Goal: Task Accomplishment & Management: Manage account settings

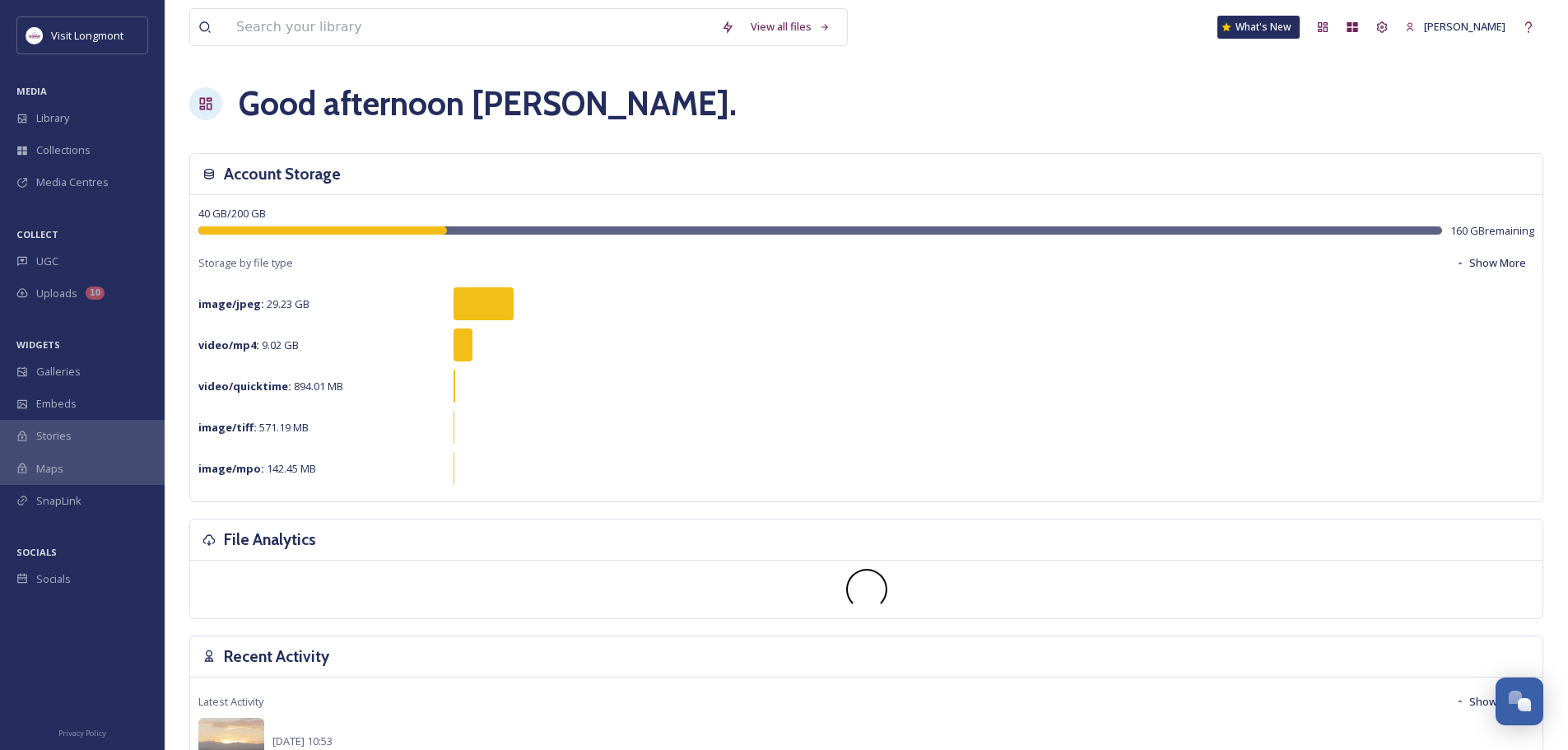
click at [680, 360] on div "video/mp4 : 9.02 GB" at bounding box center [867, 344] width 1337 height 33
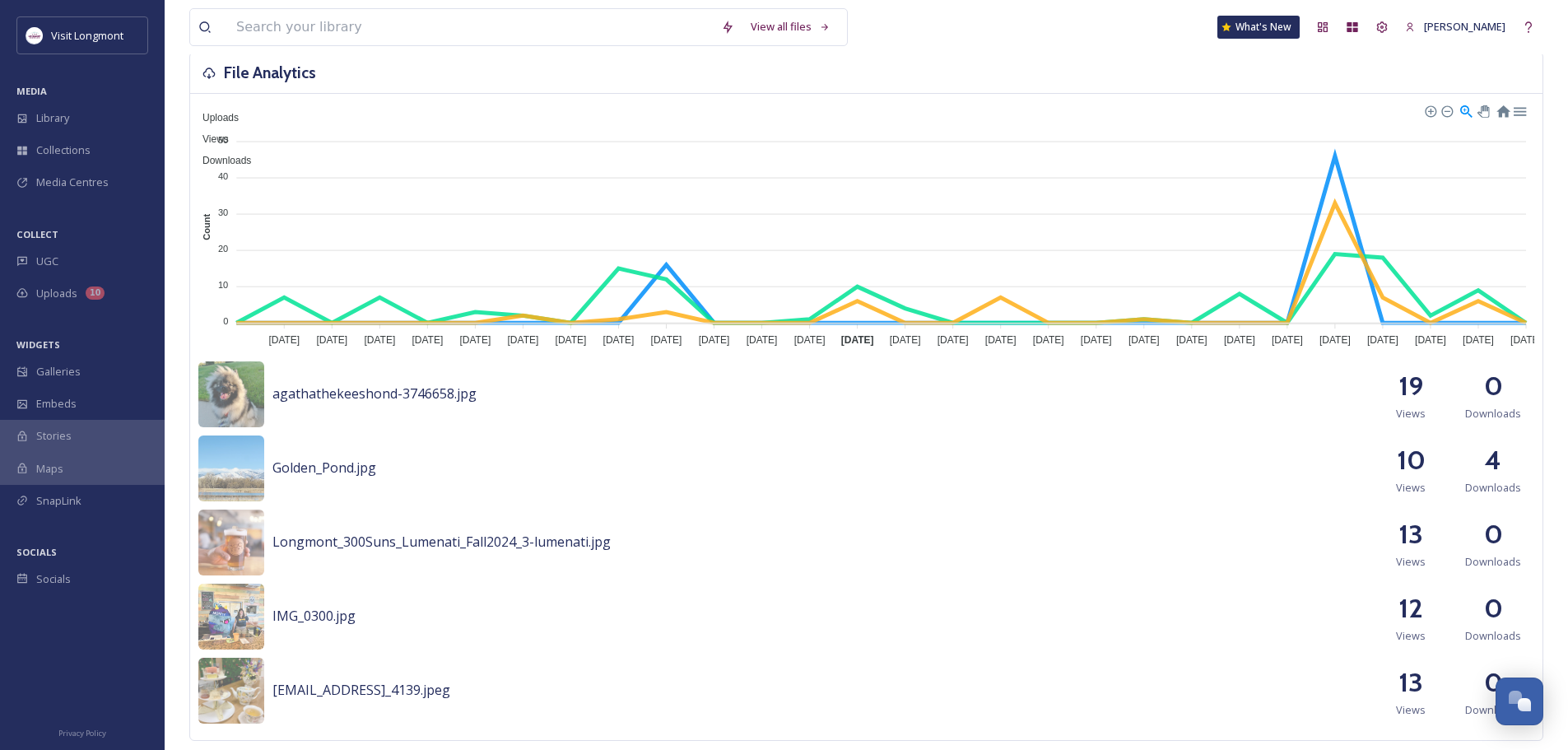
scroll to position [247, 0]
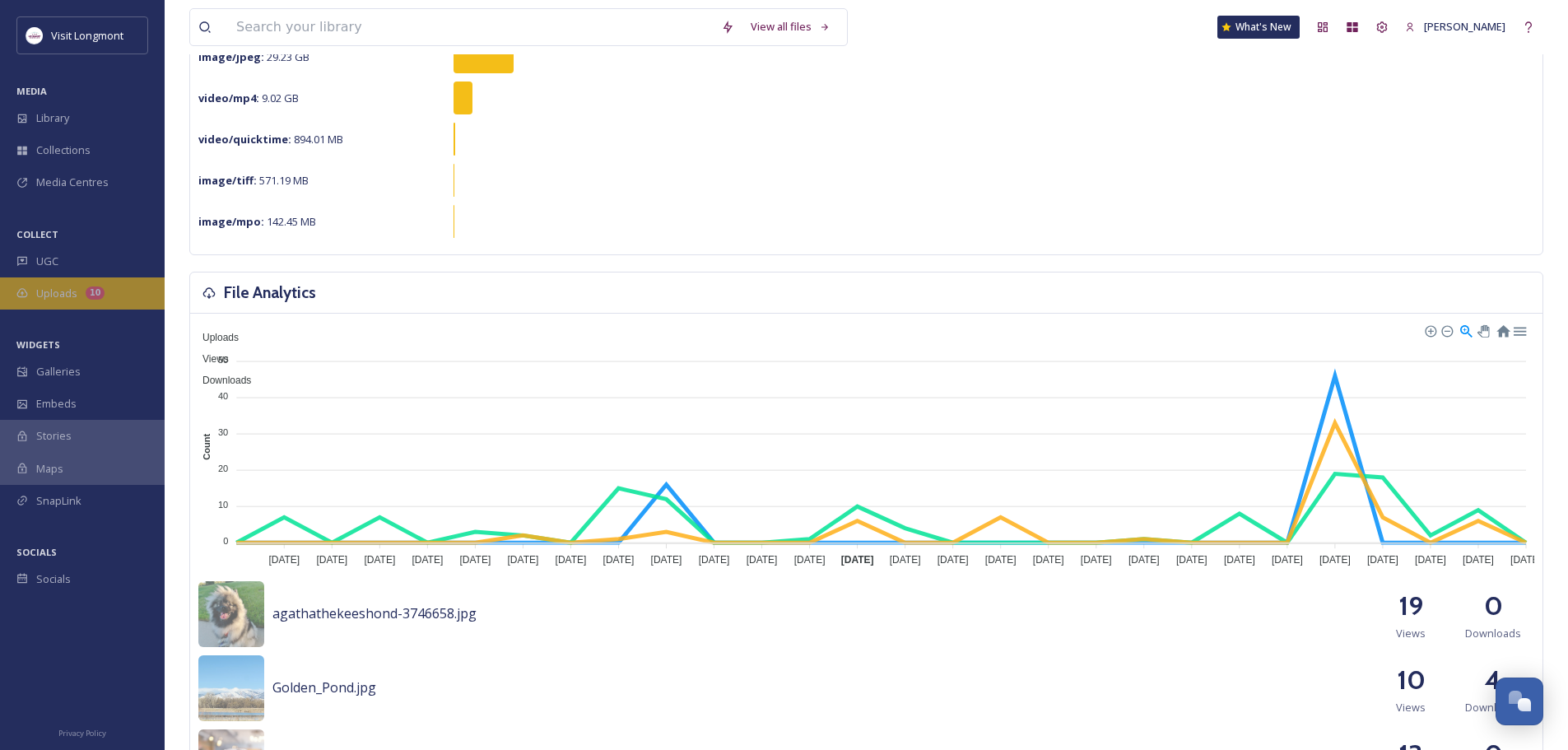
click at [43, 295] on span "Uploads" at bounding box center [56, 293] width 41 height 16
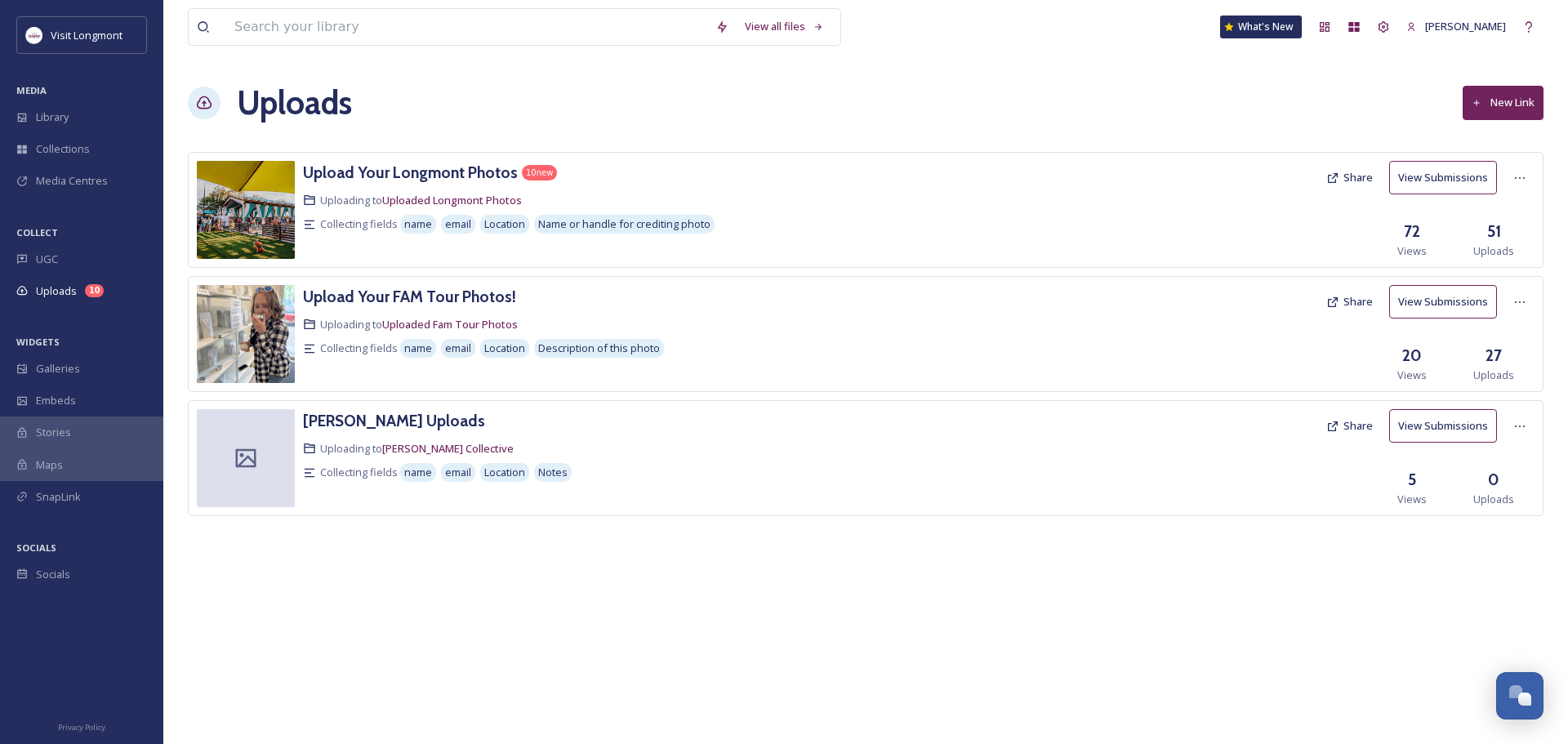
click at [1497, 104] on button "New Link" at bounding box center [1503, 102] width 81 height 33
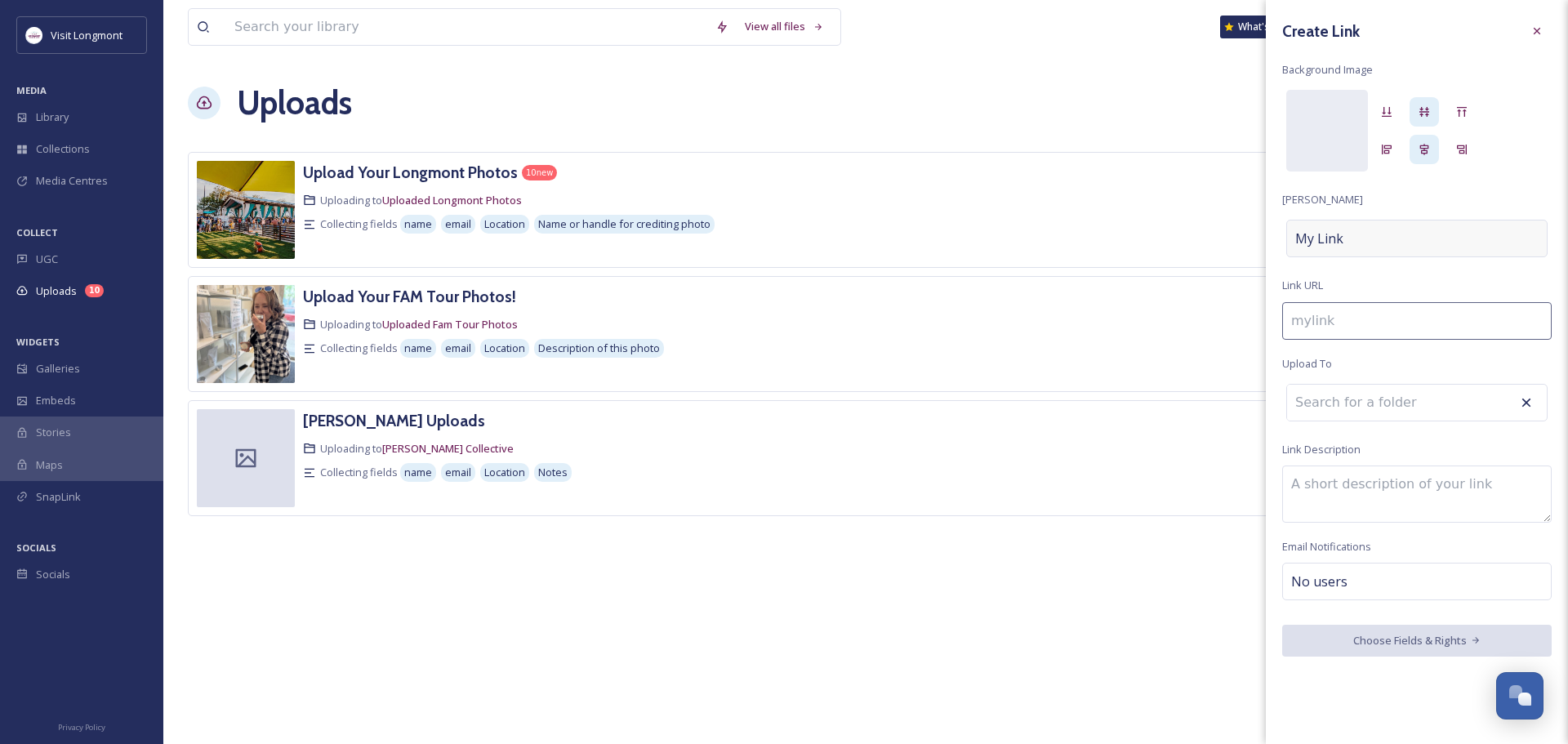
click at [1353, 238] on div "My Link" at bounding box center [1416, 238] width 261 height 37
click at [1537, 28] on icon at bounding box center [1537, 31] width 13 height 13
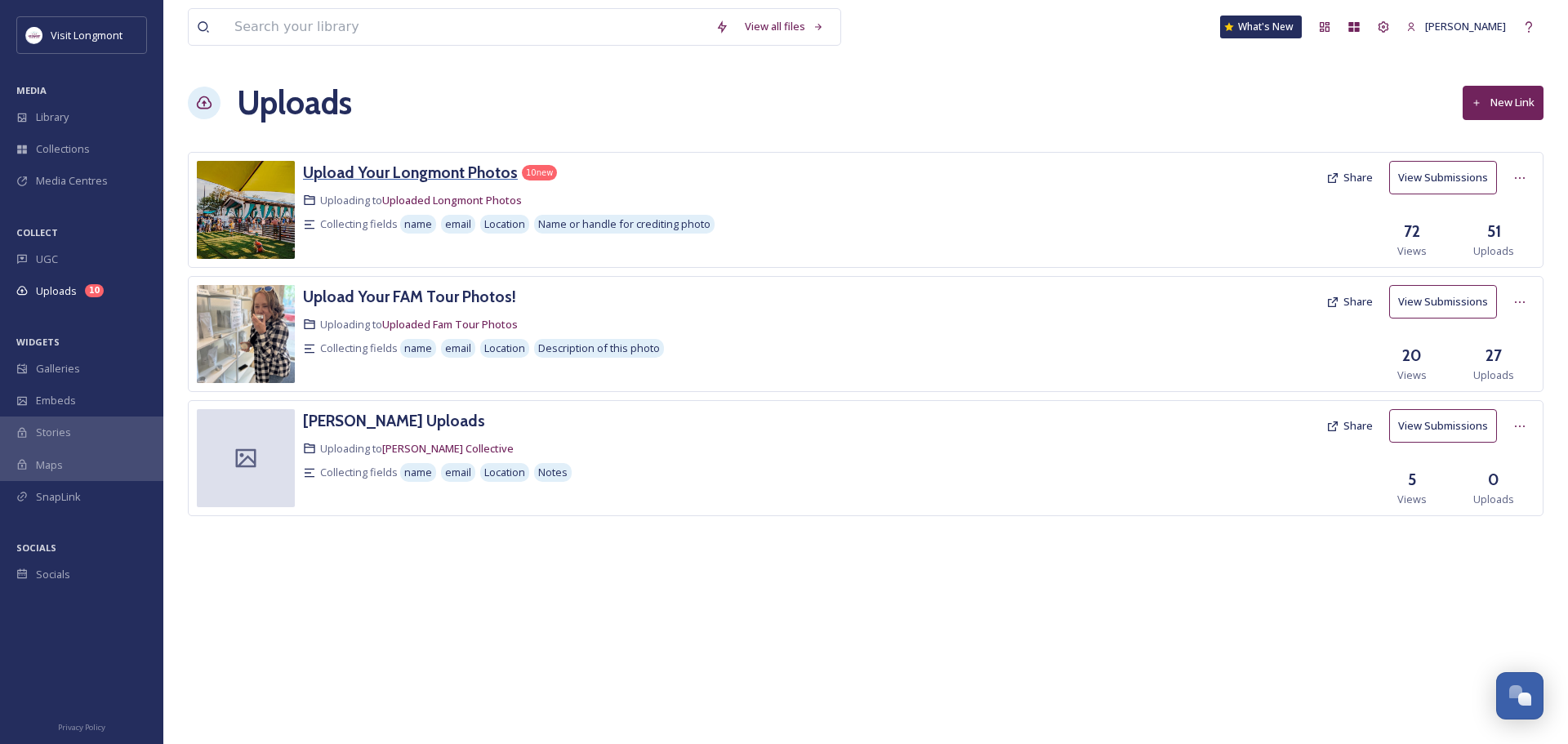
click at [373, 176] on h3 "Upload Your Longmont Photos" at bounding box center [410, 172] width 215 height 20
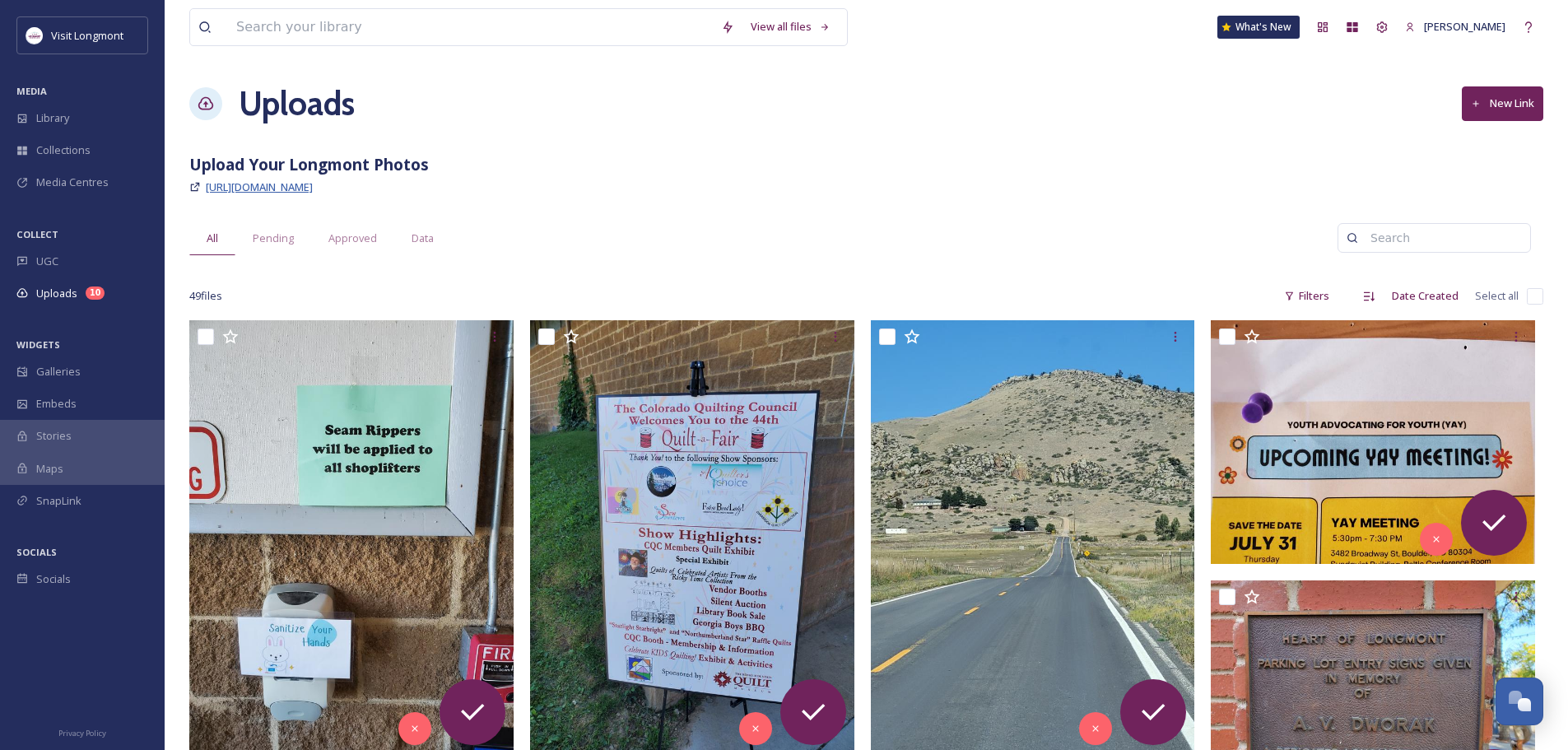
click at [313, 190] on span "https://app.snapsea.io/p/link/upload-your-longmont-photos" at bounding box center [259, 187] width 107 height 15
click at [68, 289] on span "Uploads" at bounding box center [56, 293] width 41 height 16
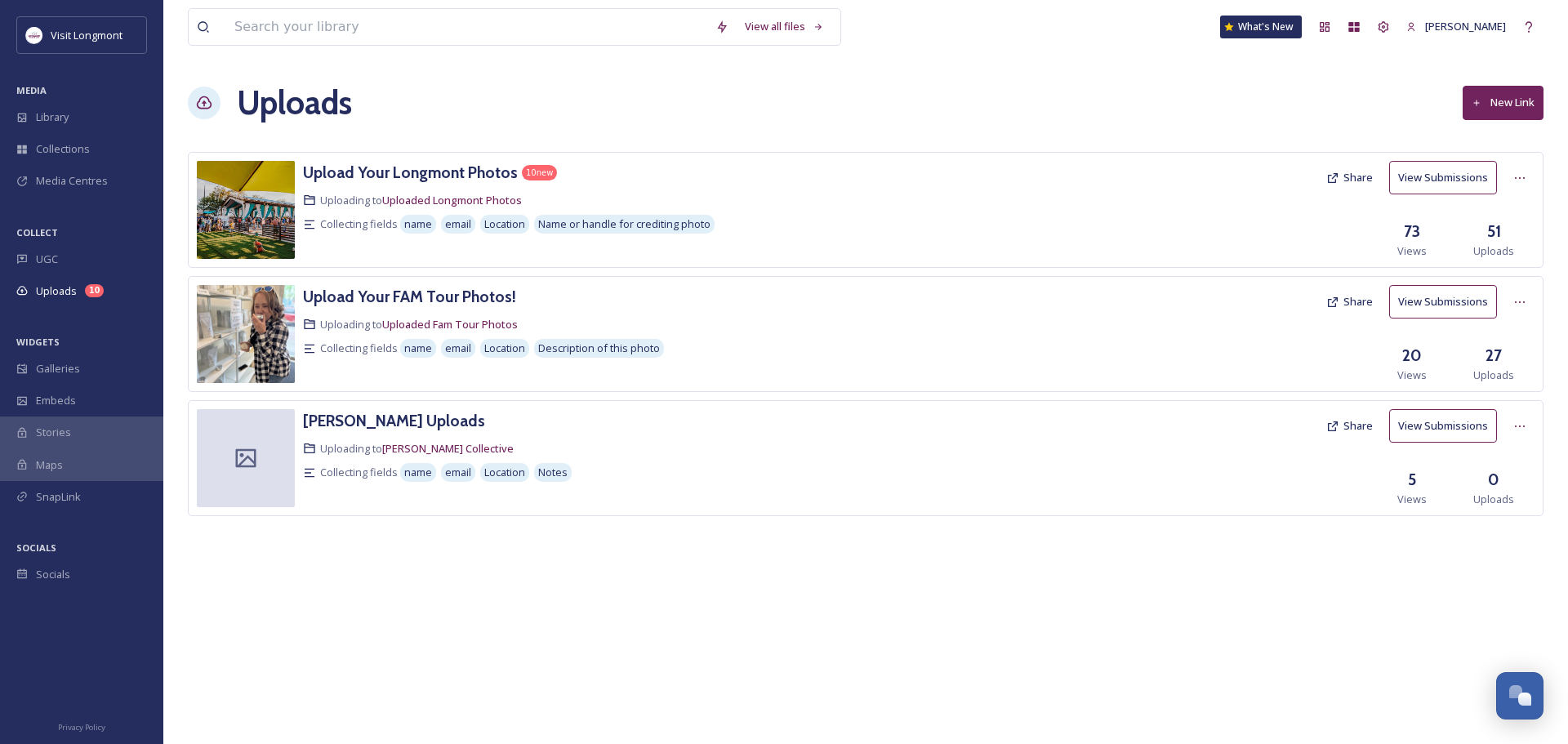
click at [1488, 104] on button "New Link" at bounding box center [1503, 102] width 81 height 33
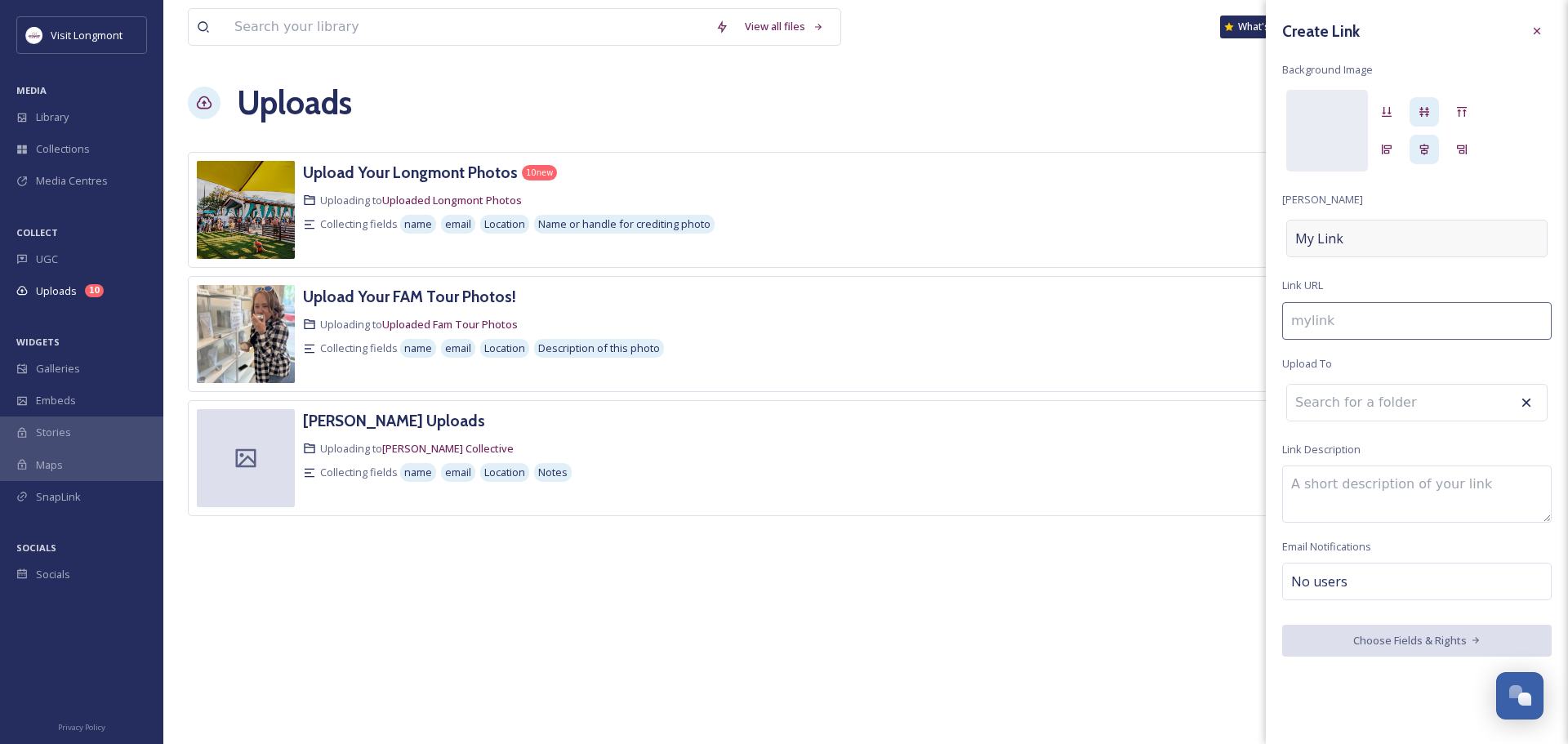
click at [1332, 234] on span "My Link" at bounding box center [1319, 239] width 48 height 20
type input "a"
type input "A"
type input "ad"
type input "Ad"
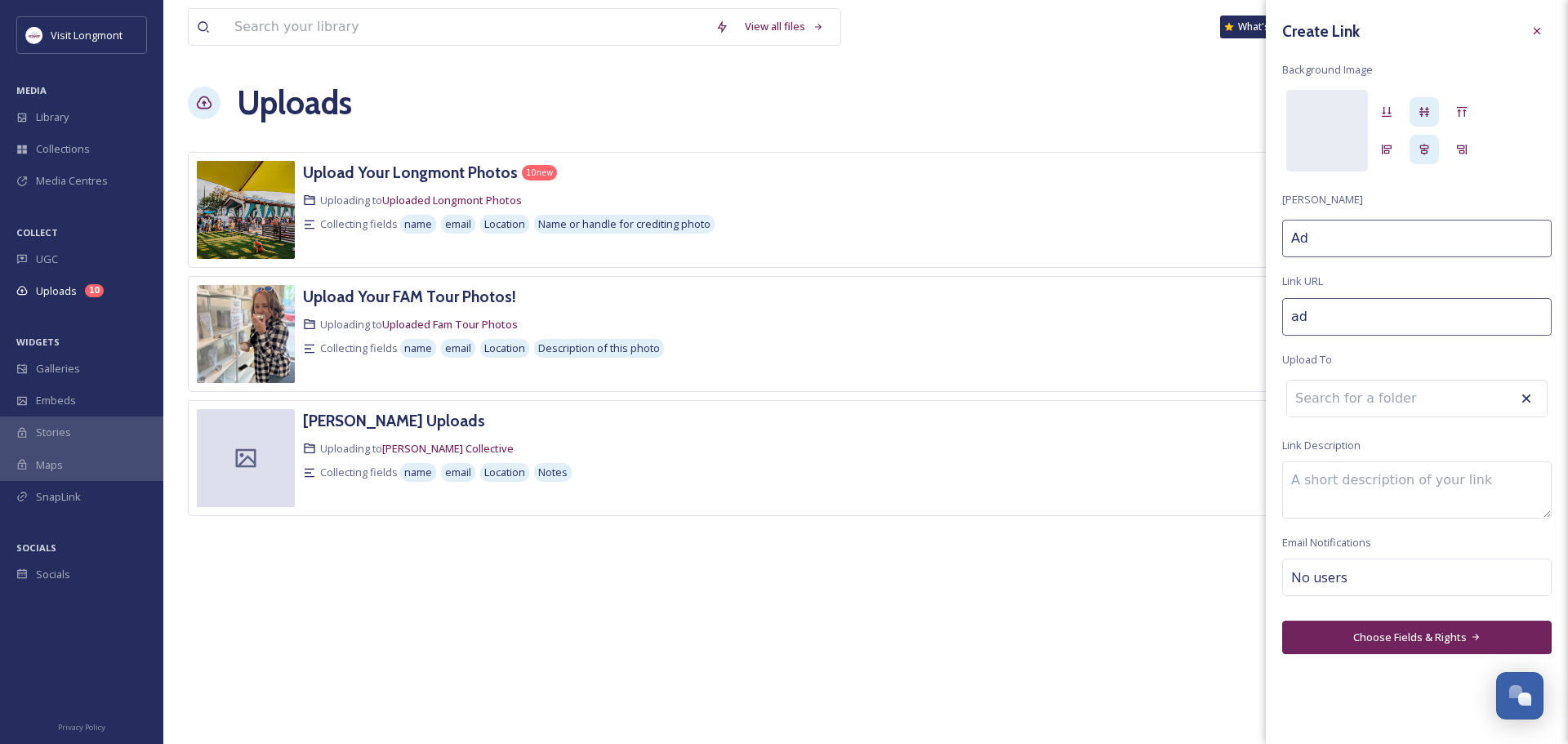
type input "adv"
type input "Adv"
type input "adva"
type input "Adva"
type input "advan"
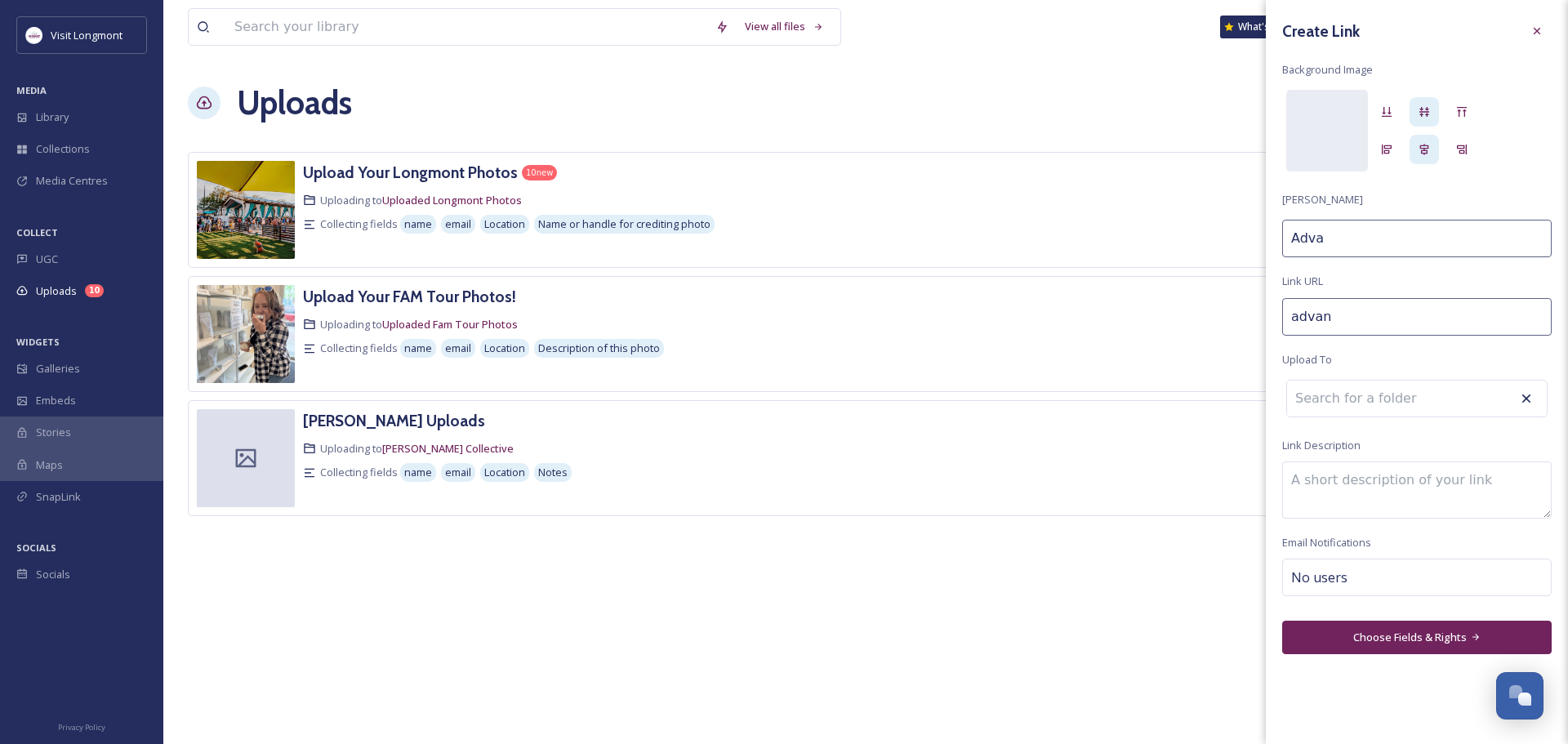
type input "Advan"
type input "advanc"
type input "Advanc"
type input "advance"
type input "Advance"
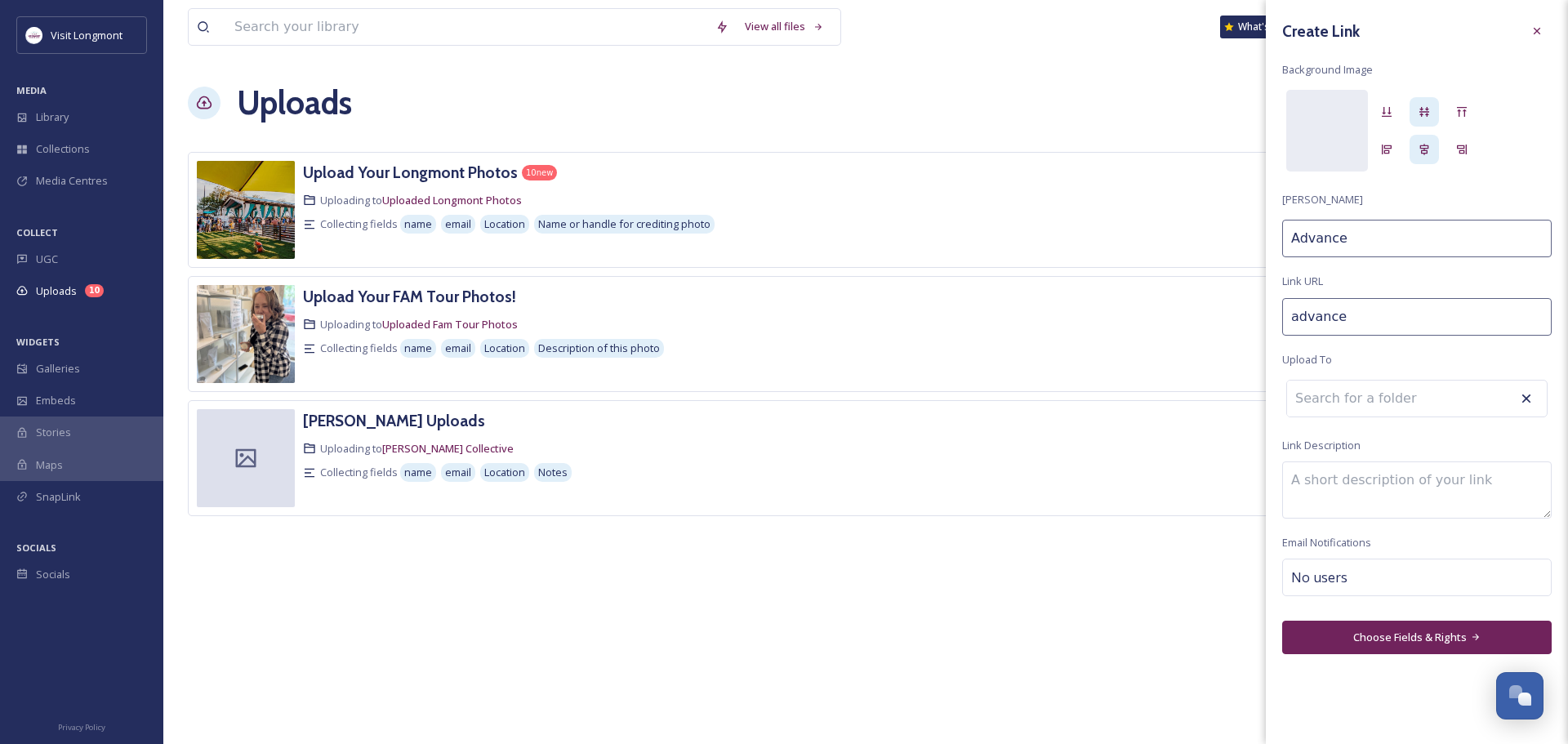
type input "advance-"
type input "Advance"
type input "advance-l"
type input "Advance L"
type input "advance-lo"
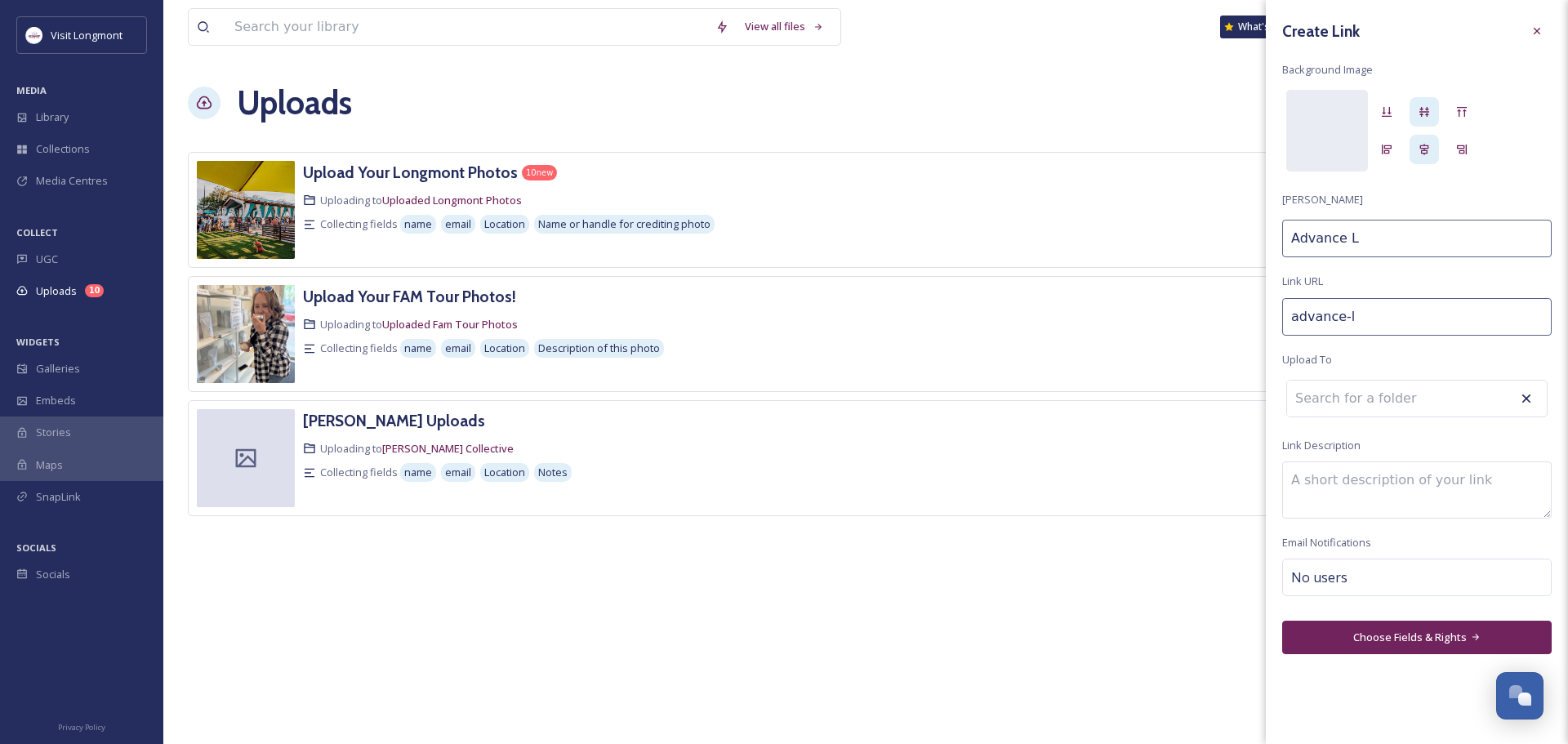
type input "Advance Lo"
type input "advance-lon"
type input "Advance Lon"
type input "advance-long"
type input "Advance Long"
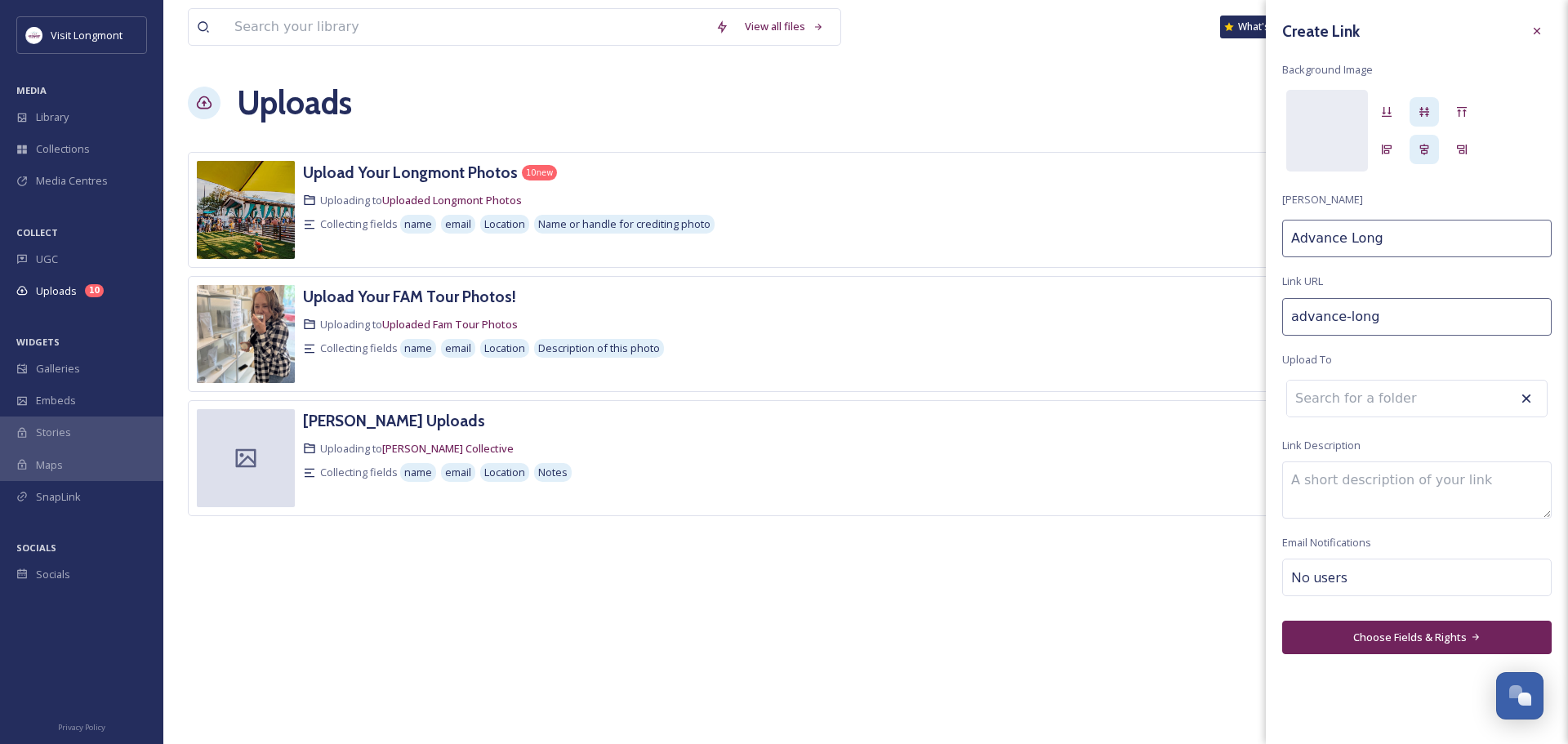
type input "advance-longm"
type input "Advance Longm"
type input "advance-longmo"
type input "Advance Longmon"
type input "advance-longmont"
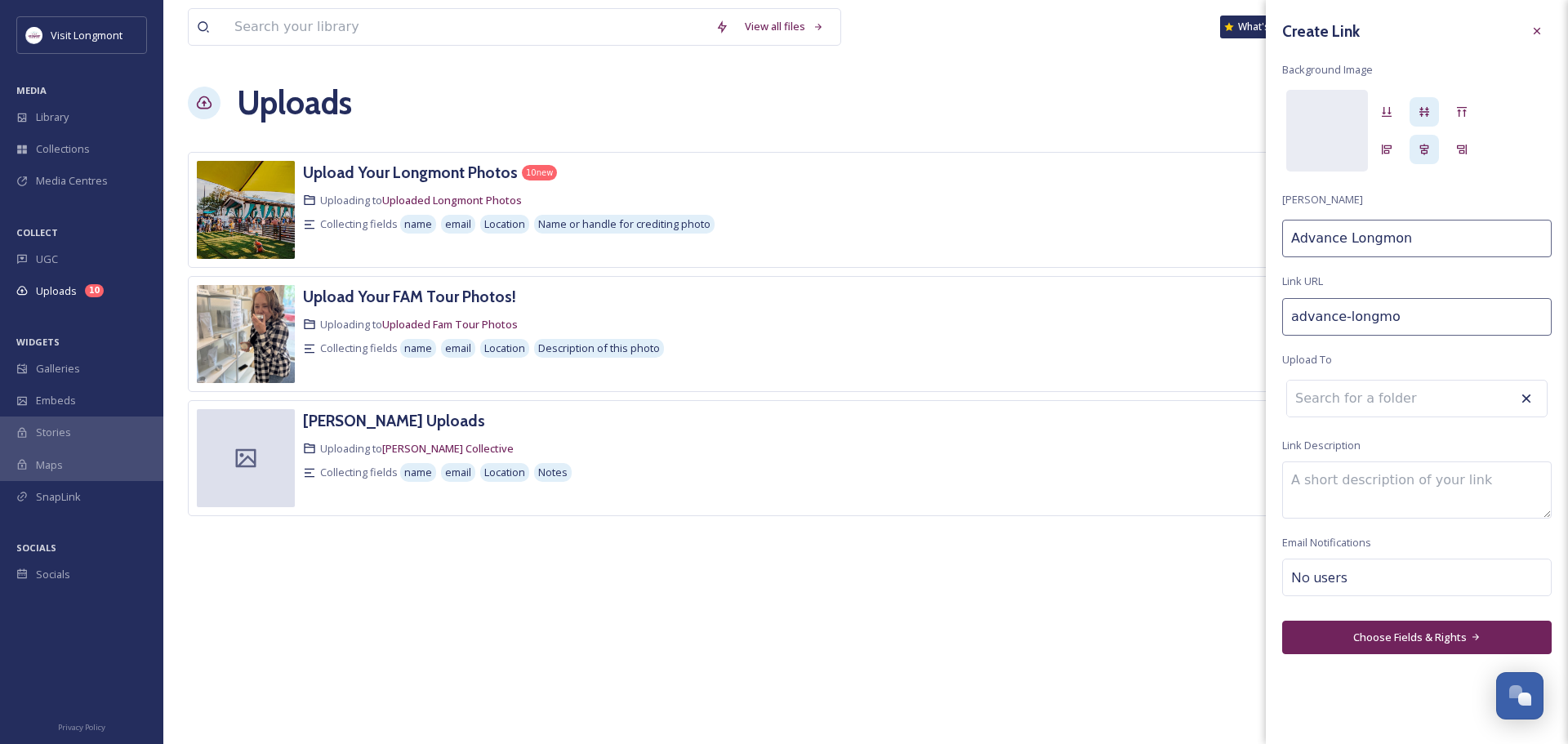
type input "Advance Longmont"
type input "advance-longmont-"
type input "Advance Longmont"
type input "advance-longmont-p"
type input "Advance Longmont P"
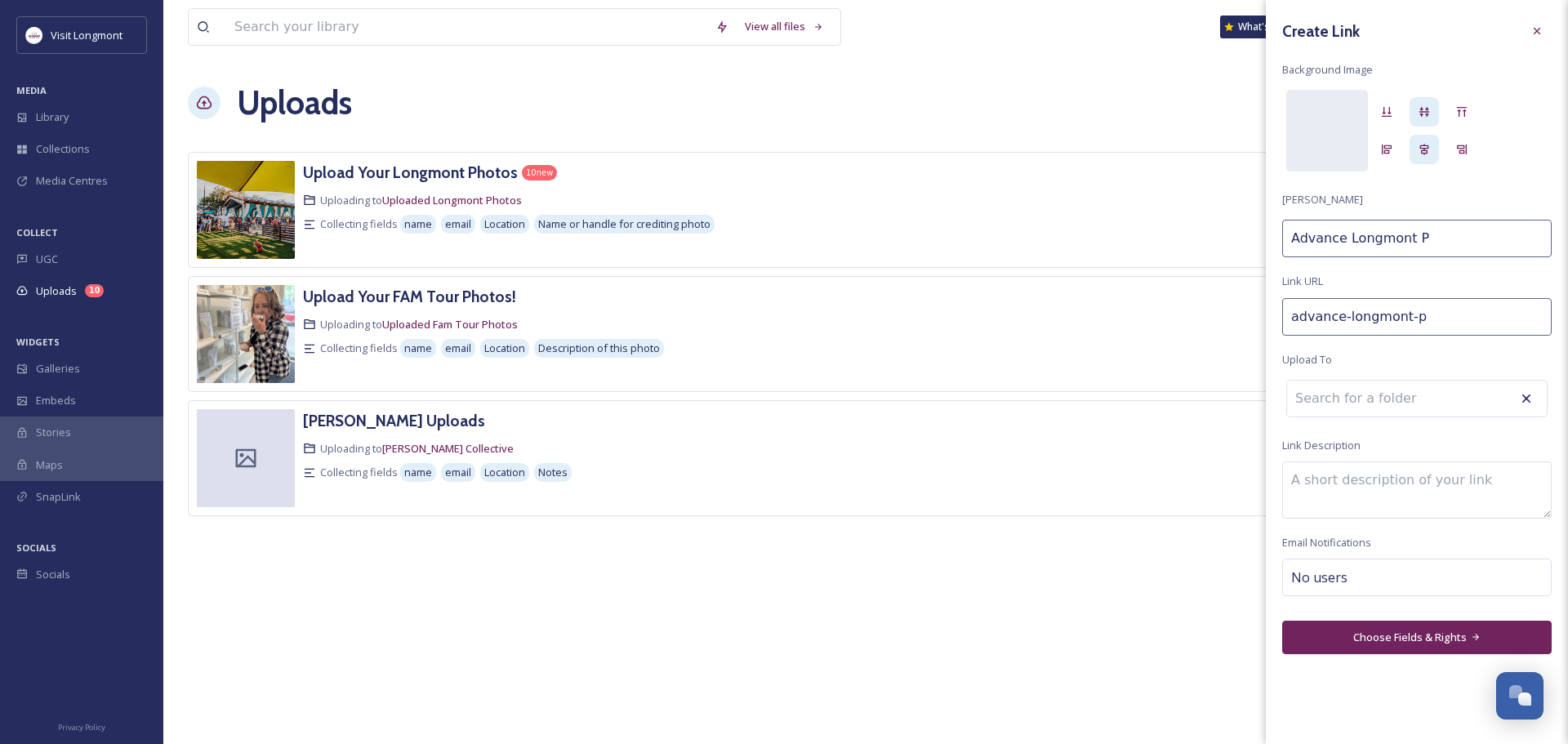
type input "advance-longmont-pa"
type input "Advance Longmont PA"
type input "advance-longmont-par"
type input "Advance Longmont PAr"
type input "advance-longmont-part"
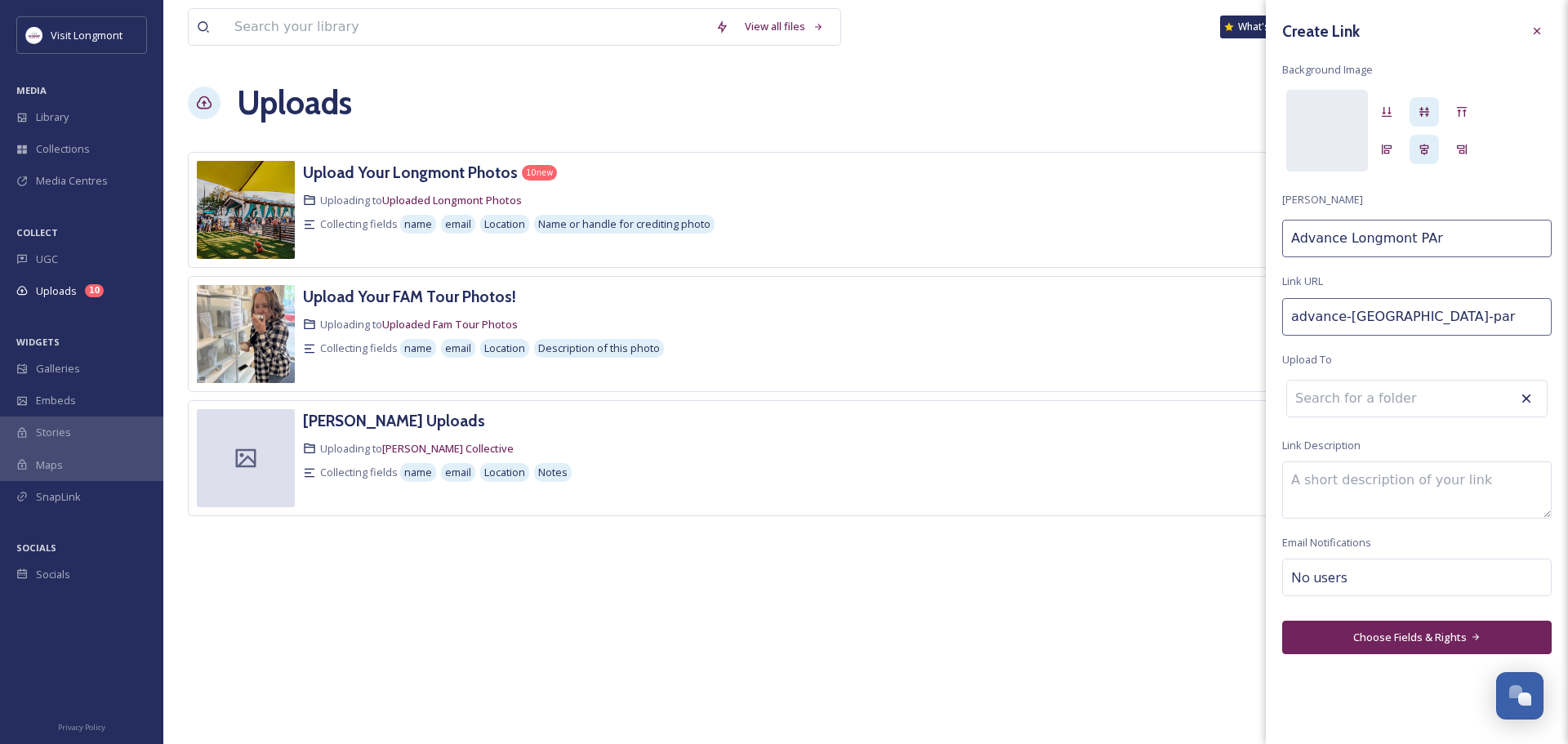
type input "Advance Longmont PArt"
type input "advance-longmont-partn"
type input "Advance Longmont PArtn"
type input "advance-longmont-partne"
type input "Advance Longmont PArtne"
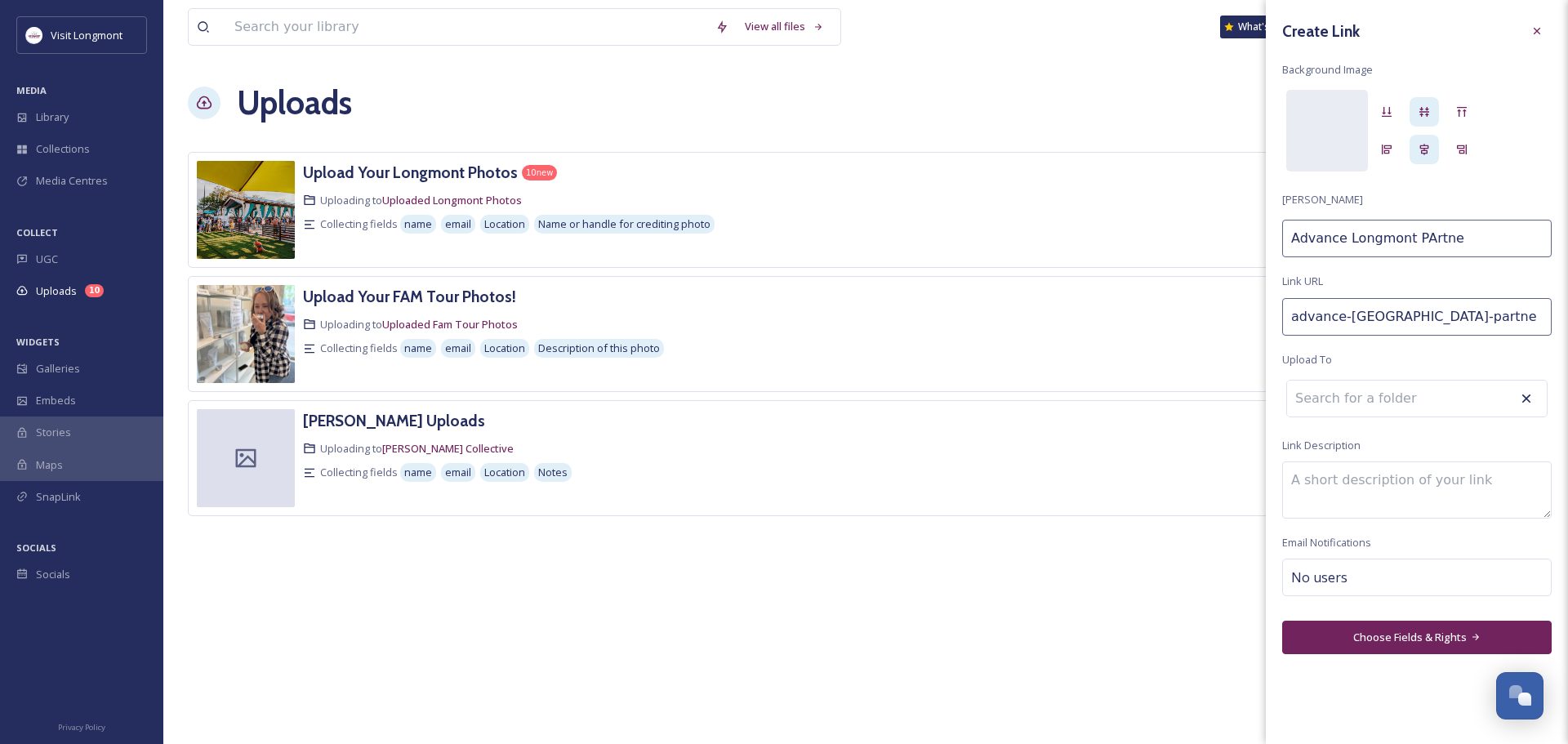
type input "advance-longmont-partner"
type input "Advance Longmont PArtner"
type input "advance-longmont-partners"
type input "Advance Longmont PArtners"
type input "advance-longmont-partner"
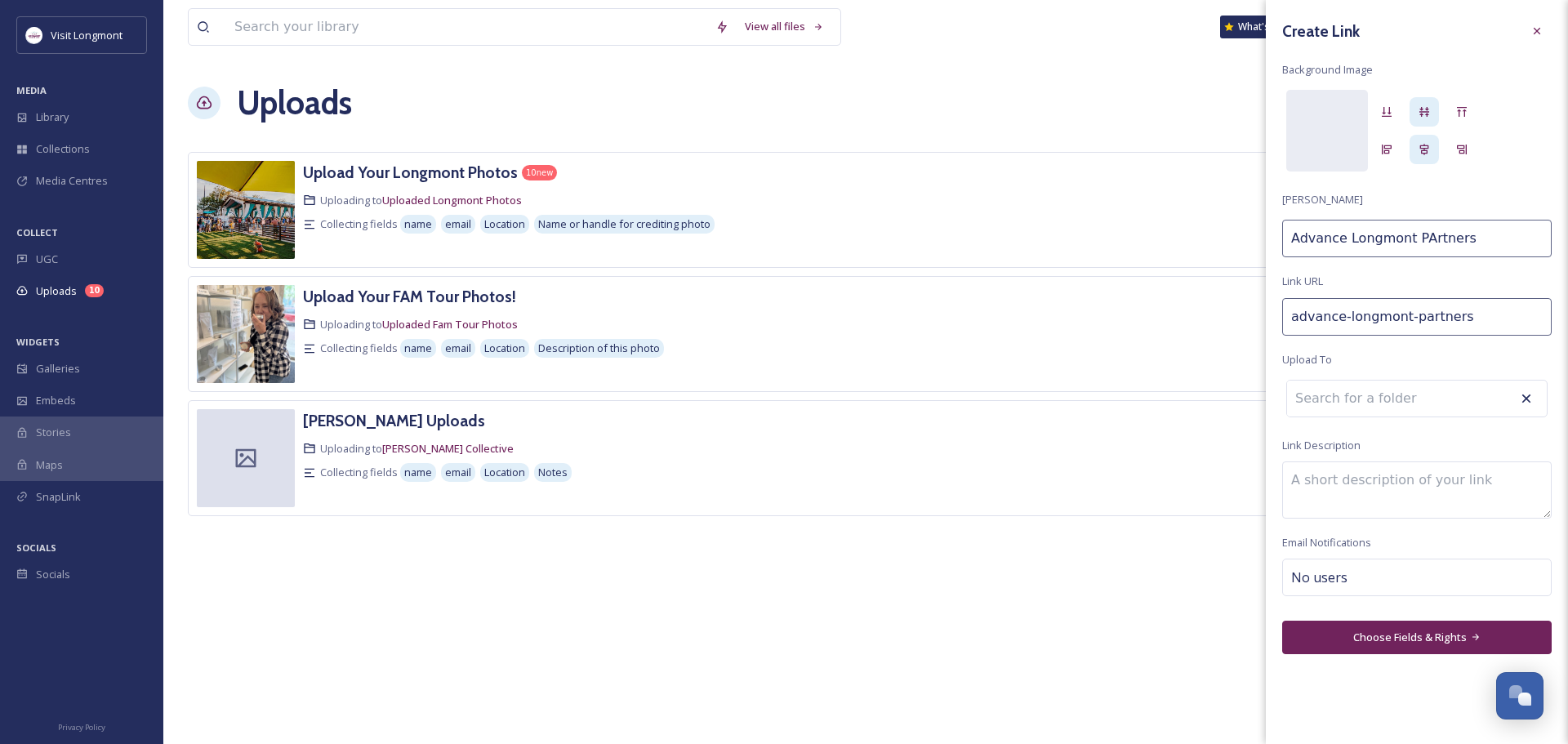
type input "Advance Longmont PArtner"
type input "advance-longmont-partne"
type input "Advance Longmont PArtne"
type input "advance-longmont-partn"
type input "Advance Longmont PArtn"
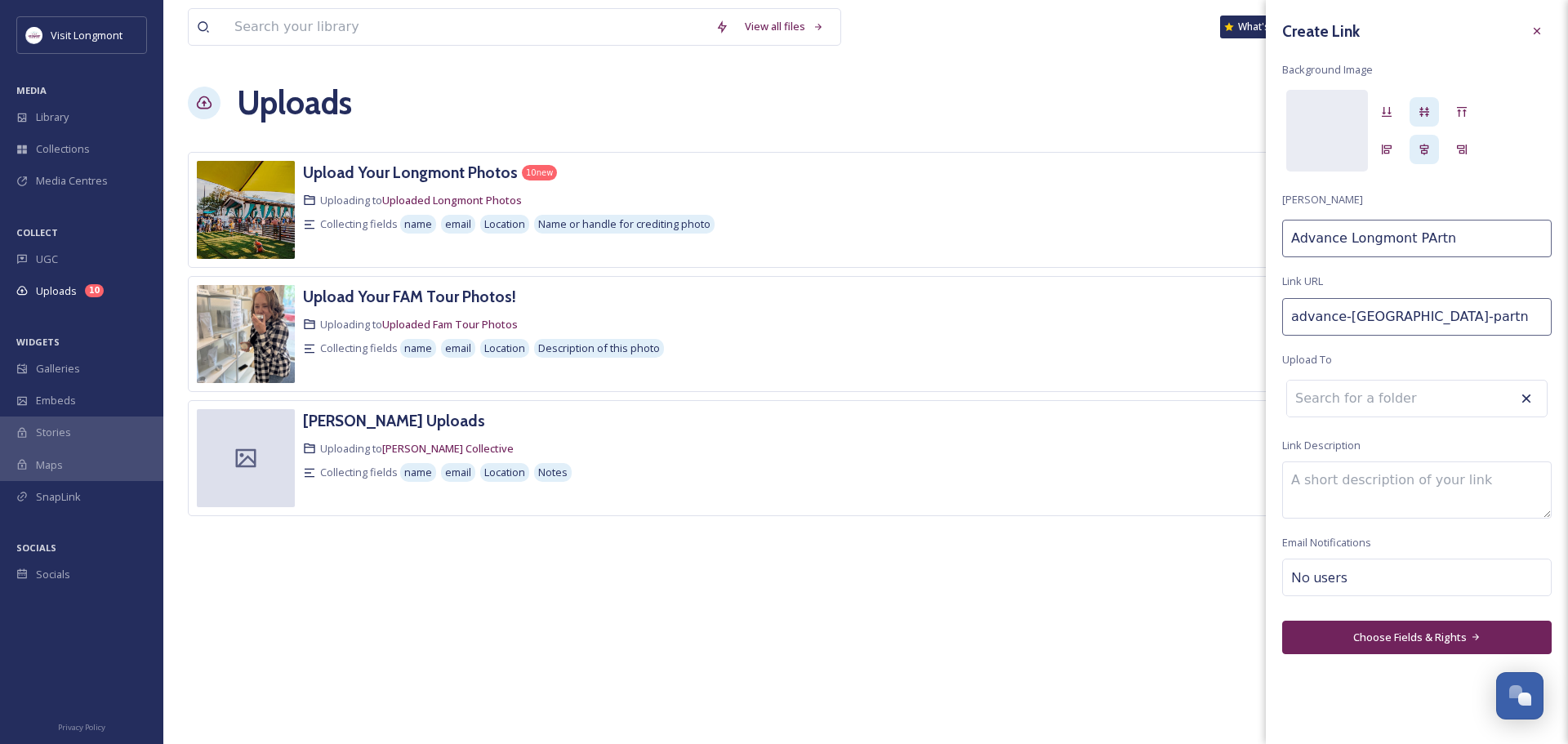
type input "advance-longmont-part"
type input "Advance Longmont PArt"
type input "advance-longmont-par"
type input "Advance Longmont PAr"
type input "advance-longmont-pa"
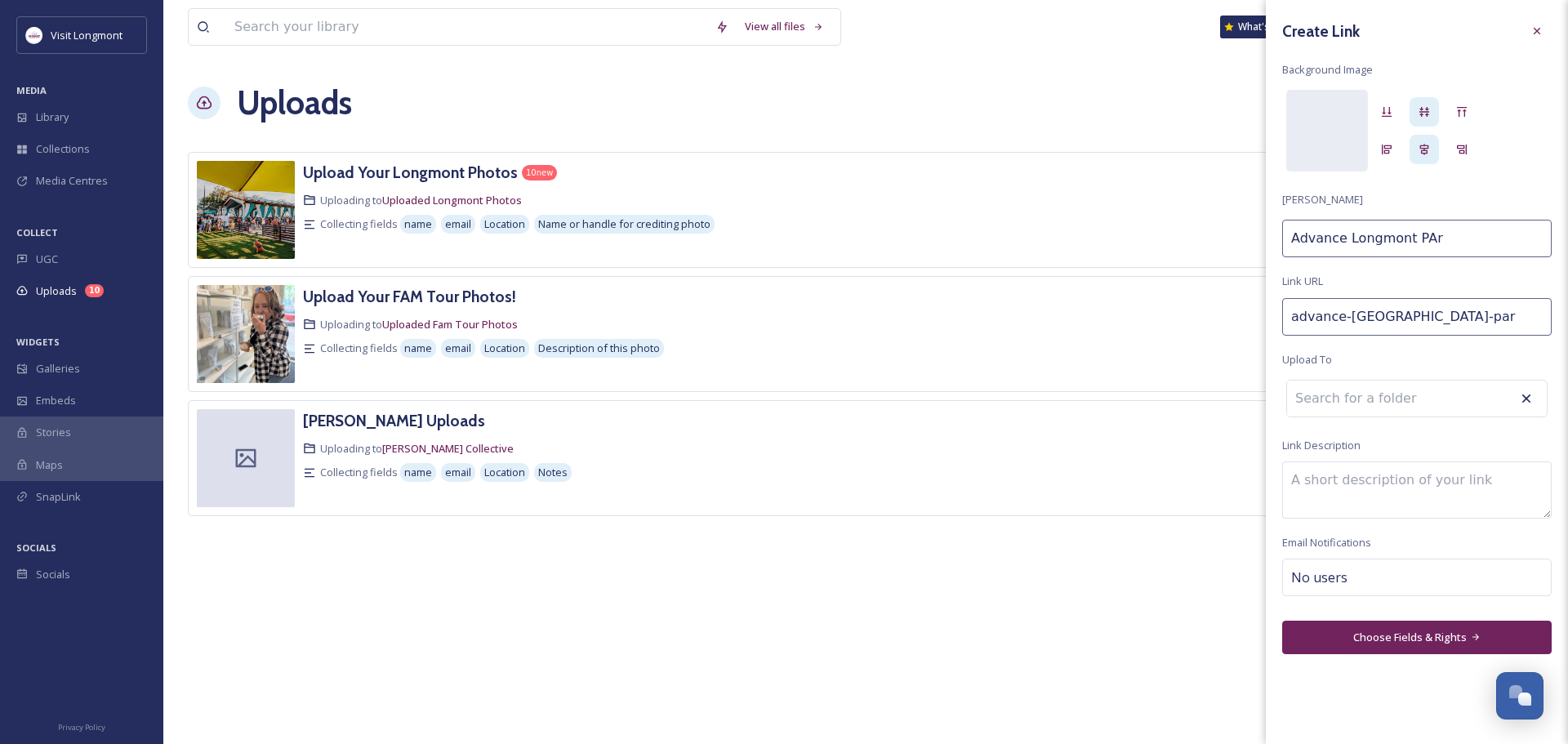
type input "Advance Longmont PA"
type input "advance-longmont-p"
type input "Advance Longmont P"
type input "advance-longmont-pa"
type input "Advance Longmont Pa"
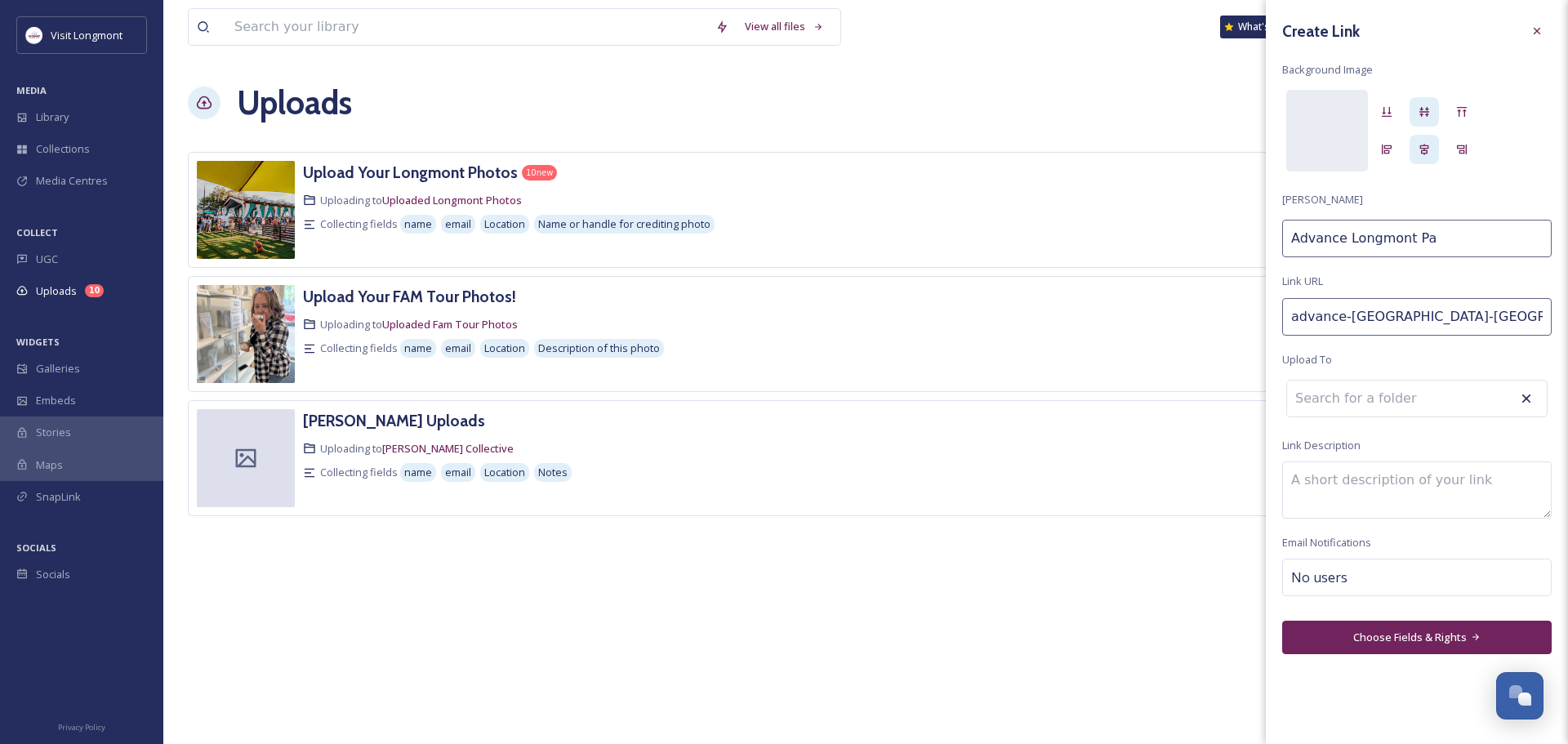
type input "advance-longmont-par"
type input "Advance Longmont Par"
type input "advance-longmont-part"
type input "Advance Longmont Part"
type input "advance-longmont-partn"
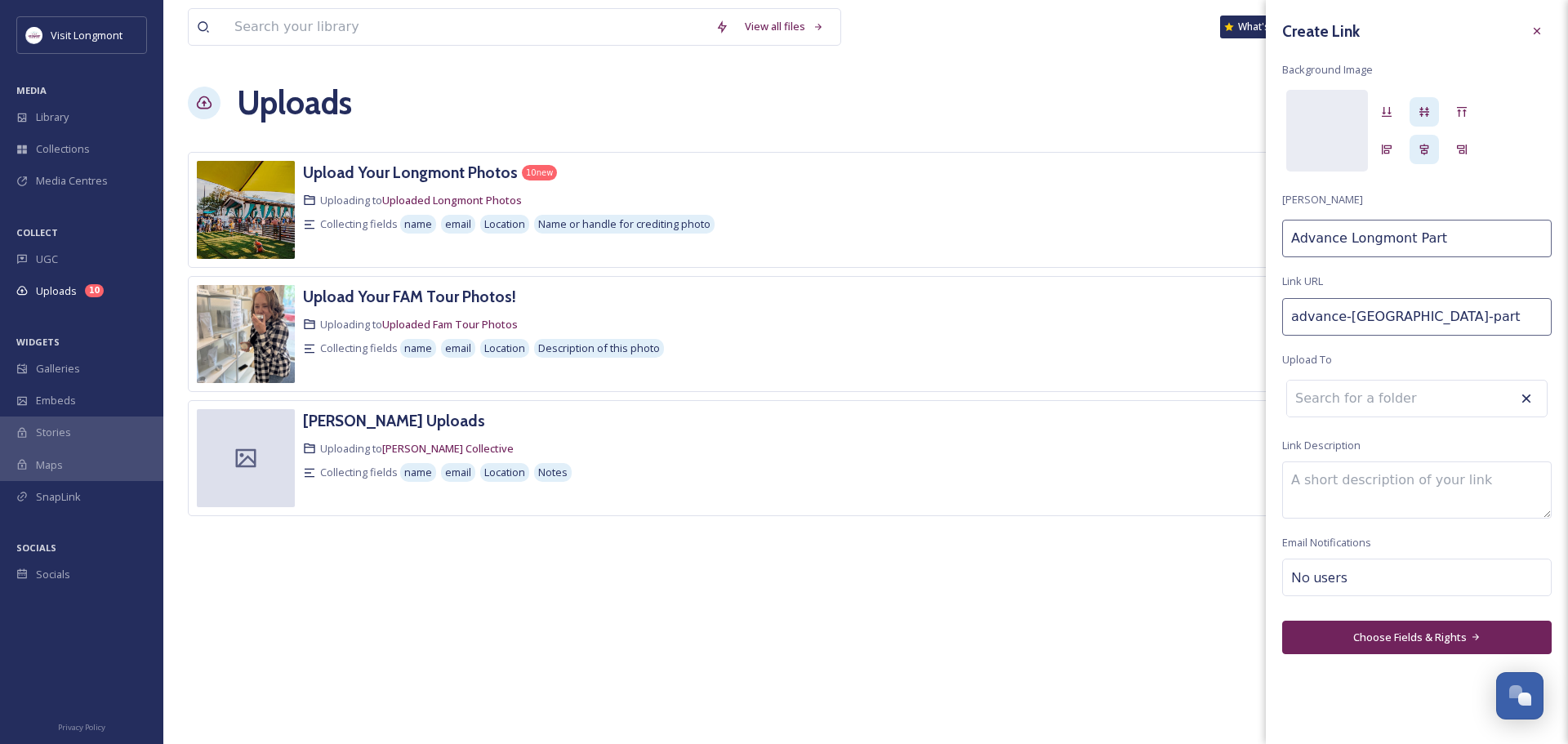
type input "Advance Longmont Partn"
type input "advance-longmont-partne"
type input "Advance Longmont Partne"
type input "advance-longmont-partner"
type input "Advance Longmont Partner"
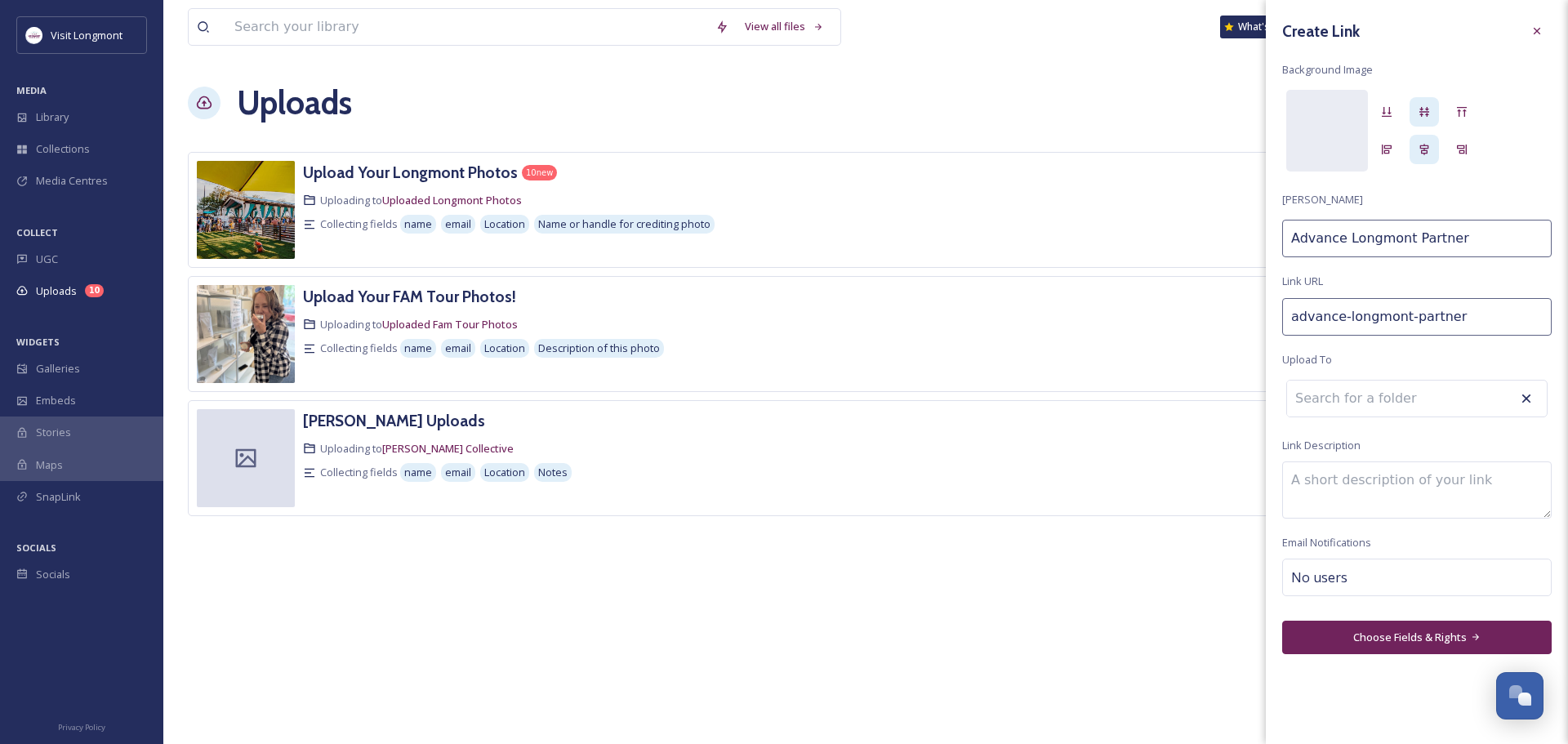
type input "advance-longmont-partners"
type input "Advance Longmont Partners"
click at [1389, 403] on input at bounding box center [1377, 398] width 180 height 36
click at [1357, 494] on textarea at bounding box center [1416, 494] width 269 height 57
click at [1361, 581] on div "No users" at bounding box center [1416, 581] width 269 height 37
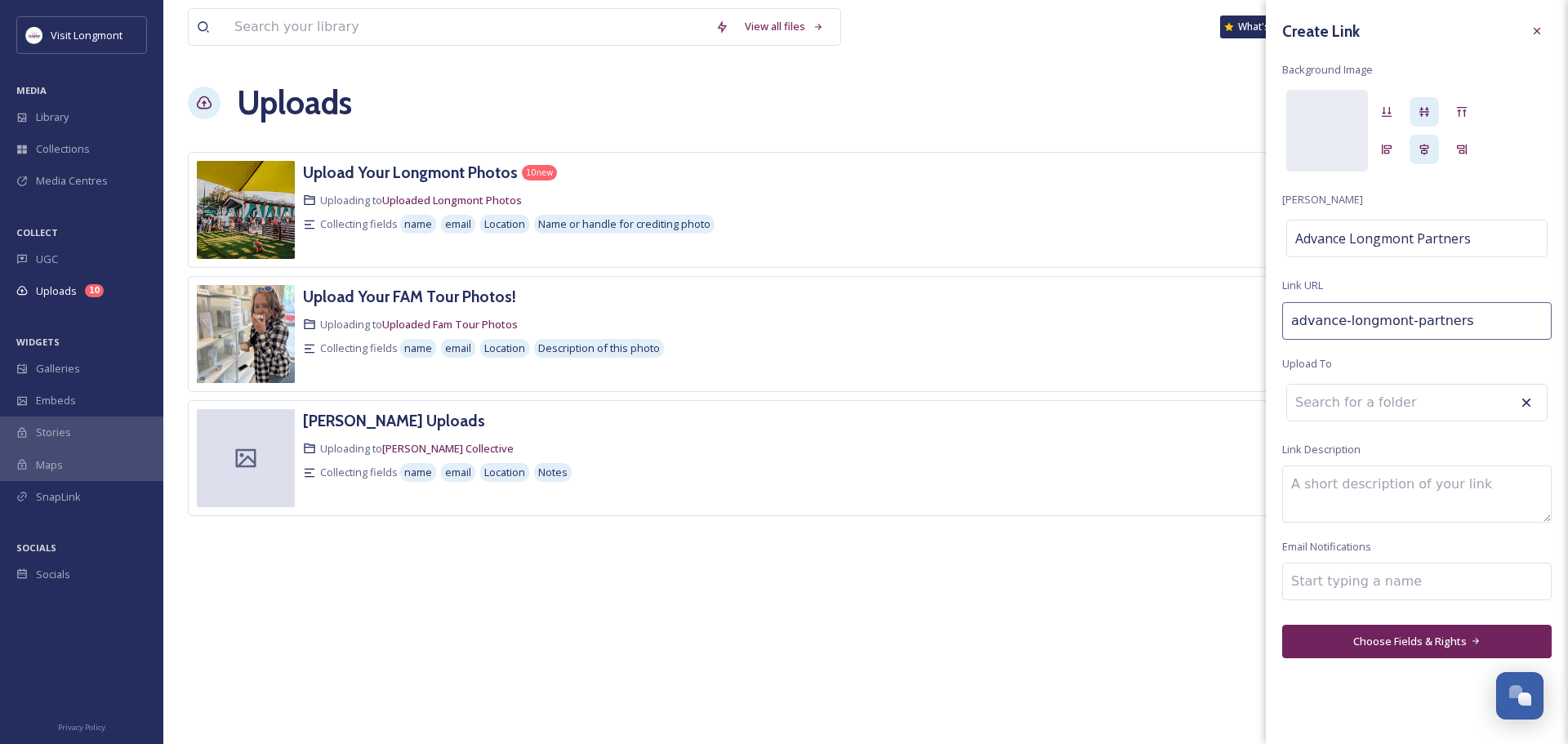
click at [1377, 642] on button "Choose Fields & Rights" at bounding box center [1416, 641] width 269 height 33
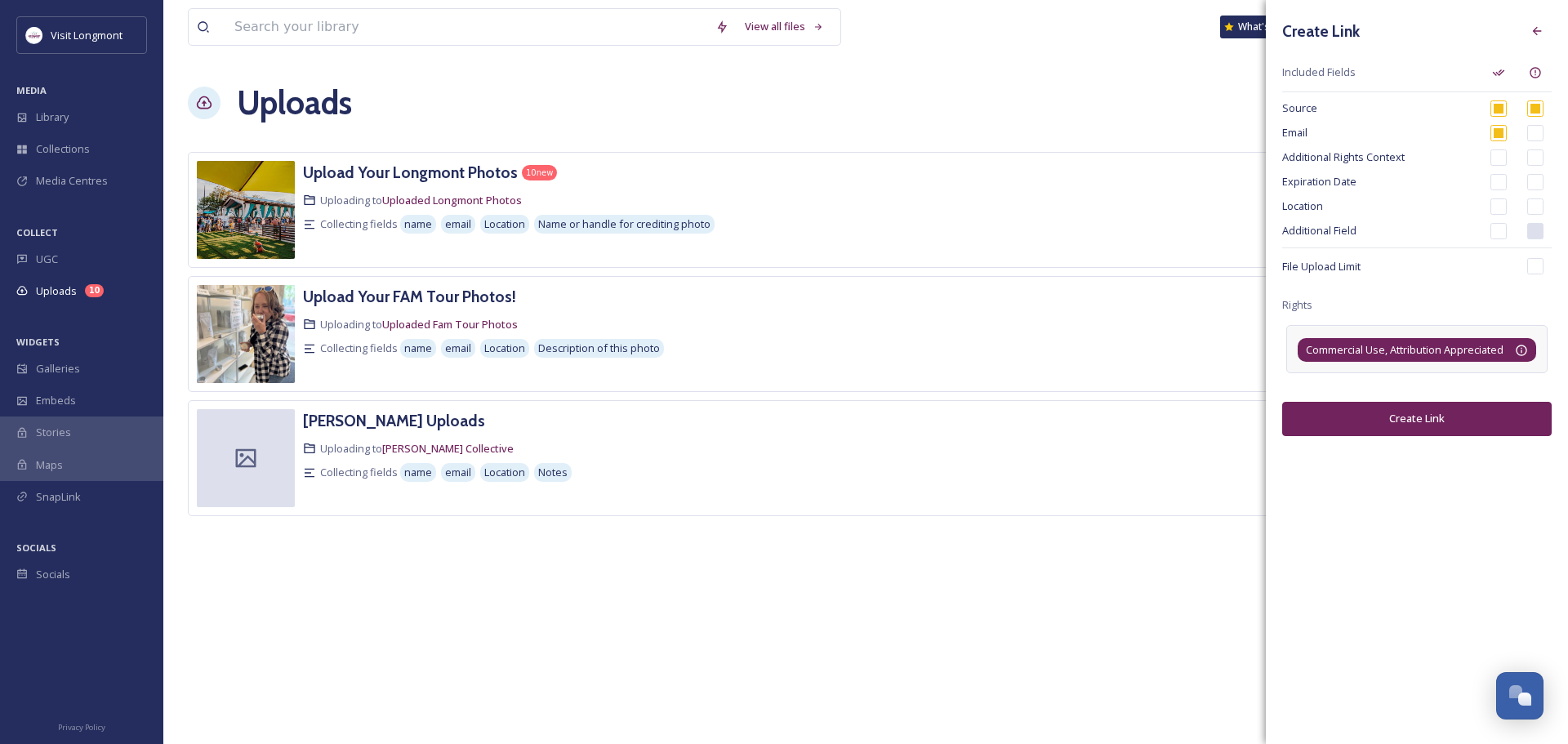
click at [1435, 345] on span "Commercial Use, Attribution Appreciated" at bounding box center [1405, 350] width 198 height 16
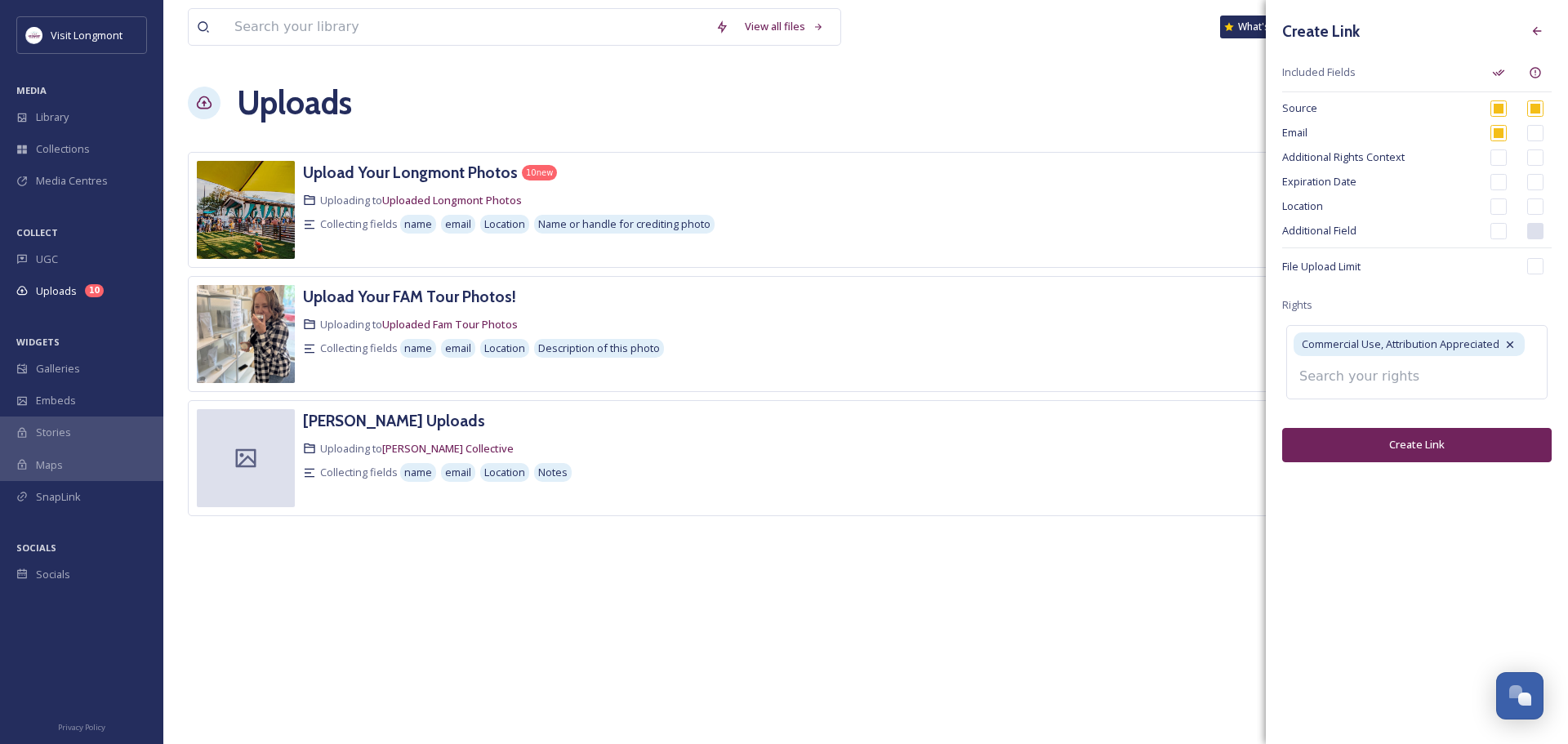
click at [1411, 380] on input at bounding box center [1381, 376] width 180 height 36
click at [1511, 345] on icon at bounding box center [1510, 345] width 7 height 7
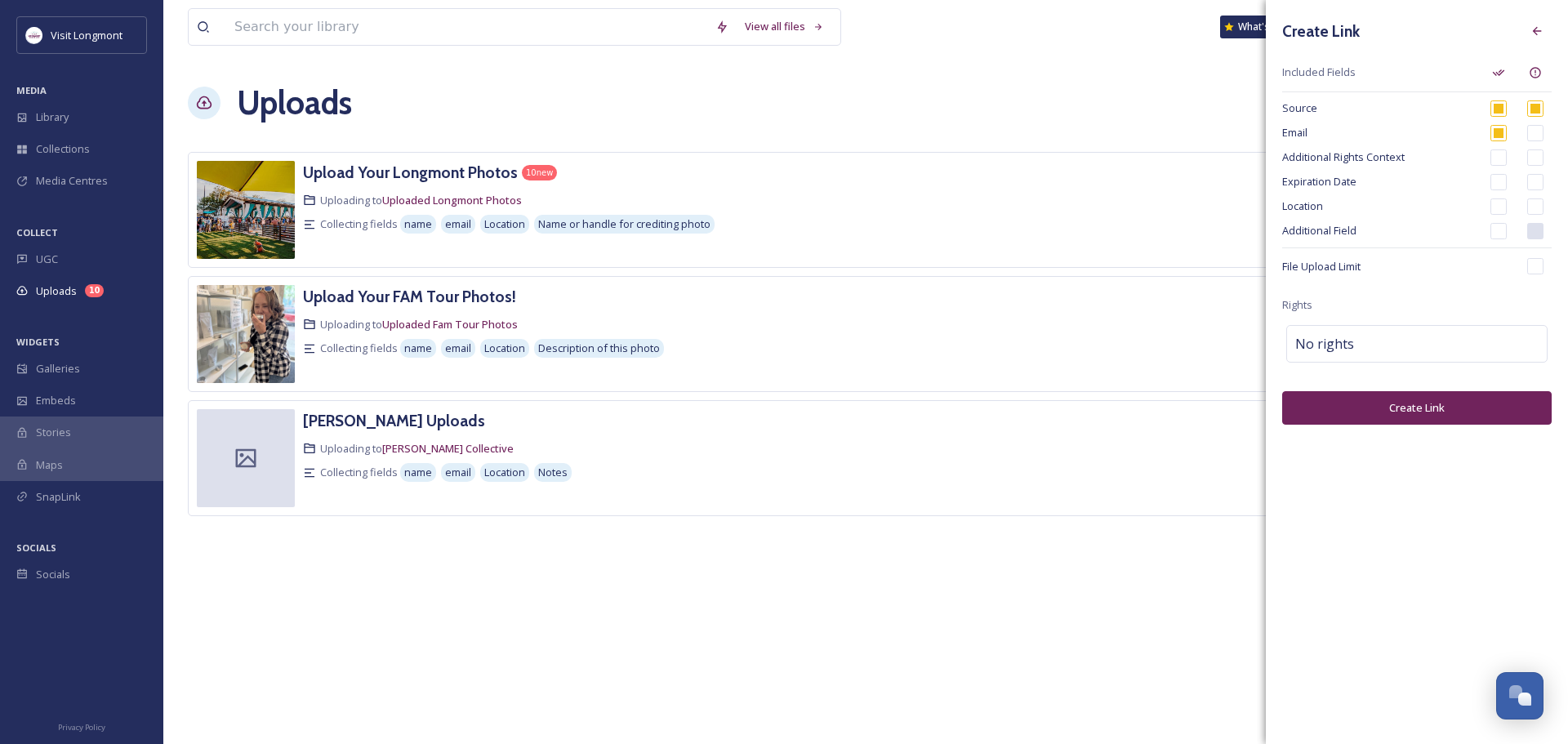
click at [1301, 229] on span "Additional Field" at bounding box center [1380, 230] width 196 height 16
click at [1303, 233] on span "Additional Field" at bounding box center [1380, 230] width 196 height 16
click at [1499, 234] on input "checkbox" at bounding box center [1499, 231] width 17 height 17
checkbox input "true"
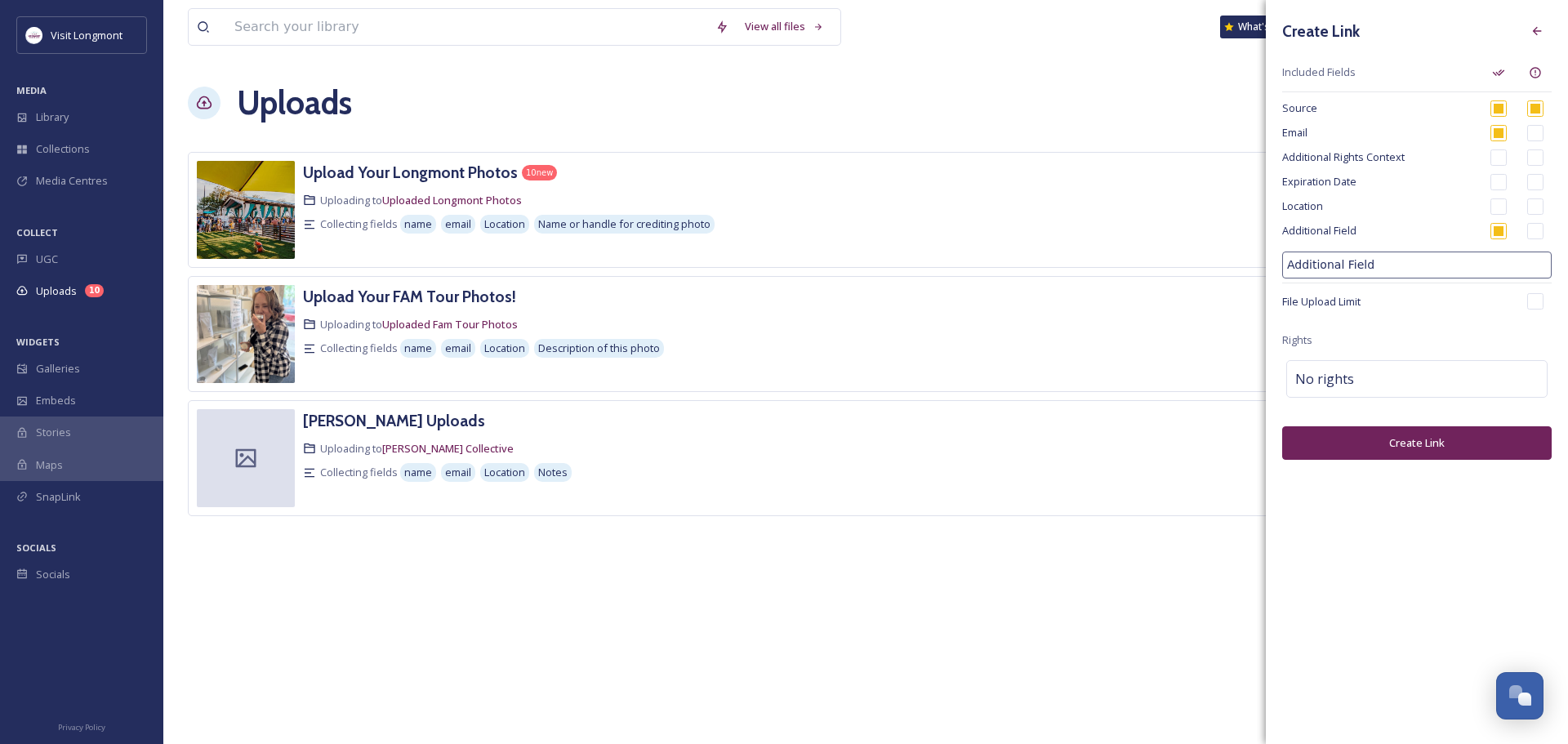
click at [1384, 269] on input "Additional Field" at bounding box center [1416, 265] width 269 height 27
drag, startPoint x: 1384, startPoint y: 266, endPoint x: 1240, endPoint y: 247, distance: 145.2
click at [1240, 247] on div "View all files What's New Gera Sivak-Salva Uploads New Link Upload Your Longmon…" at bounding box center [865, 372] width 1405 height 744
click at [1299, 271] on input "PArtner Organization" at bounding box center [1416, 265] width 269 height 27
type input "Partner Organization"
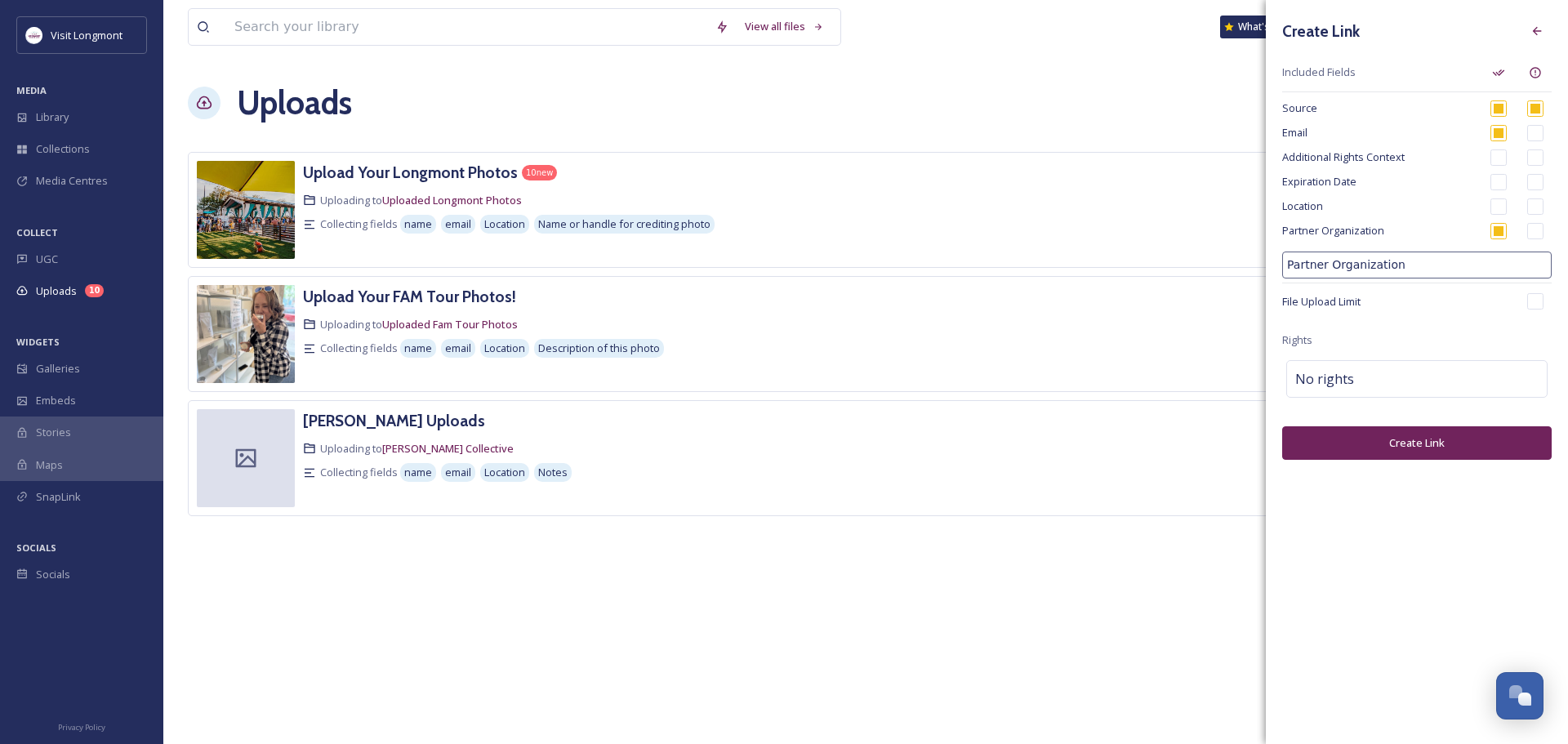
click at [1532, 205] on input "checkbox" at bounding box center [1536, 206] width 17 height 17
checkbox input "true"
click at [1537, 207] on input "checkbox" at bounding box center [1536, 206] width 17 height 17
checkbox input "false"
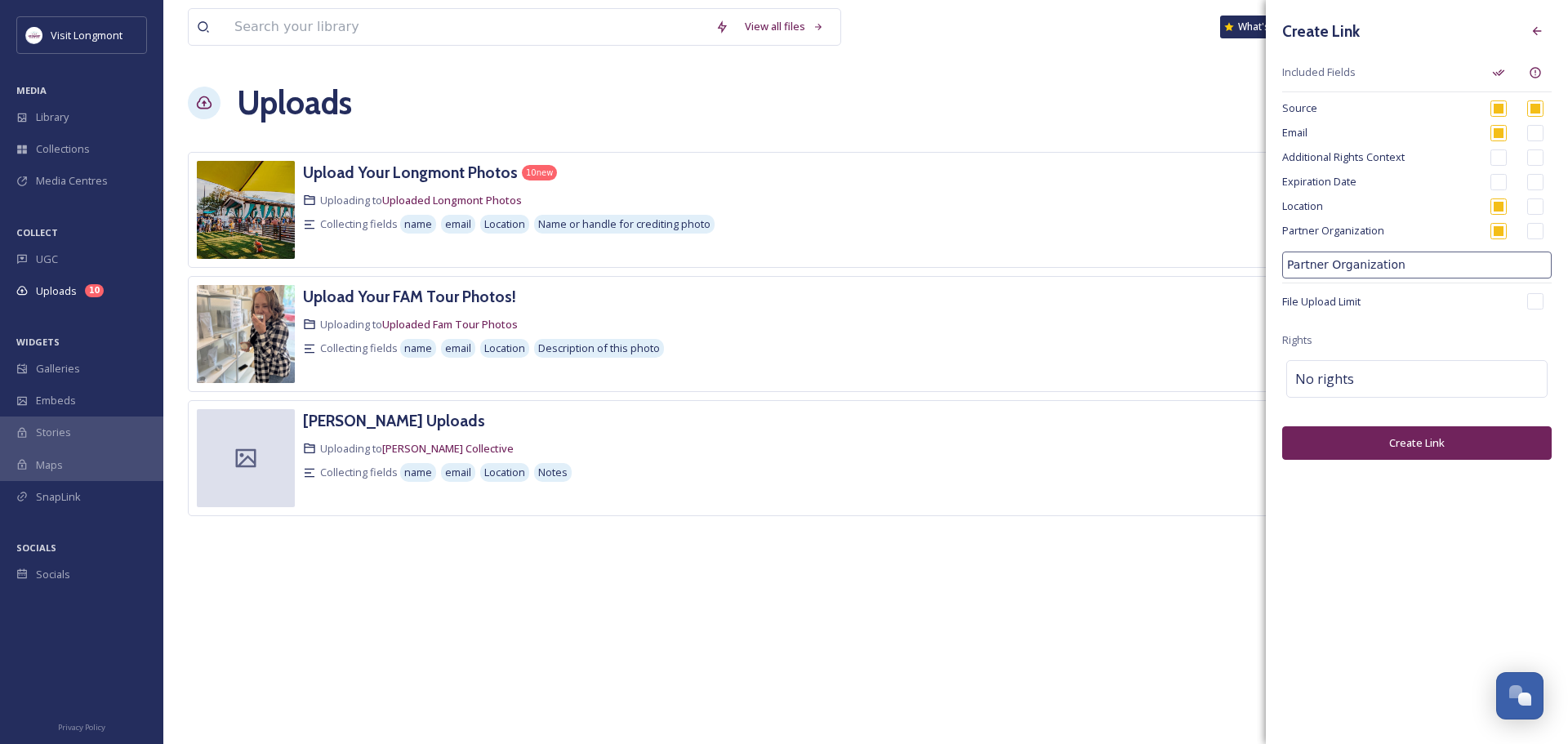
click at [1541, 228] on input "checkbox" at bounding box center [1536, 231] width 17 height 17
checkbox input "true"
click at [1499, 157] on input "checkbox" at bounding box center [1499, 157] width 17 height 17
checkbox input "true"
click at [1392, 447] on button "Create Link" at bounding box center [1416, 442] width 269 height 33
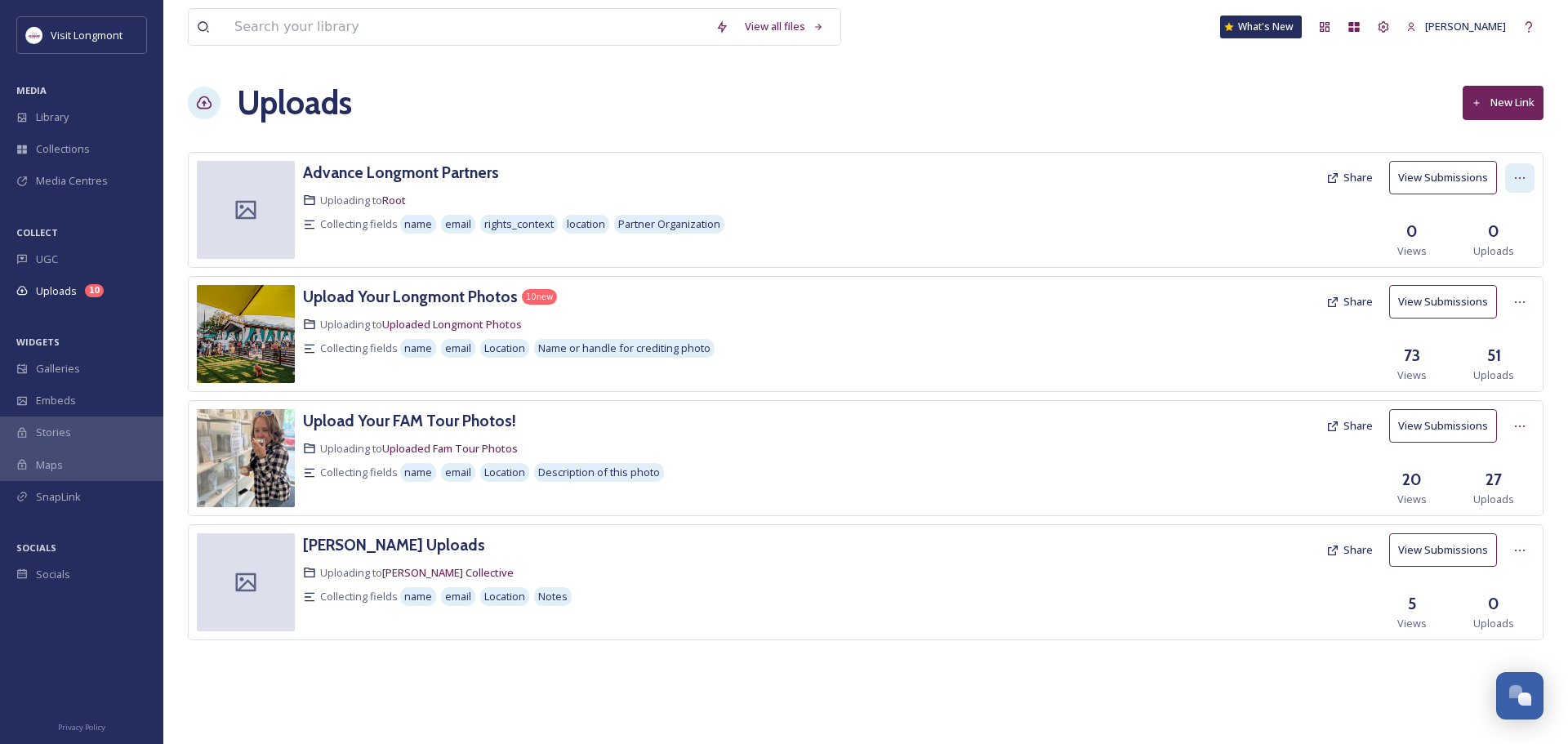
click at [1514, 181] on icon at bounding box center [1520, 178] width 13 height 13
click at [1484, 249] on span "Edit" at bounding box center [1489, 245] width 18 height 16
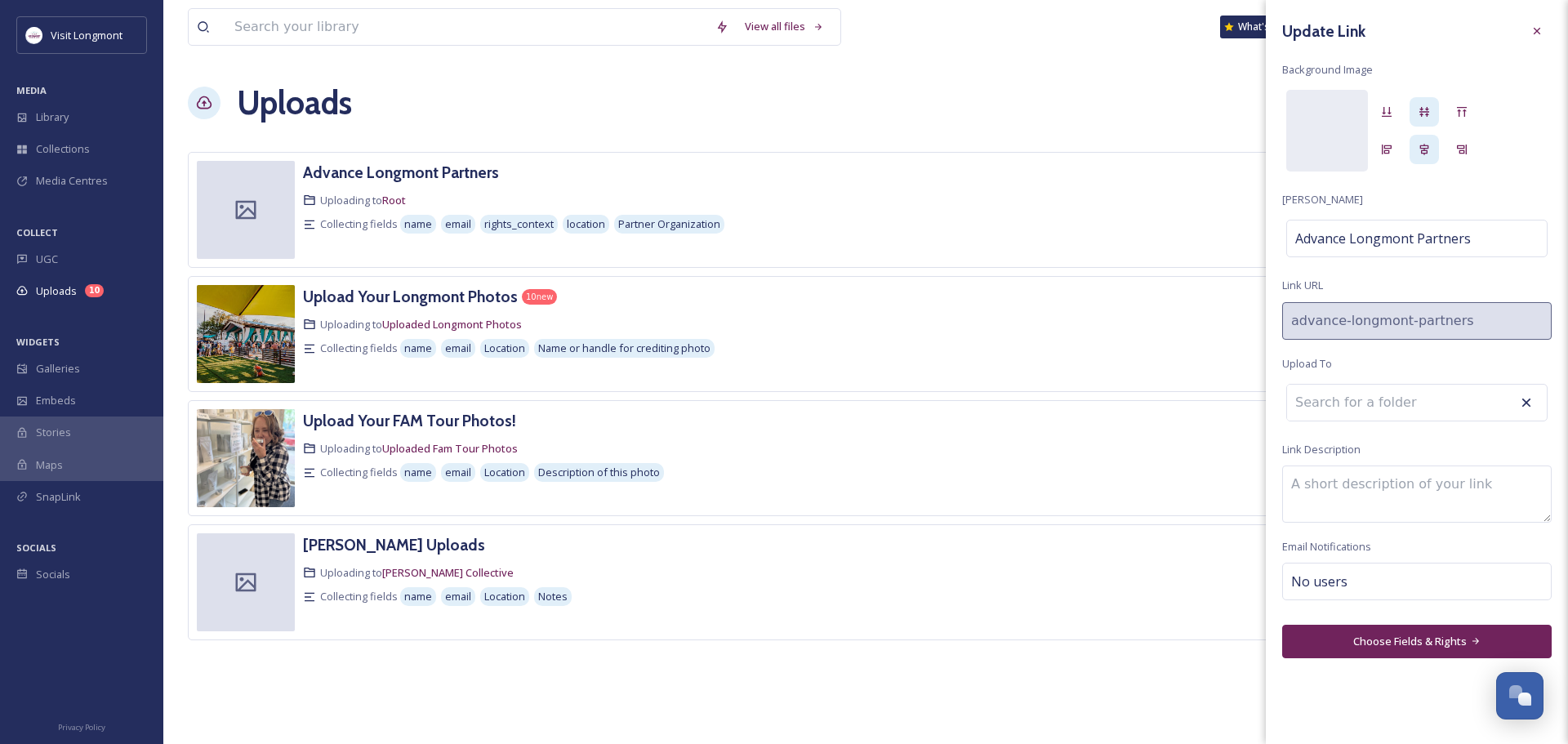
click at [1450, 399] on input at bounding box center [1377, 402] width 180 height 36
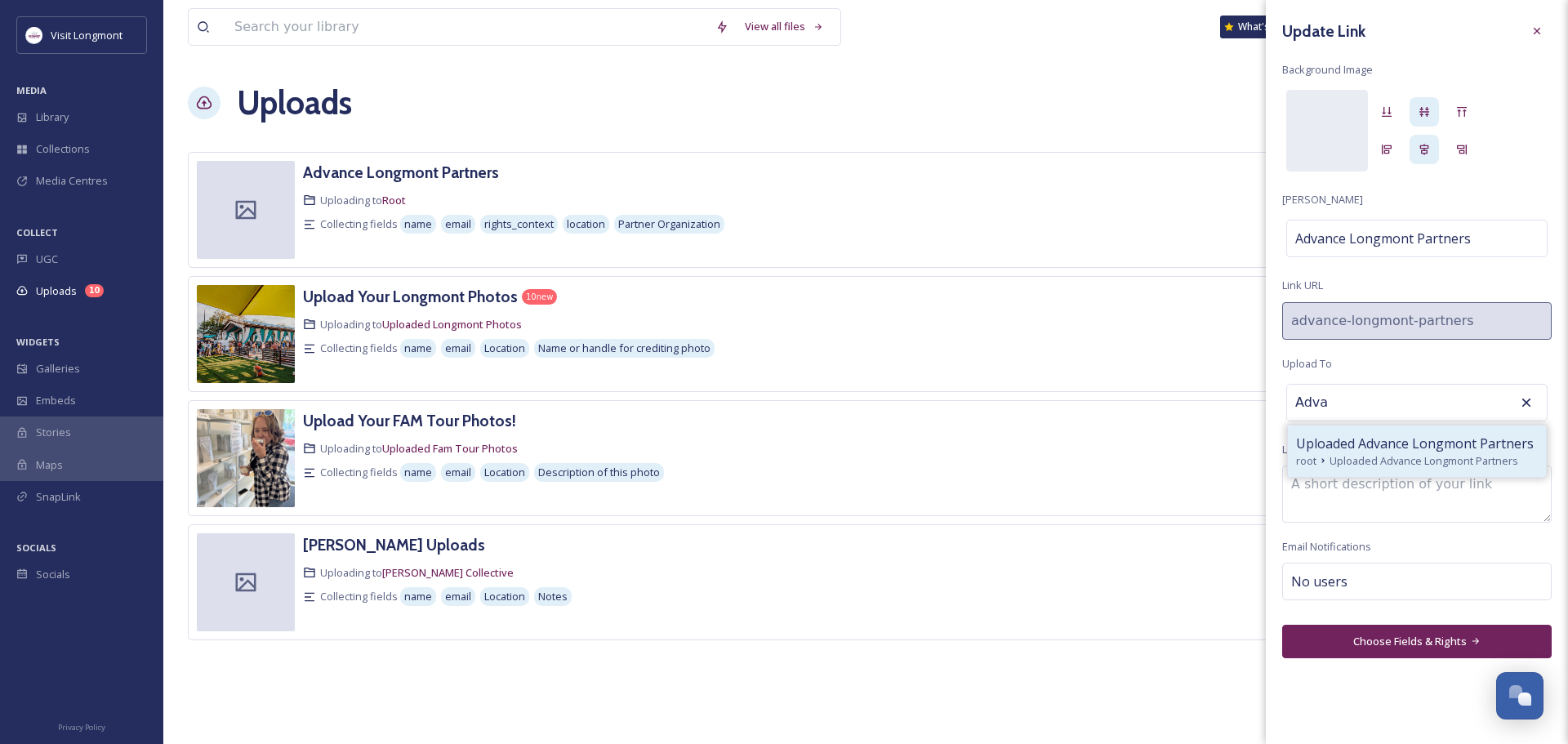
click at [1424, 447] on span "Uploaded Advance Longmont Partners" at bounding box center [1415, 443] width 238 height 20
type input "Uploaded Advance Longmont Partners"
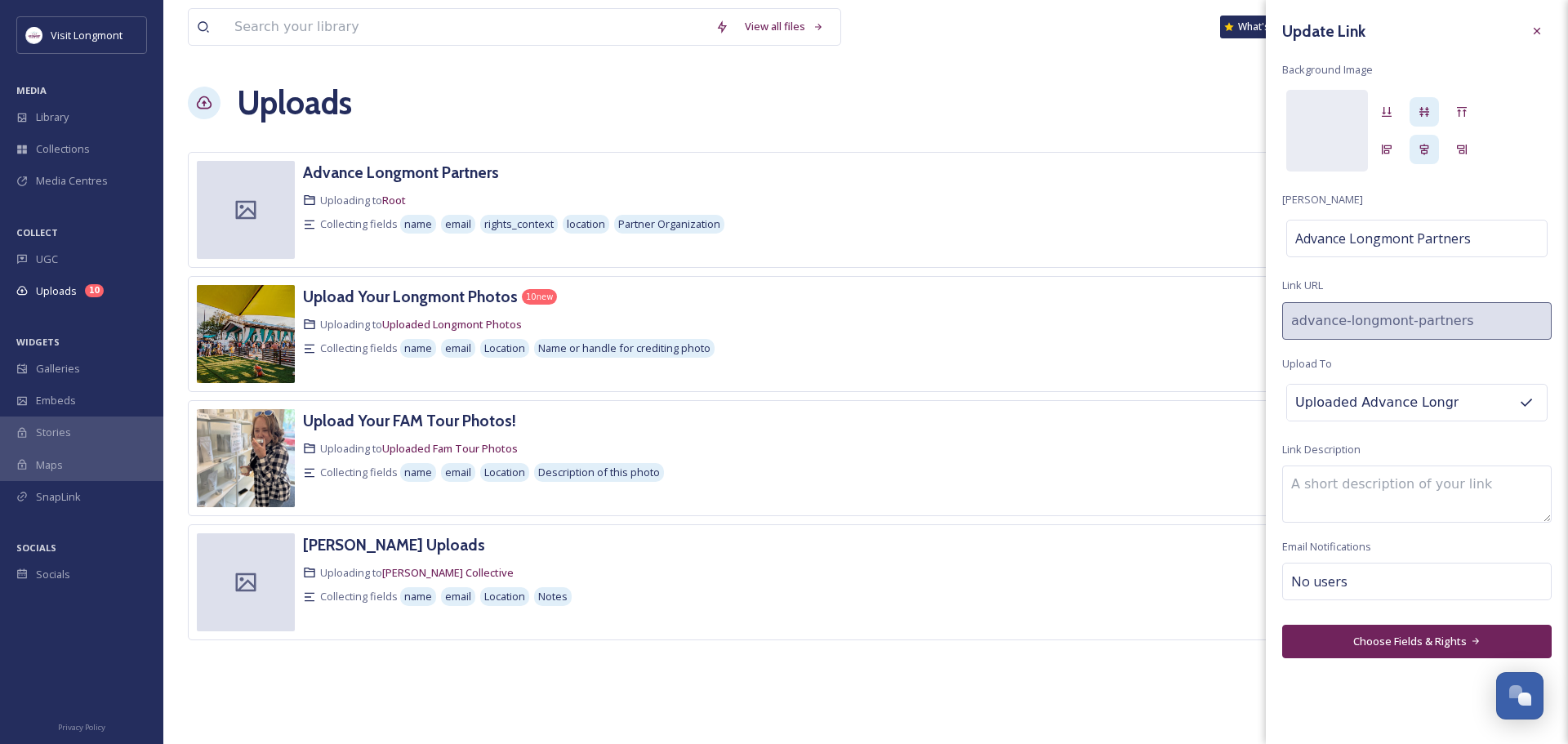
click at [1435, 432] on div "Update Link Background Image Link Title Advance Longmont Partners Link URL adva…" at bounding box center [1417, 337] width 302 height 674
click at [1364, 639] on button "Choose Fields & Rights" at bounding box center [1416, 641] width 269 height 33
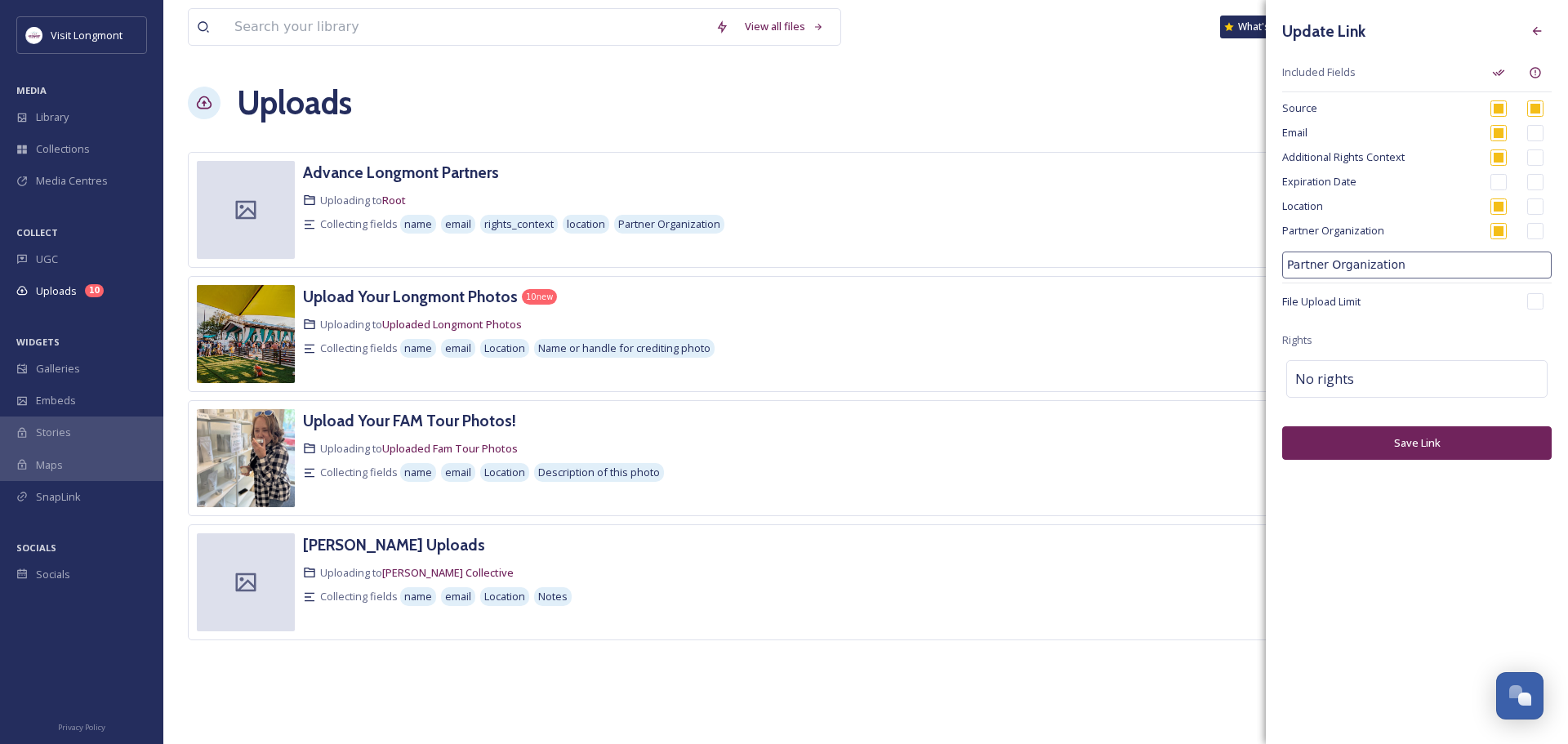
click at [1392, 443] on button "Save Link" at bounding box center [1416, 442] width 269 height 33
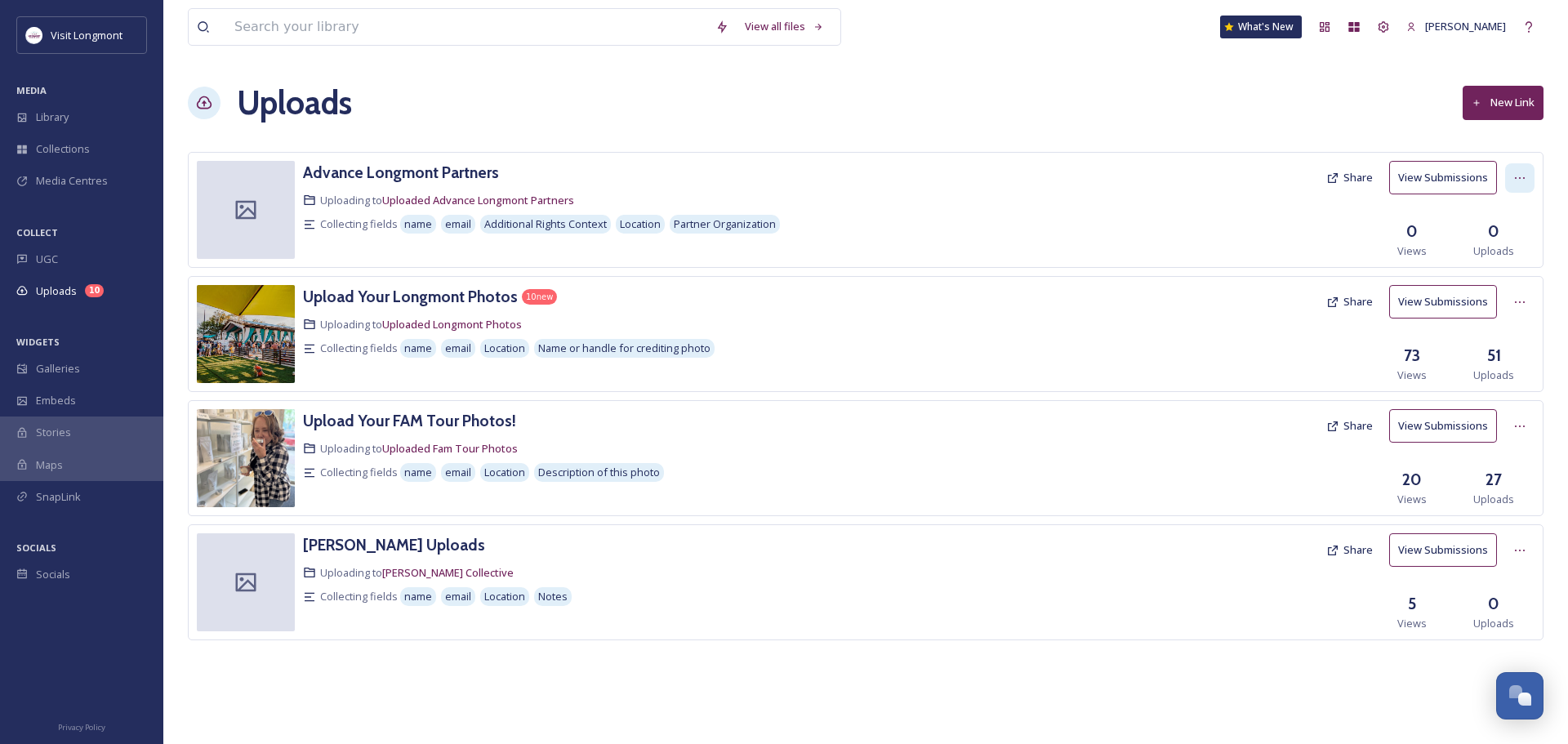
click at [1508, 178] on div at bounding box center [1519, 177] width 29 height 29
click at [1504, 244] on div "Edit" at bounding box center [1503, 245] width 62 height 31
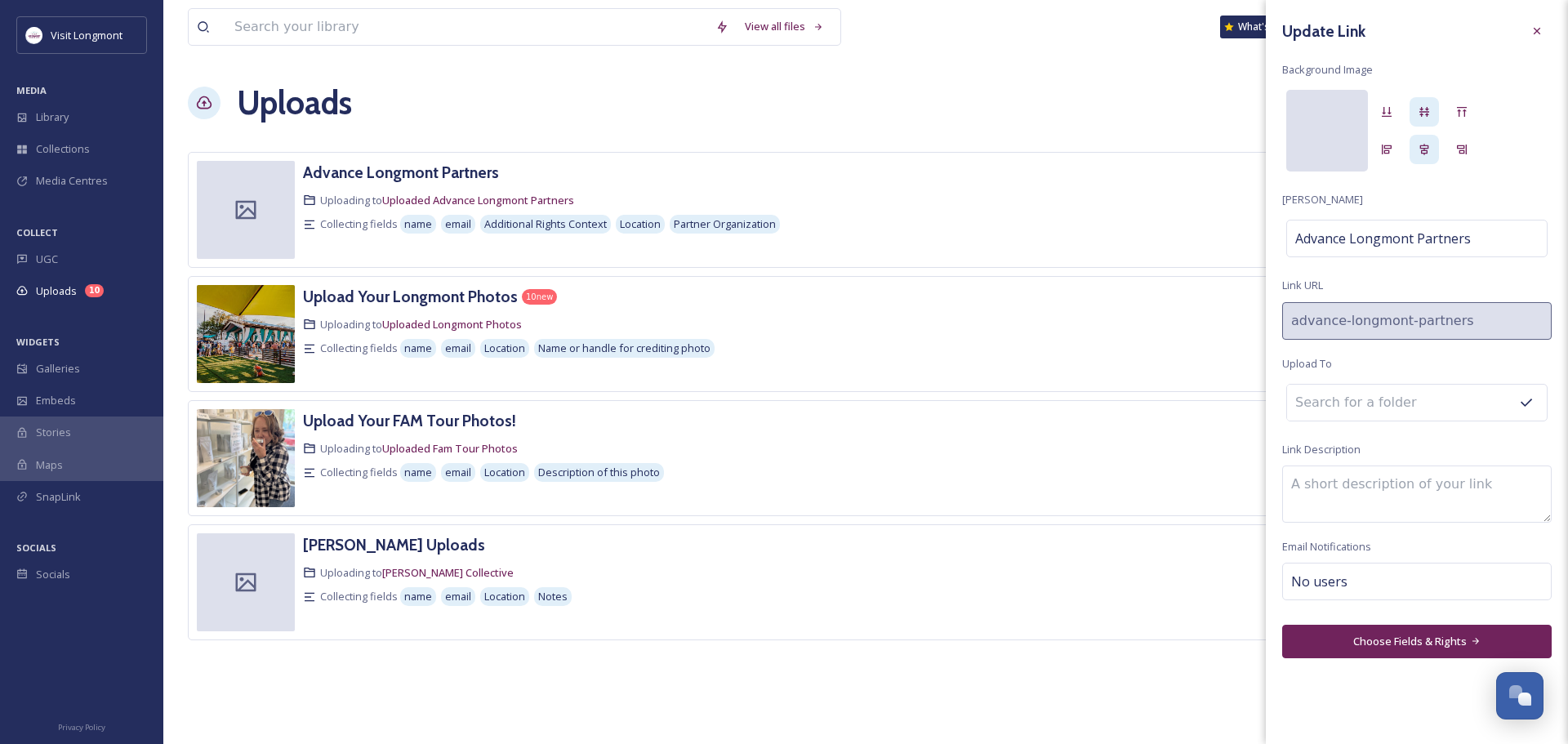
click at [1330, 137] on div at bounding box center [1327, 130] width 82 height 82
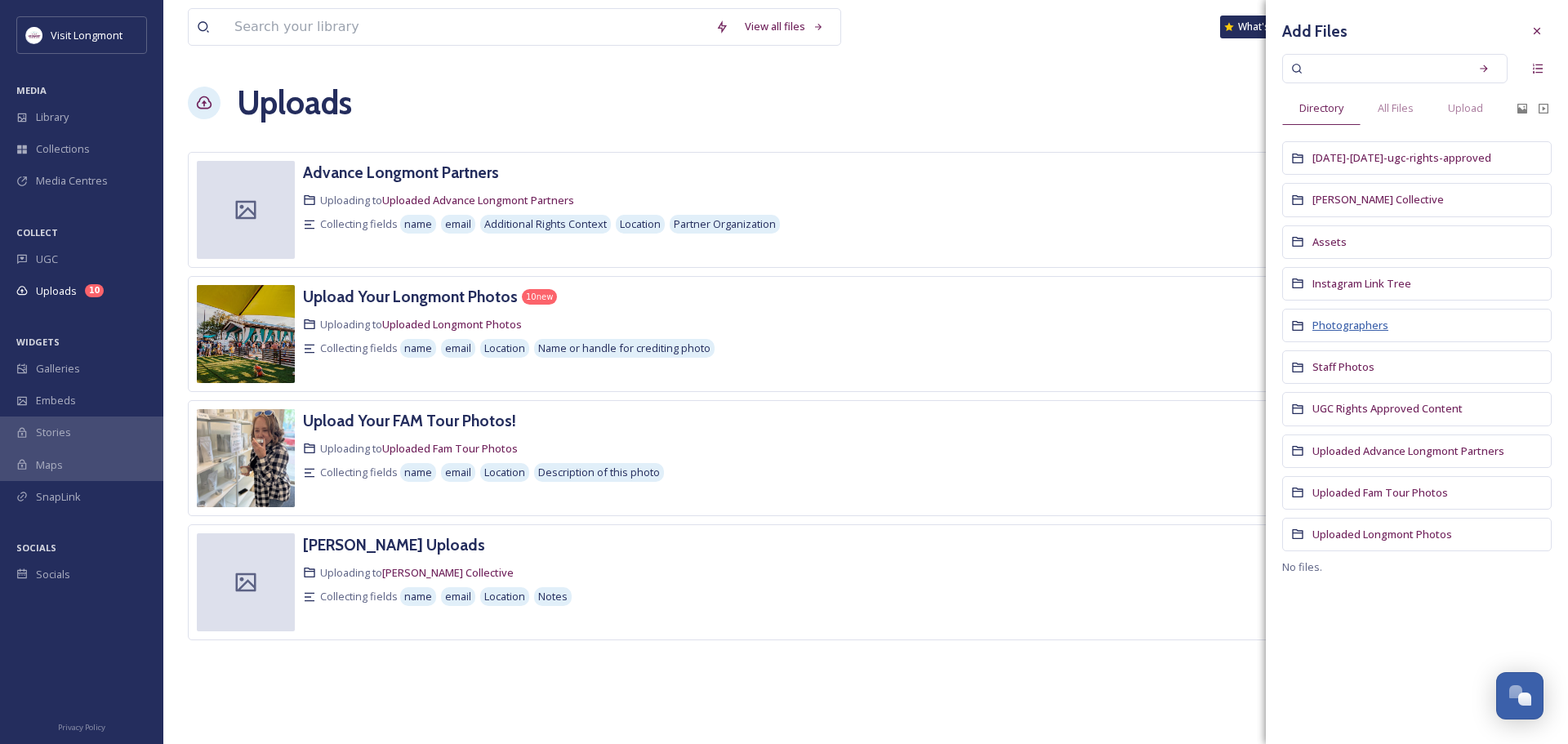
click at [1327, 325] on span "Photographers" at bounding box center [1351, 325] width 76 height 15
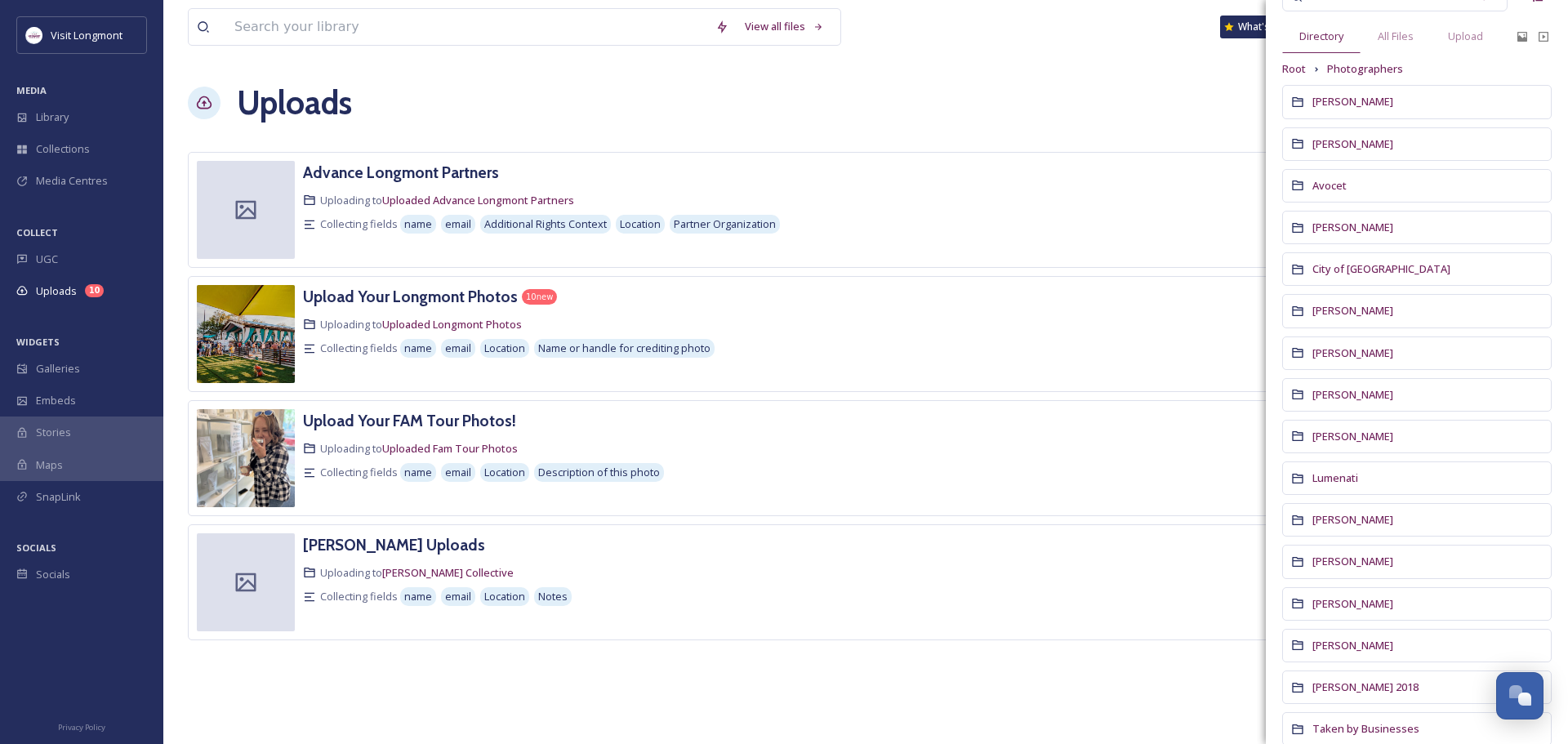
scroll to position [32, 0]
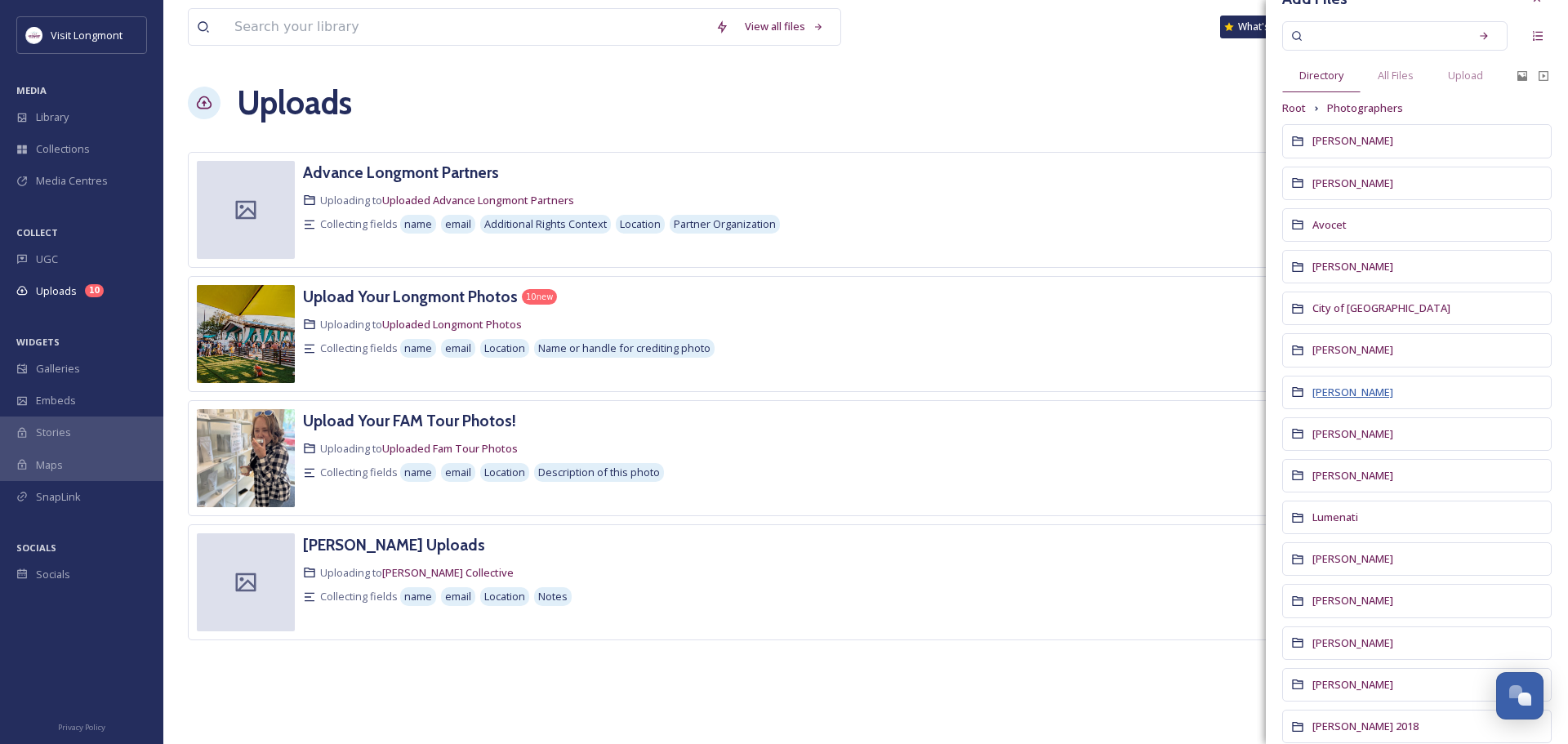
click at [1323, 390] on span "Gerardo Brucker" at bounding box center [1353, 392] width 81 height 15
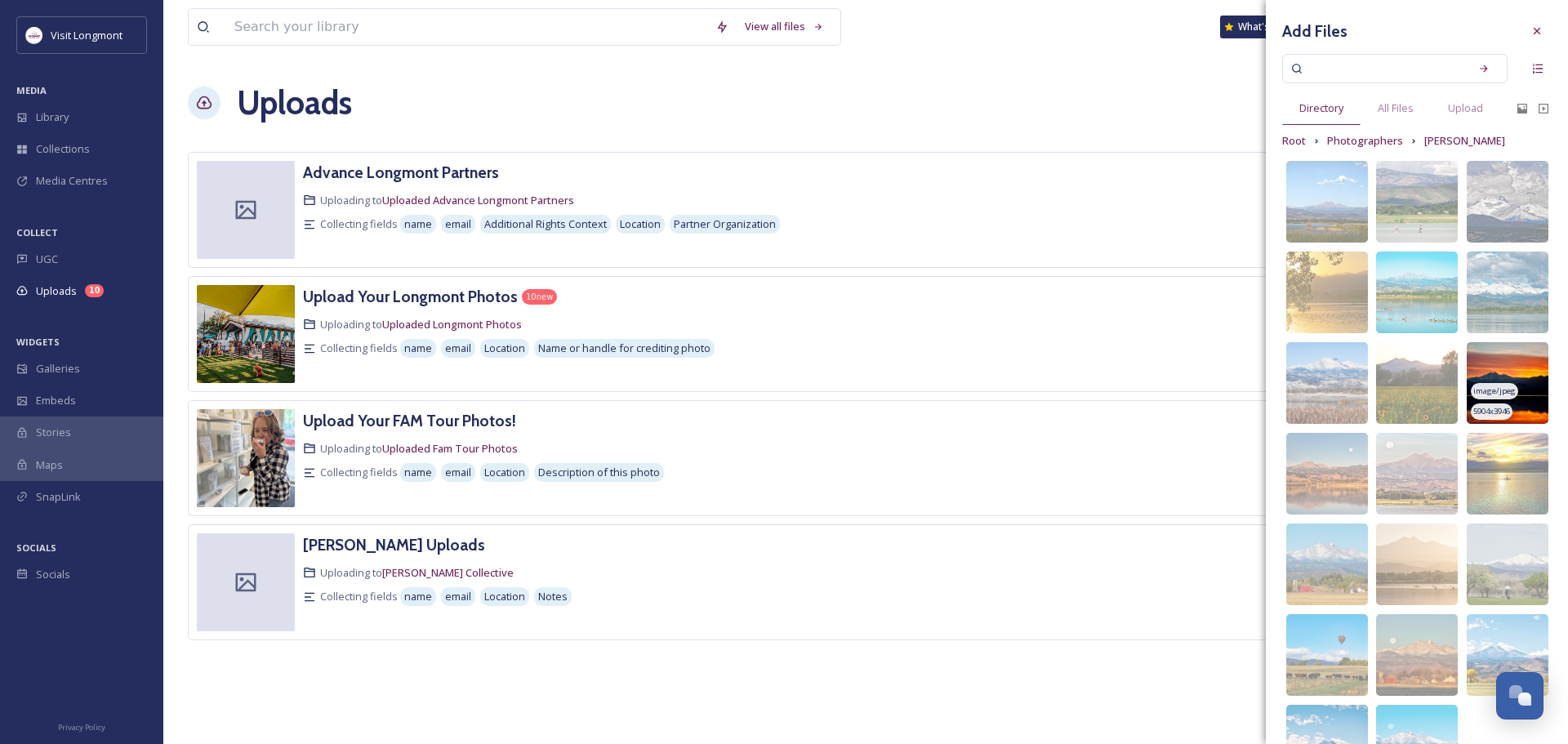
click at [1504, 365] on img at bounding box center [1508, 383] width 82 height 82
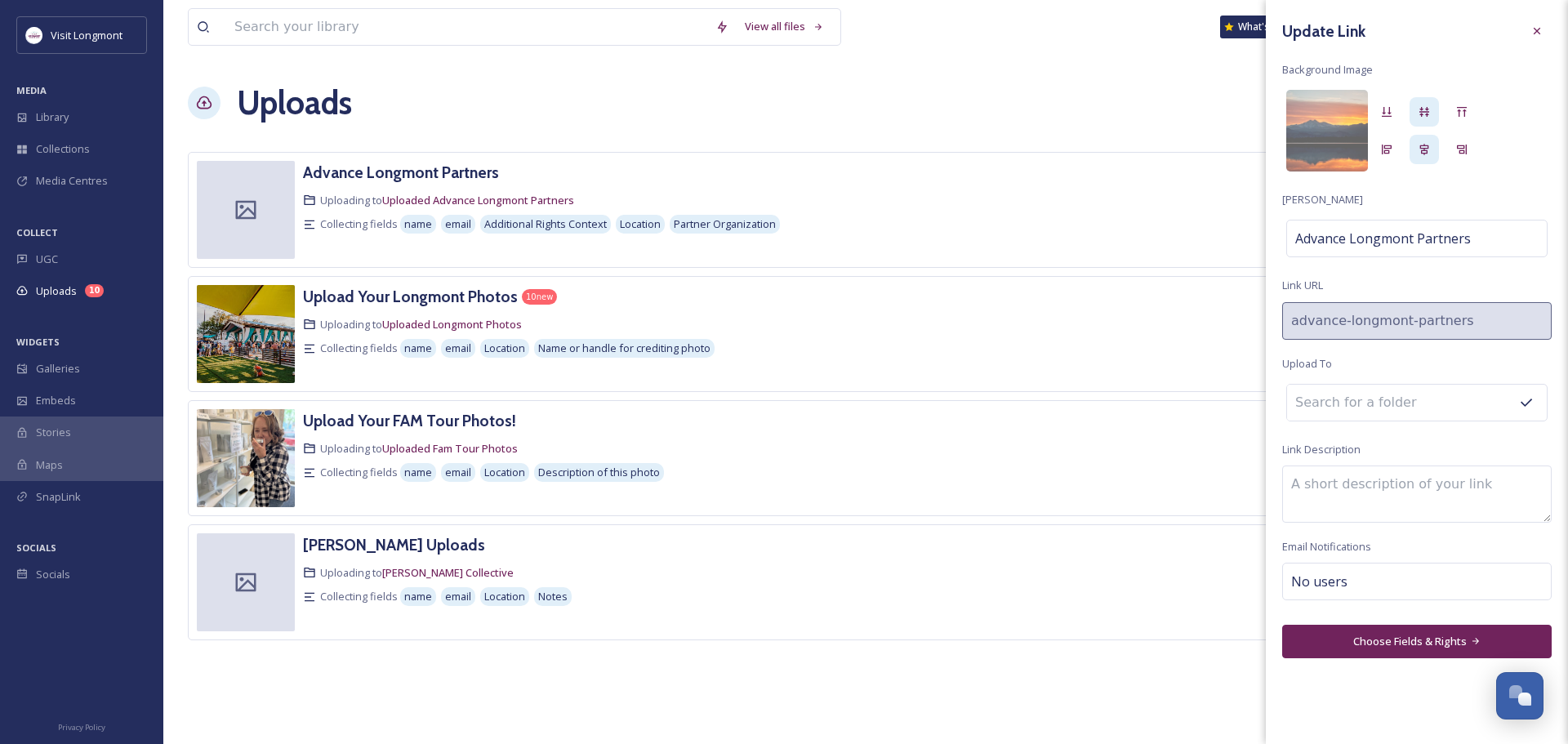
click at [1366, 638] on button "Choose Fields & Rights" at bounding box center [1416, 641] width 269 height 33
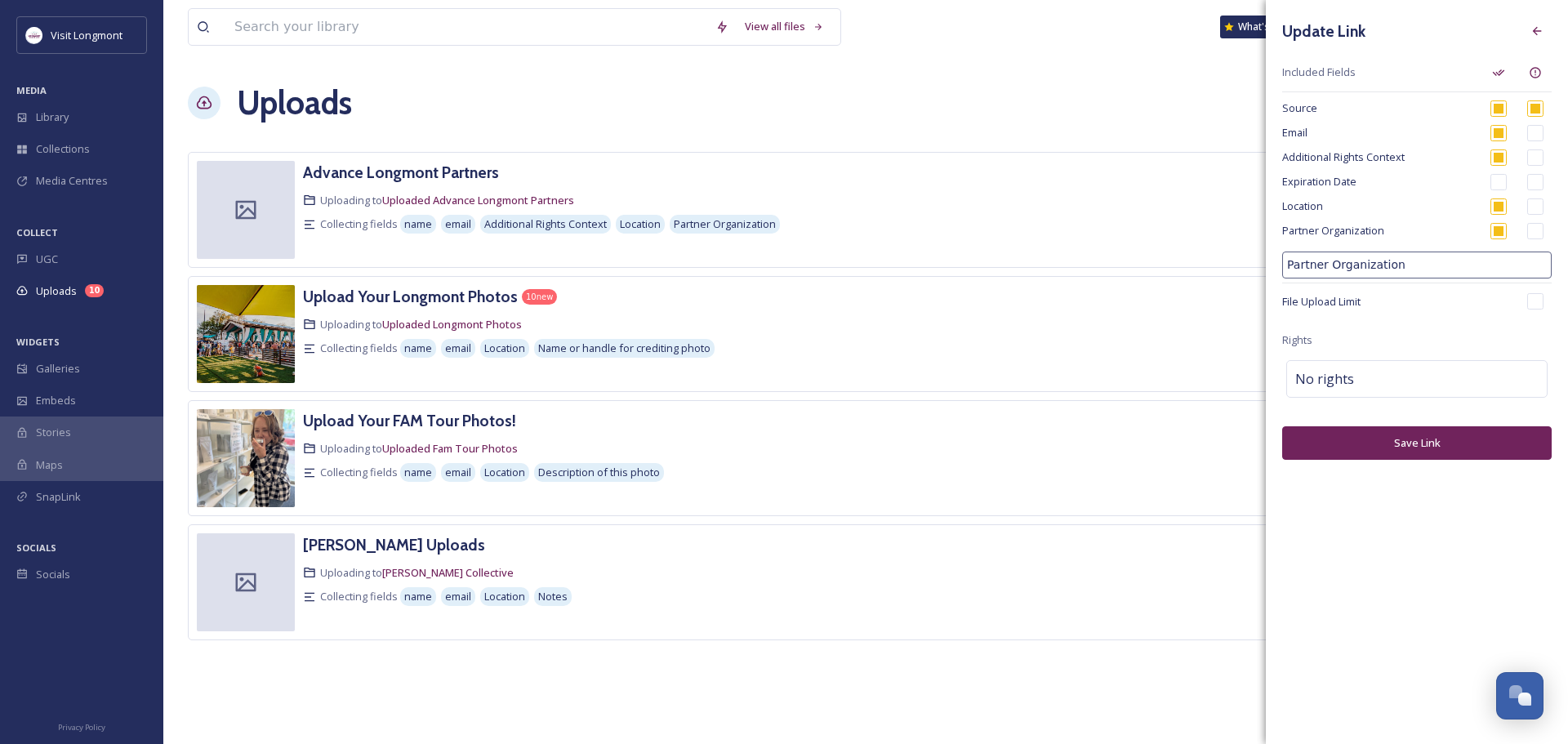
click at [1415, 308] on span "File Upload Limit" at bounding box center [1398, 302] width 233 height 16
click at [1382, 302] on span "File Upload Limit" at bounding box center [1398, 302] width 233 height 16
click at [1375, 370] on div "No rights" at bounding box center [1416, 379] width 261 height 37
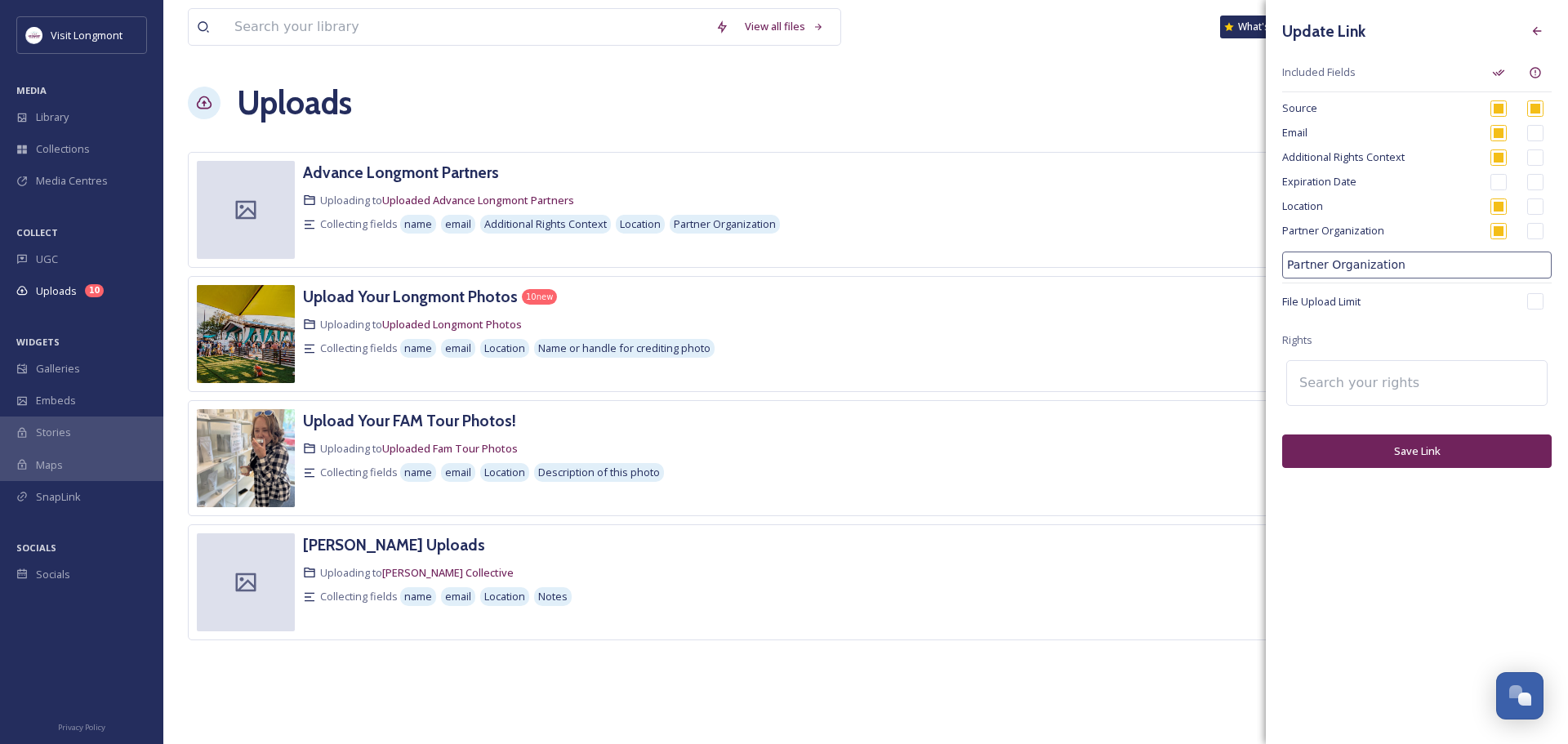
click at [1383, 377] on input at bounding box center [1381, 383] width 180 height 36
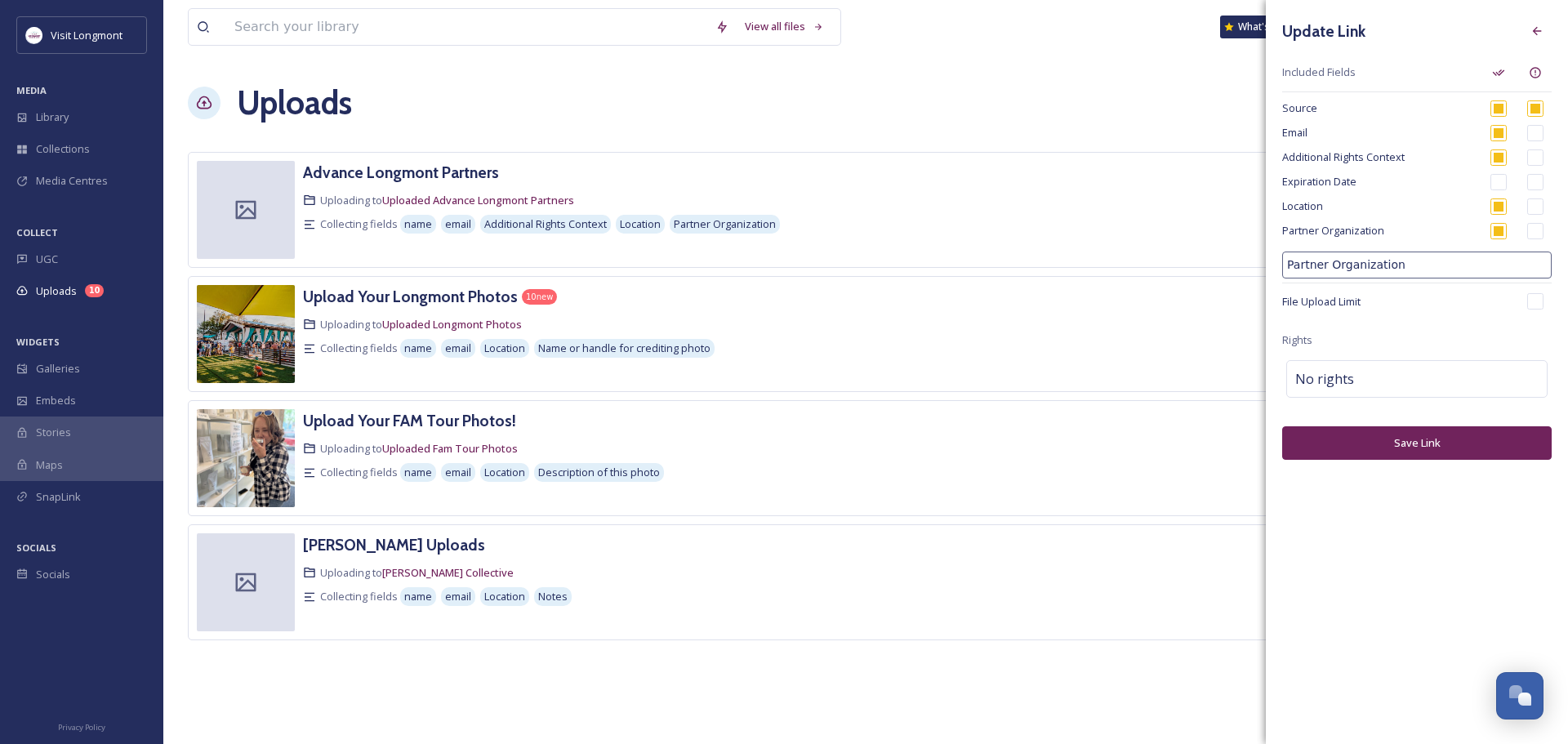
click at [1387, 326] on div "Update Link Included Fields Source Email Additional Rights Context Expiration D…" at bounding box center [1417, 238] width 302 height 476
click at [1405, 447] on button "Save Link" at bounding box center [1416, 442] width 269 height 33
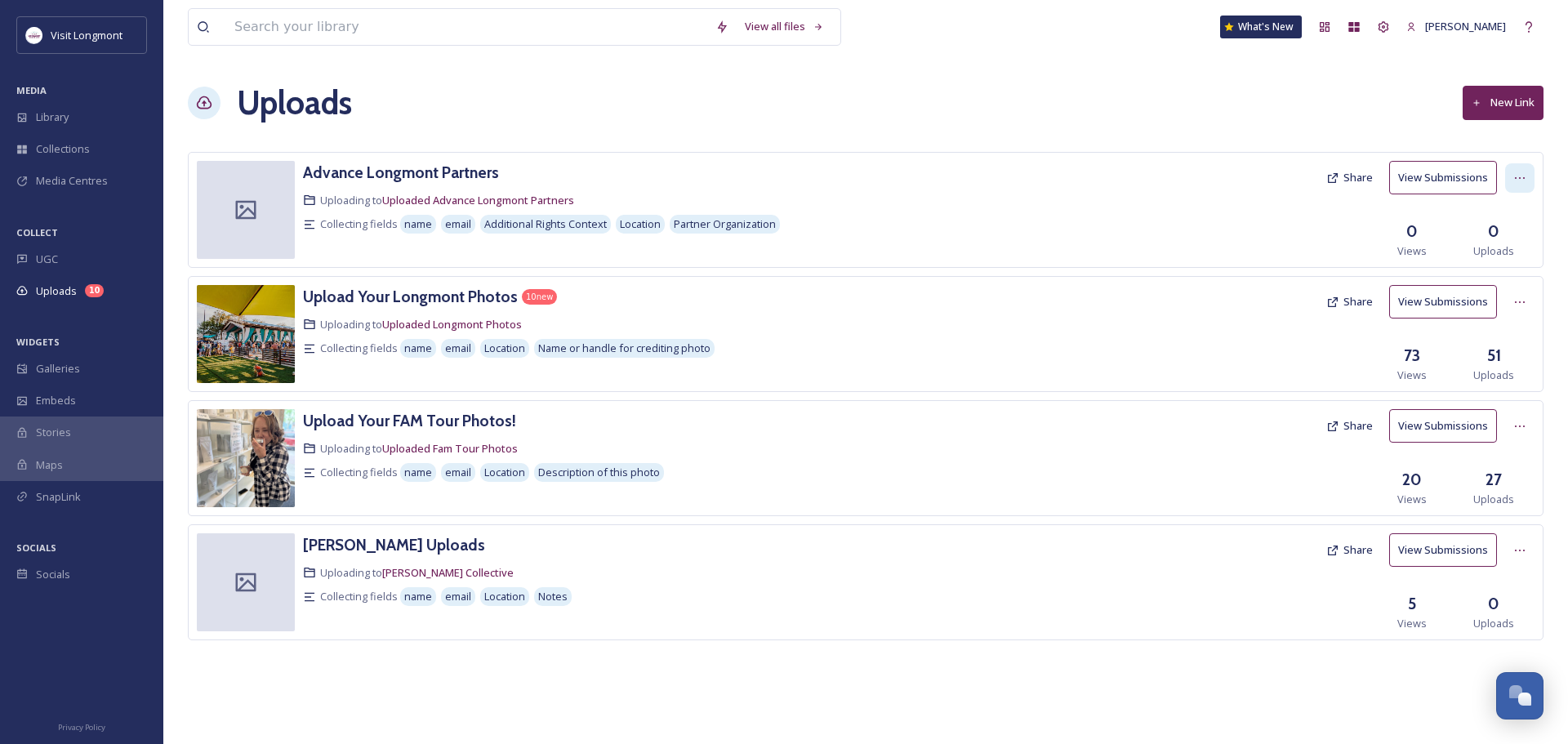
click at [1528, 179] on div at bounding box center [1519, 177] width 29 height 29
click at [1508, 243] on div "Edit" at bounding box center [1503, 245] width 62 height 31
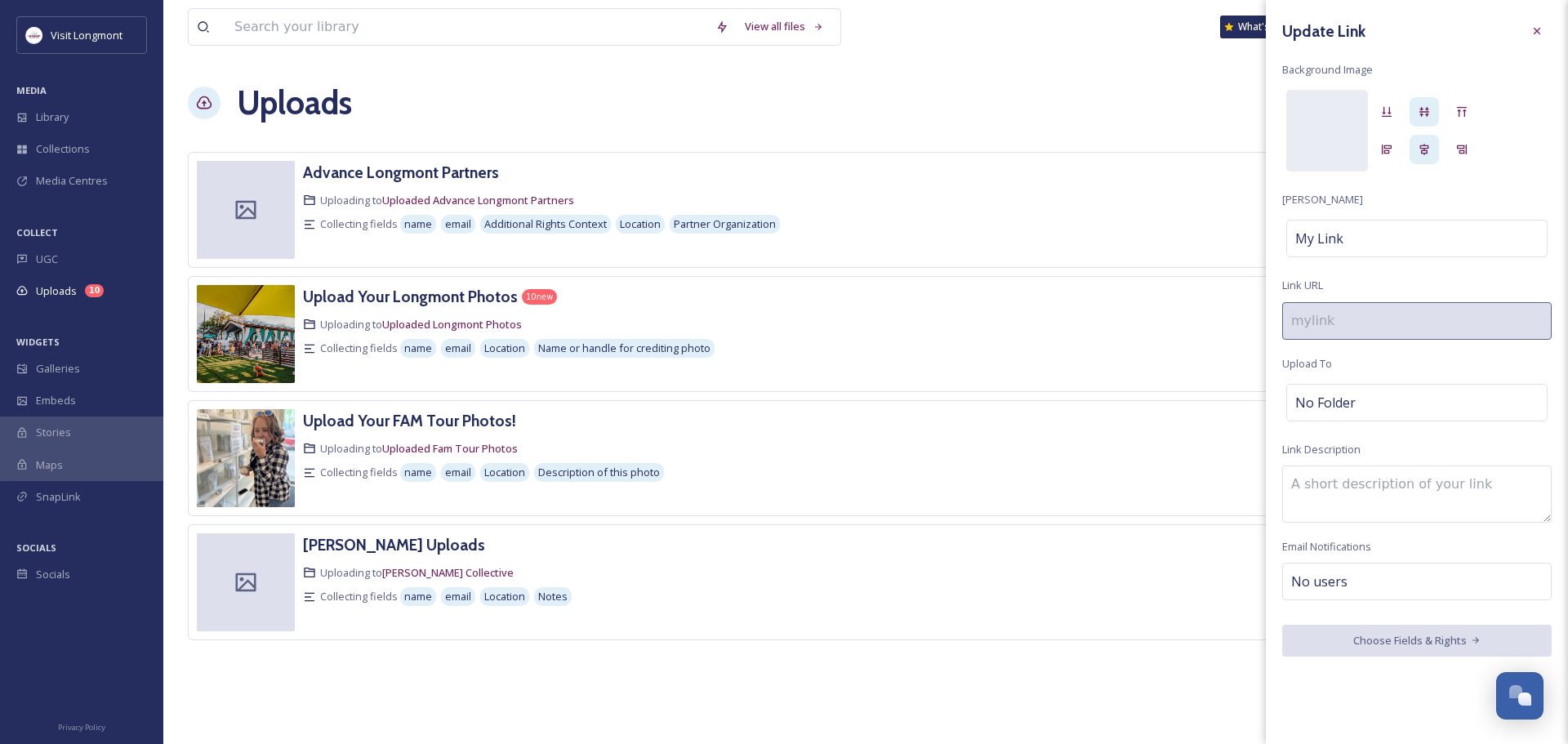
type input "advance-longmont-partners"
checkbox input "true"
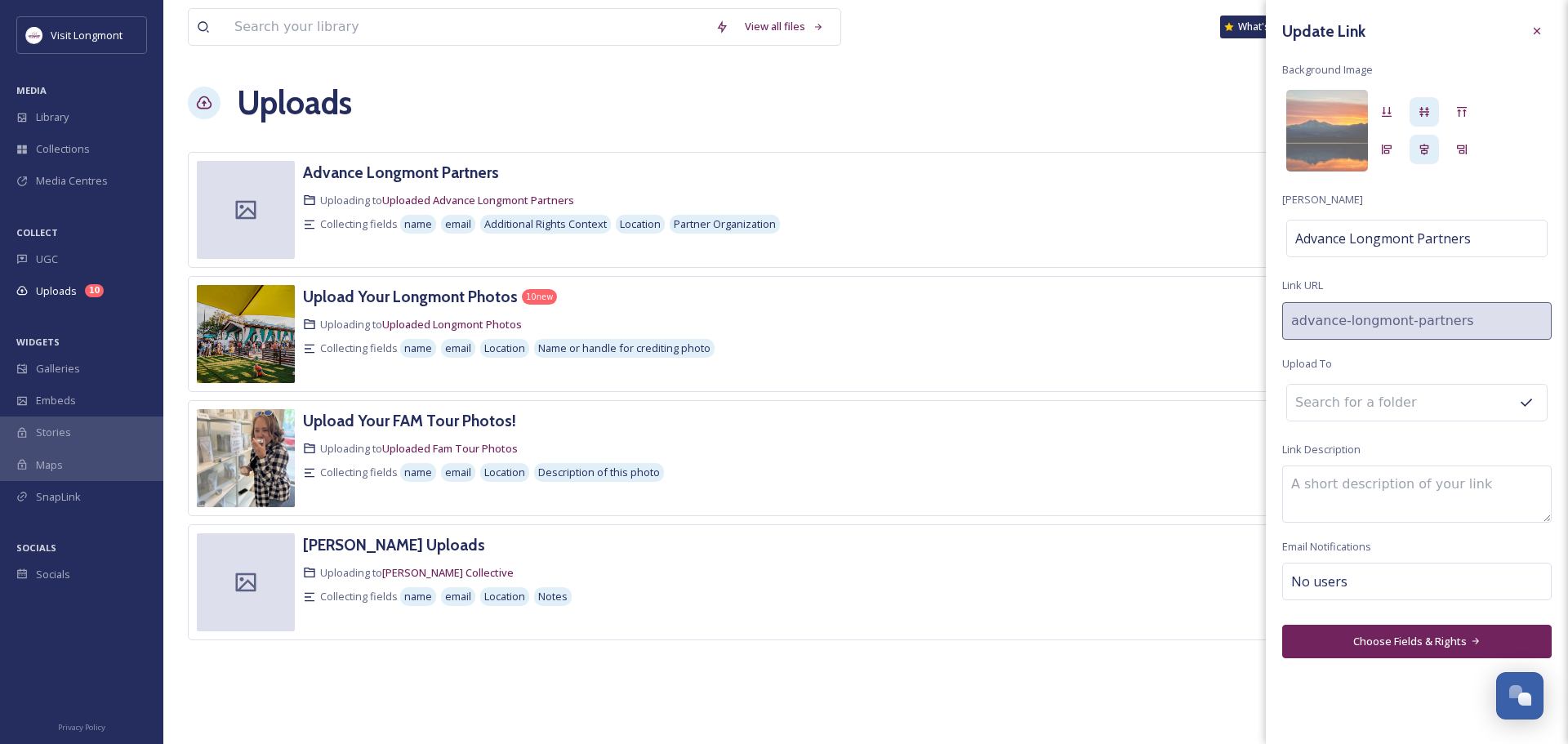
click at [1365, 400] on input at bounding box center [1377, 402] width 180 height 36
click at [1526, 400] on icon at bounding box center [1527, 403] width 17 height 17
click at [1515, 433] on div "Update Link Background Image Link Title Advance Longmont Partners Link URL adva…" at bounding box center [1417, 337] width 302 height 674
click at [1396, 640] on button "Choose Fields & Rights" at bounding box center [1416, 641] width 269 height 33
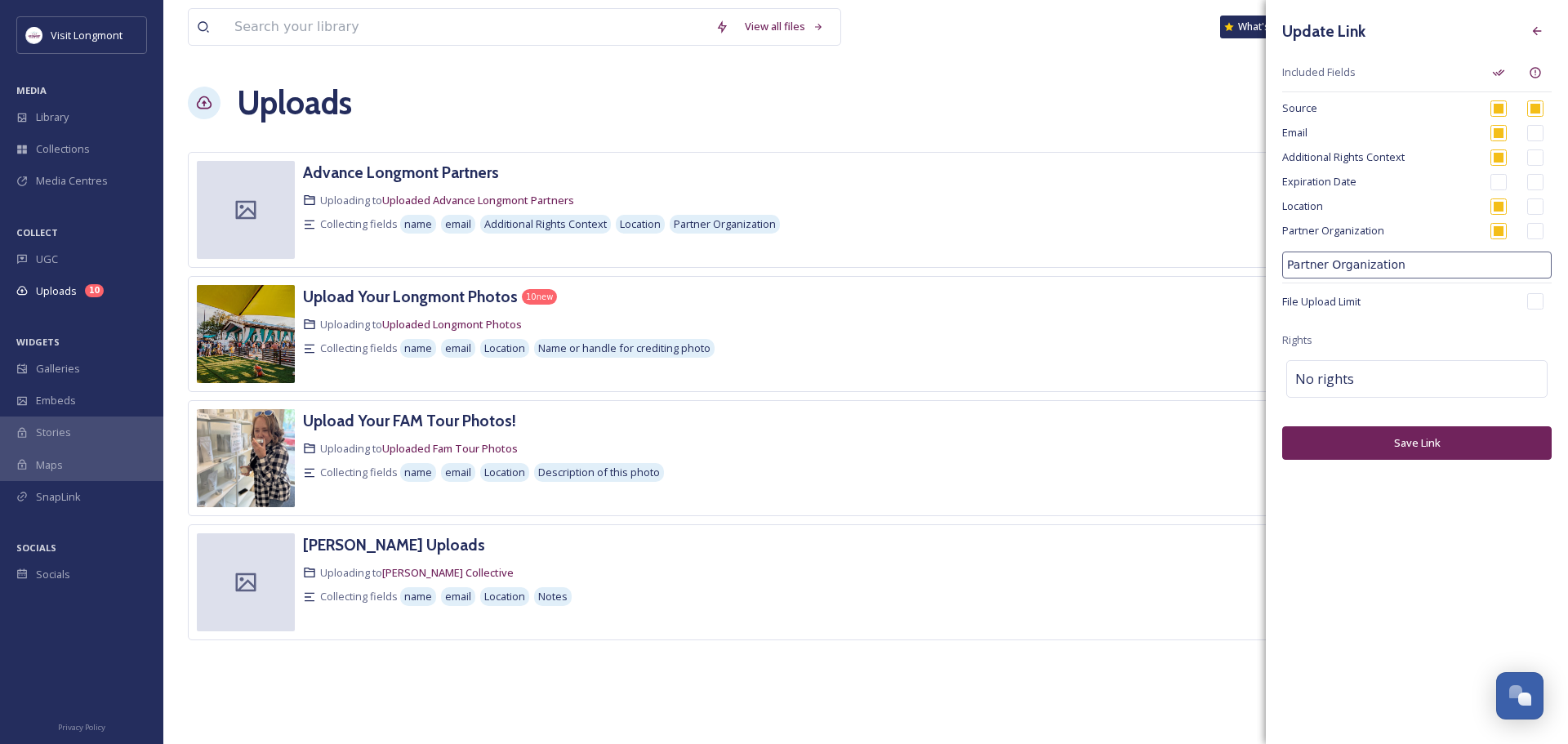
drag, startPoint x: 1402, startPoint y: 272, endPoint x: 1261, endPoint y: 253, distance: 142.3
click at [1261, 253] on div "Advance Longmont Partners Uploading to Uploaded Advance Longmont Partners Colle…" at bounding box center [866, 395] width 1356 height 488
type input "Photographer"
click at [1424, 438] on button "Save Link" at bounding box center [1416, 442] width 269 height 33
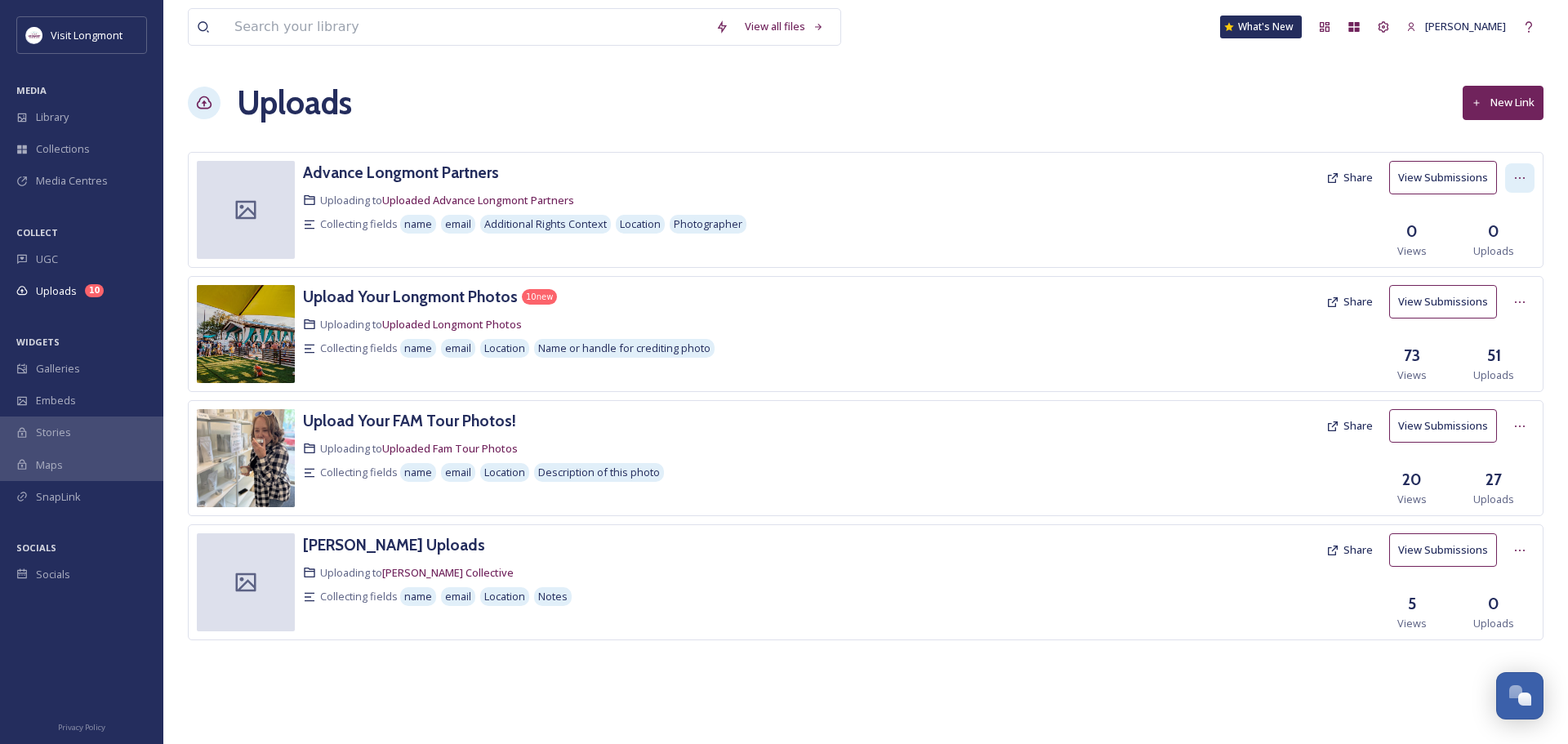
click at [1516, 181] on icon at bounding box center [1520, 178] width 13 height 13
drag, startPoint x: 1111, startPoint y: 204, endPoint x: 778, endPoint y: 281, distance: 341.8
click at [1106, 205] on div at bounding box center [1145, 210] width 346 height 98
click at [338, 174] on h3 "Advance Longmont Partners" at bounding box center [401, 172] width 196 height 20
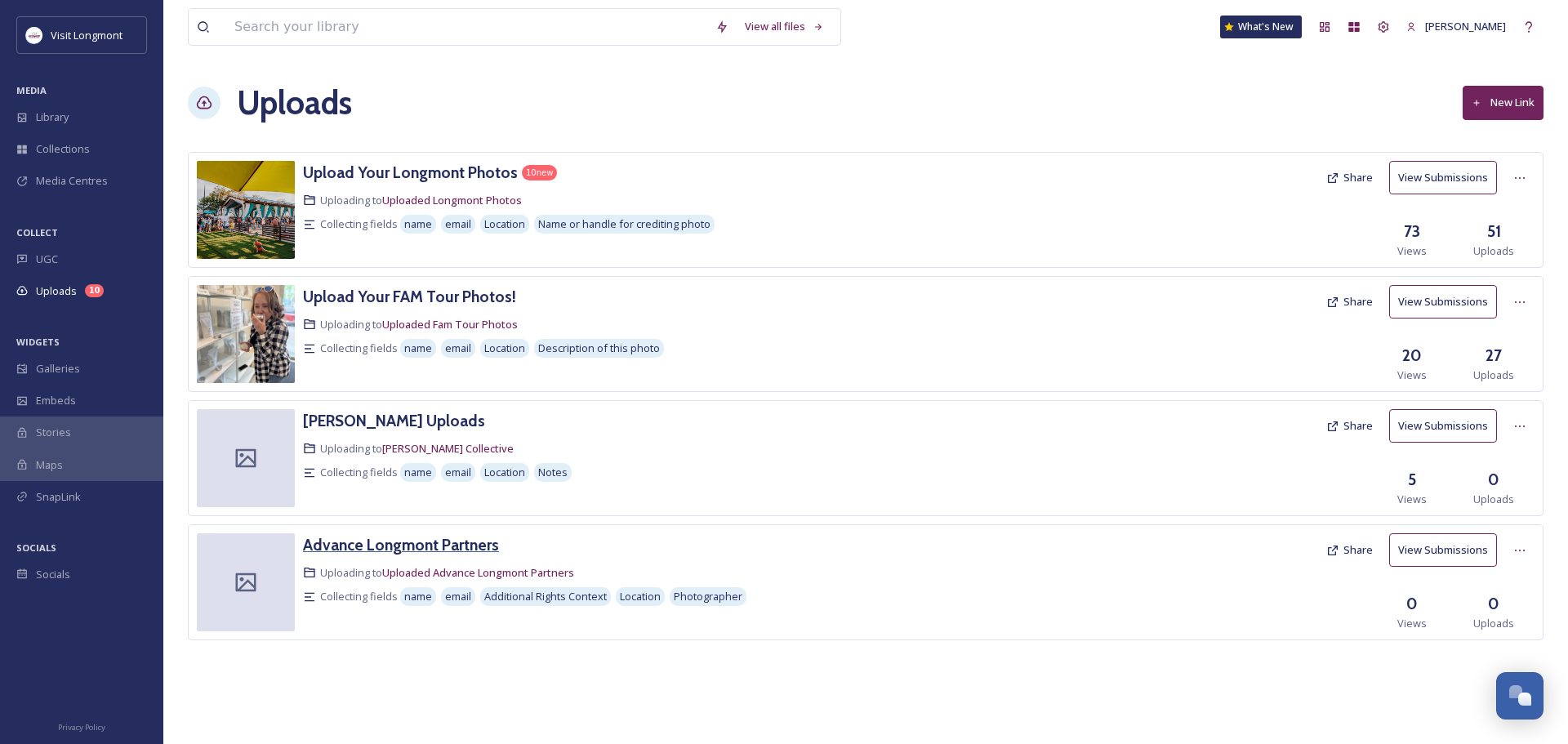
click at [433, 544] on h3 "Advance Longmont Partners" at bounding box center [401, 545] width 196 height 20
click at [463, 547] on h3 "Advance Longmont Partners" at bounding box center [401, 545] width 196 height 20
click at [1518, 552] on icon at bounding box center [1520, 550] width 13 height 13
click at [1503, 616] on div "Edit" at bounding box center [1503, 617] width 62 height 31
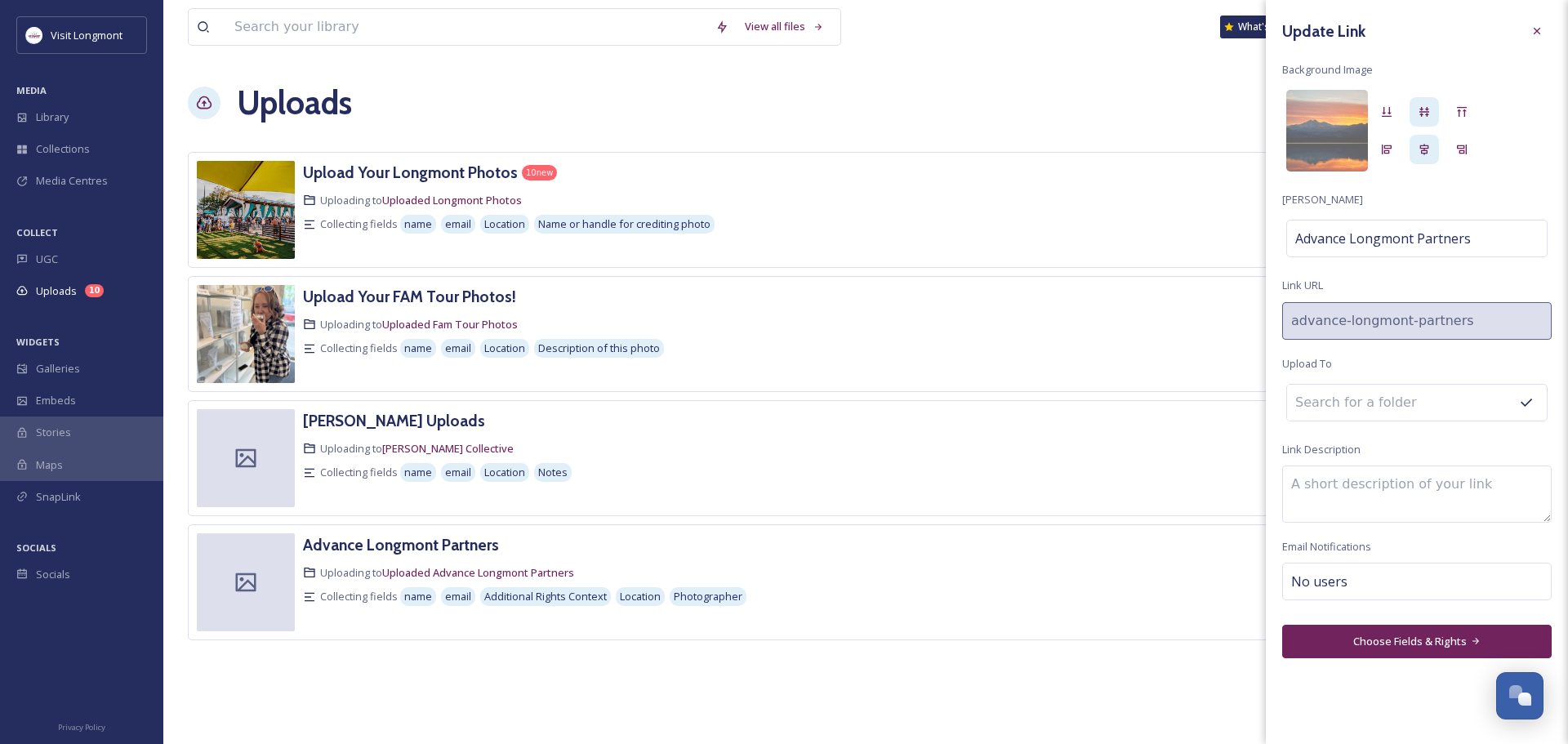
click at [1461, 640] on button "Choose Fields & Rights" at bounding box center [1416, 641] width 269 height 33
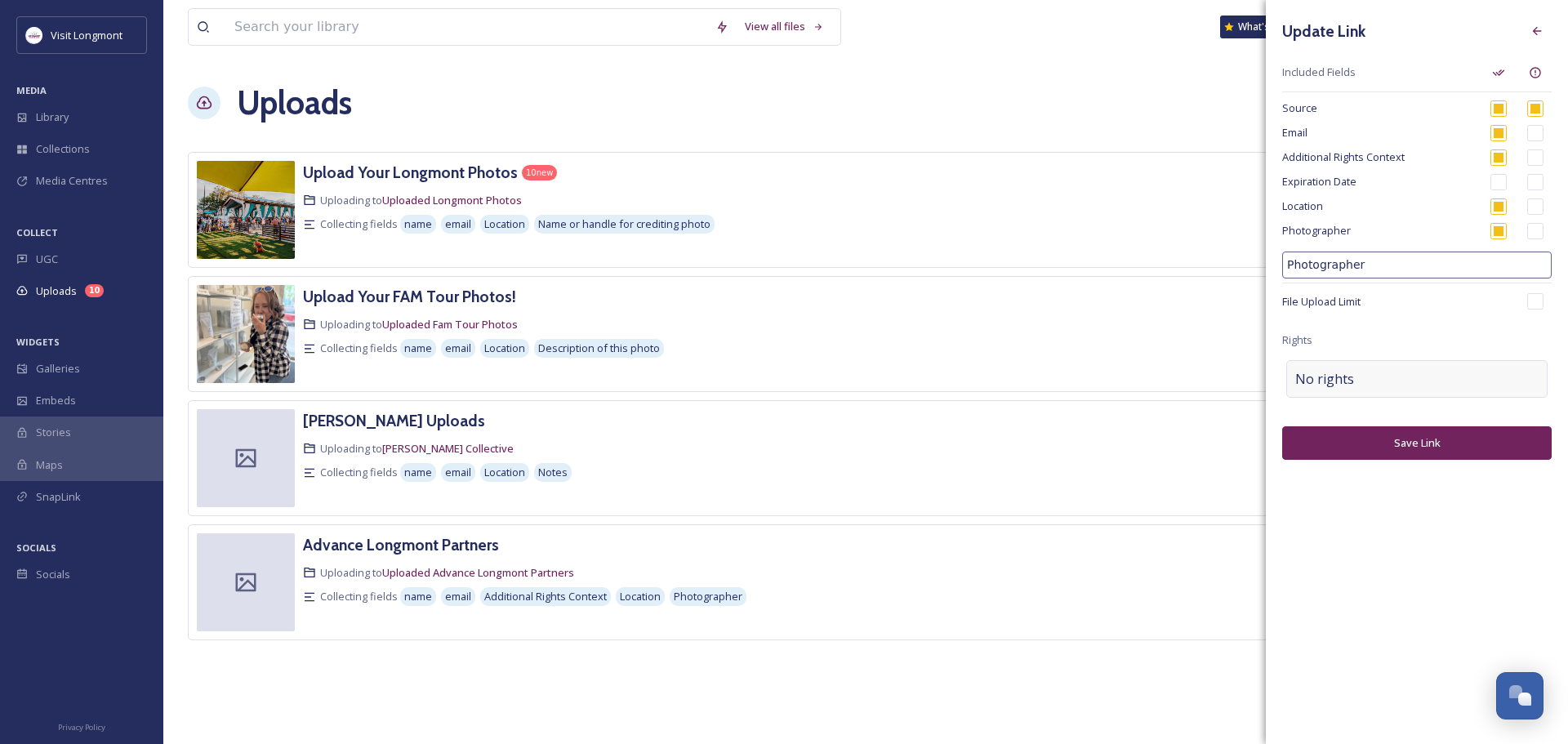
click at [1408, 384] on div "No rights" at bounding box center [1416, 379] width 261 height 37
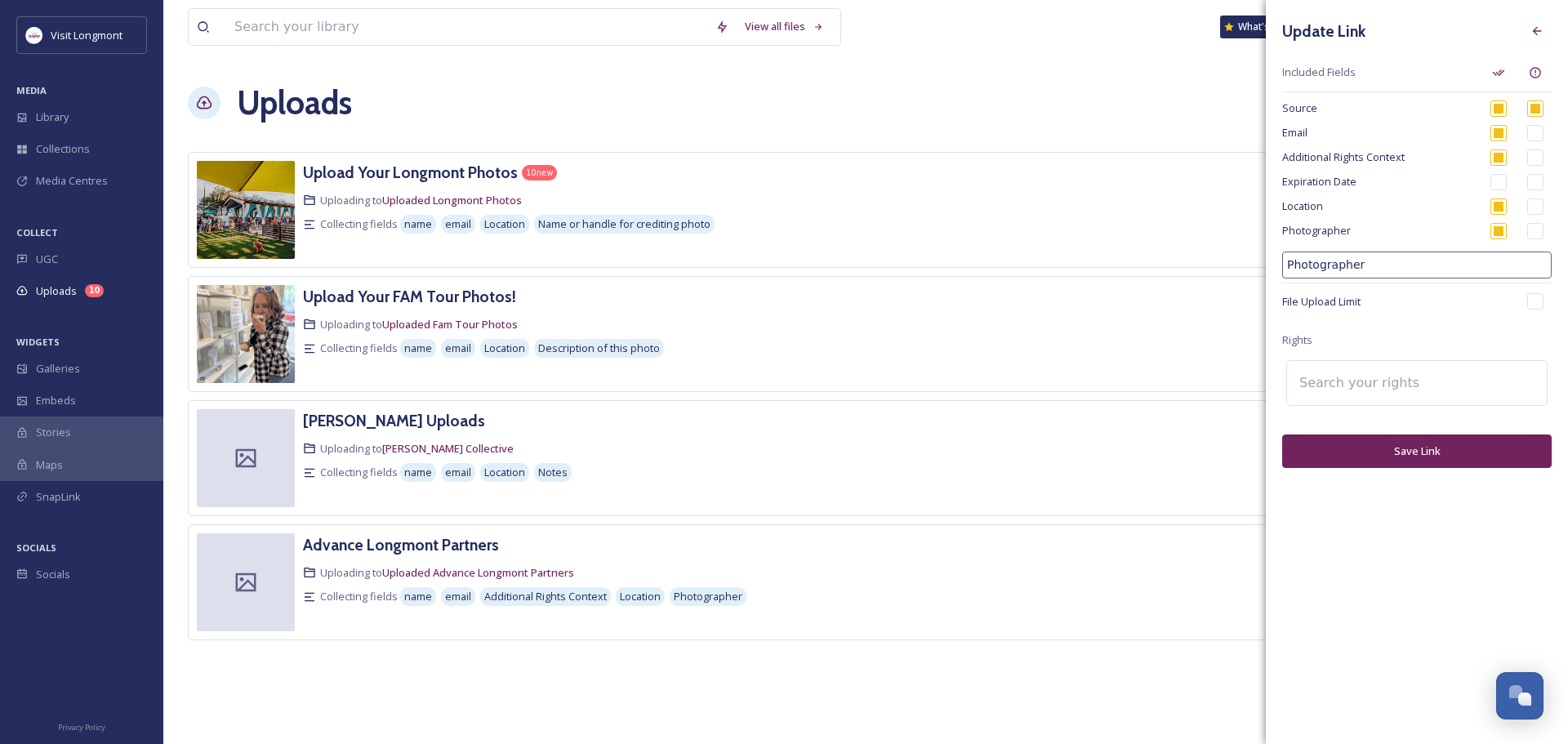
click at [1376, 375] on input at bounding box center [1381, 383] width 180 height 36
click at [1304, 453] on button "Save Link" at bounding box center [1416, 451] width 269 height 33
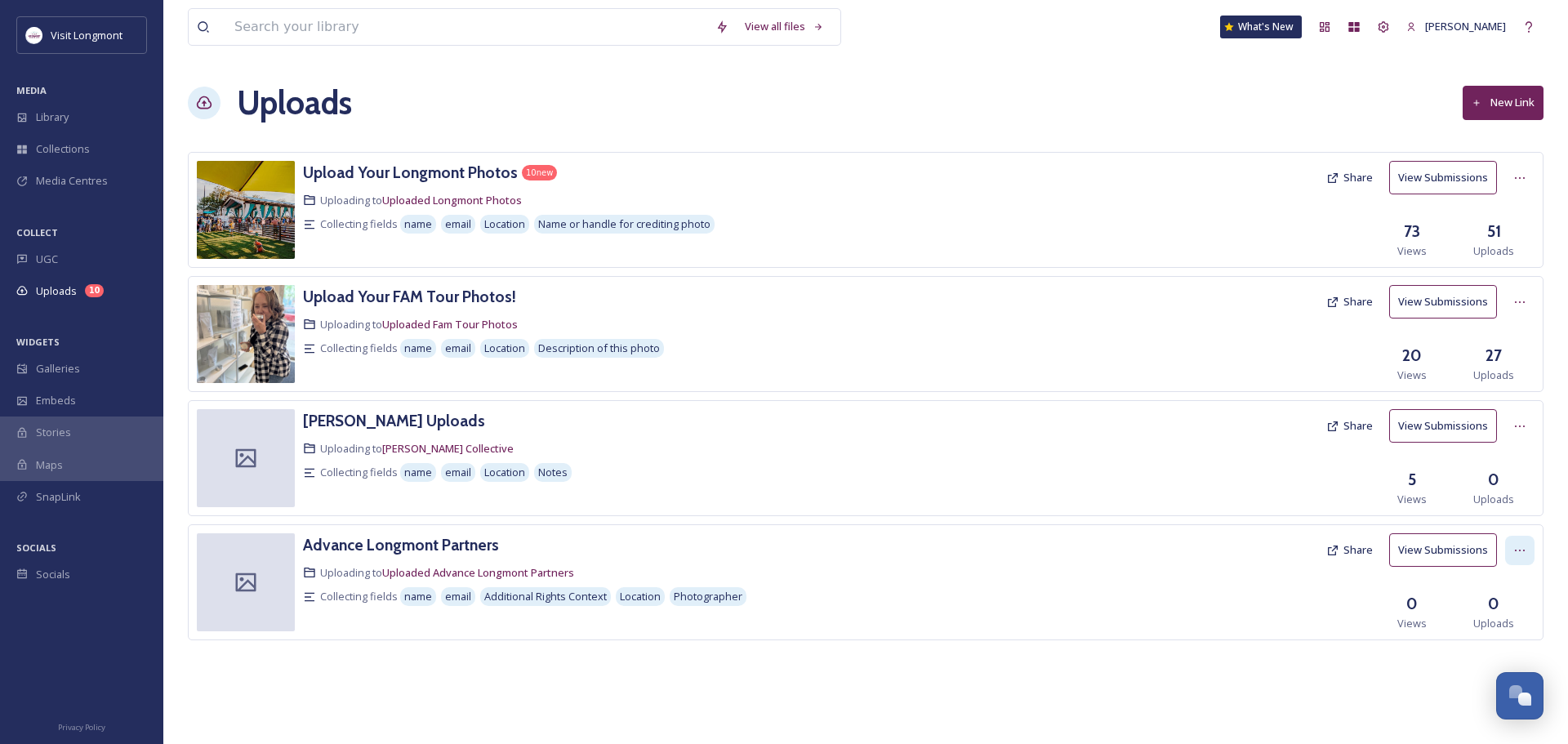
click at [1514, 549] on icon at bounding box center [1520, 550] width 13 height 13
click at [1505, 588] on span "View Link" at bounding box center [1503, 586] width 46 height 16
click at [1528, 24] on icon at bounding box center [1529, 27] width 13 height 13
click at [1378, 22] on icon at bounding box center [1384, 27] width 13 height 13
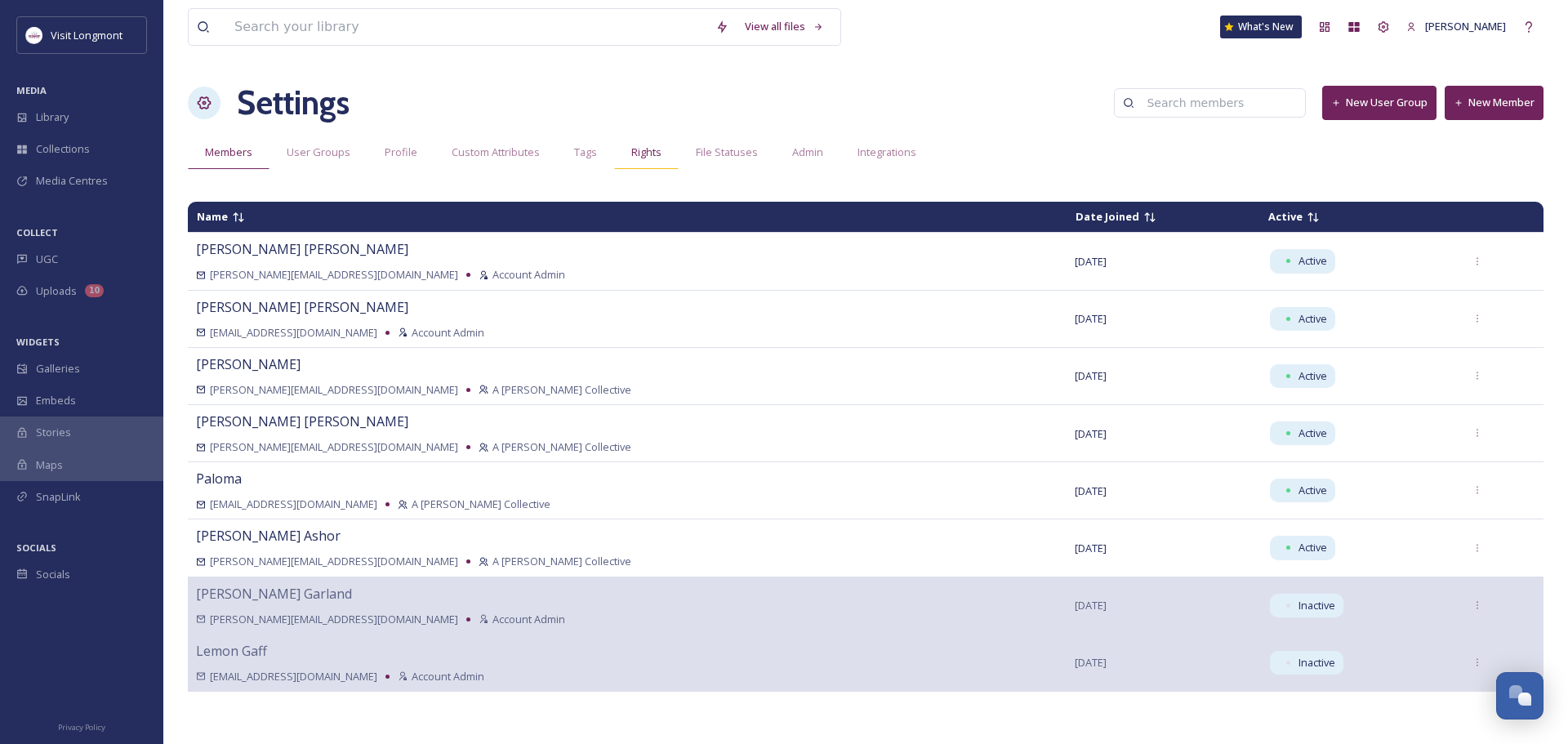
click at [641, 154] on span "Rights" at bounding box center [646, 152] width 30 height 16
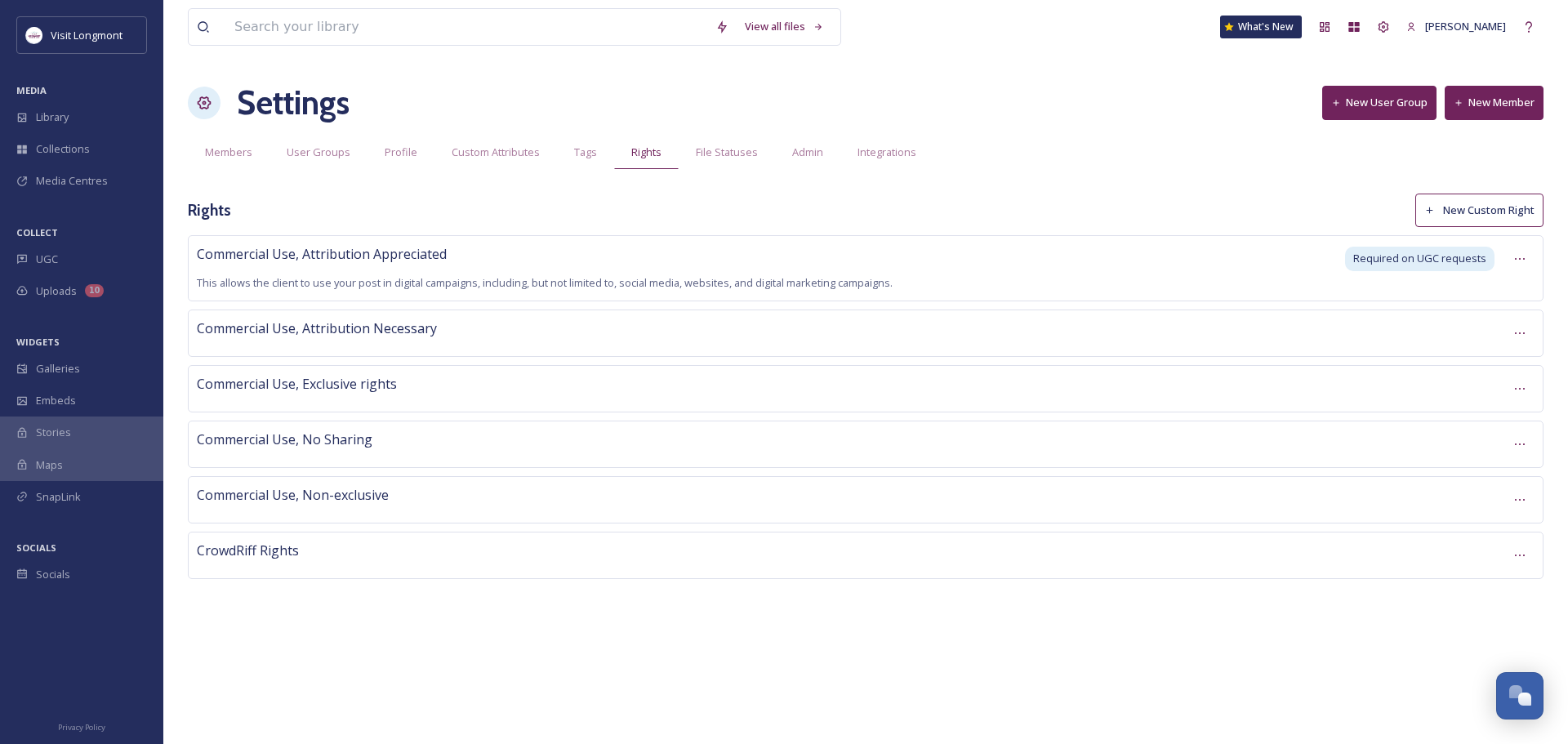
click at [1443, 207] on button "New Custom Right" at bounding box center [1479, 210] width 128 height 33
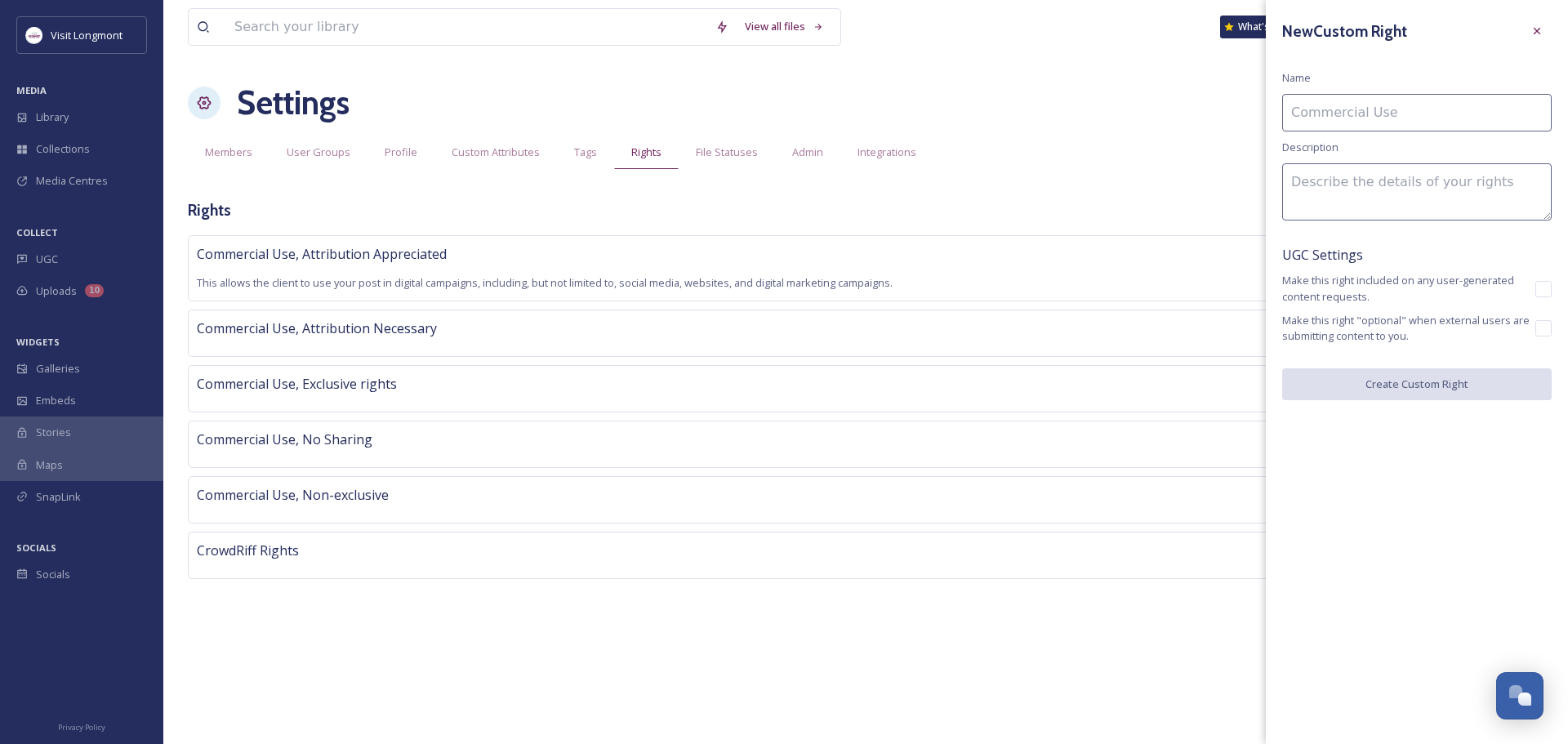
click at [1416, 194] on button "New Custom Right" at bounding box center [1479, 210] width 128 height 33
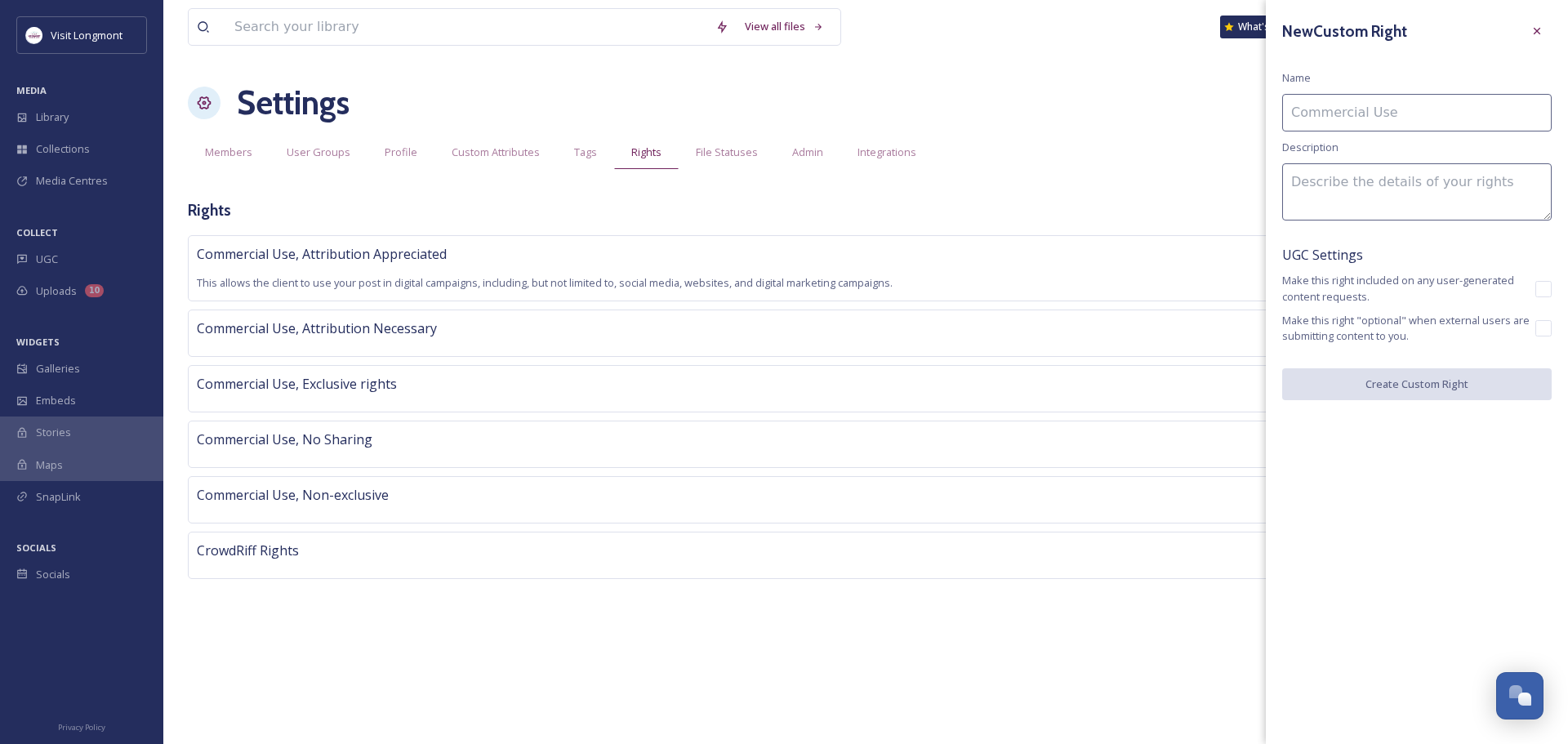
click at [1362, 113] on input at bounding box center [1416, 112] width 269 height 37
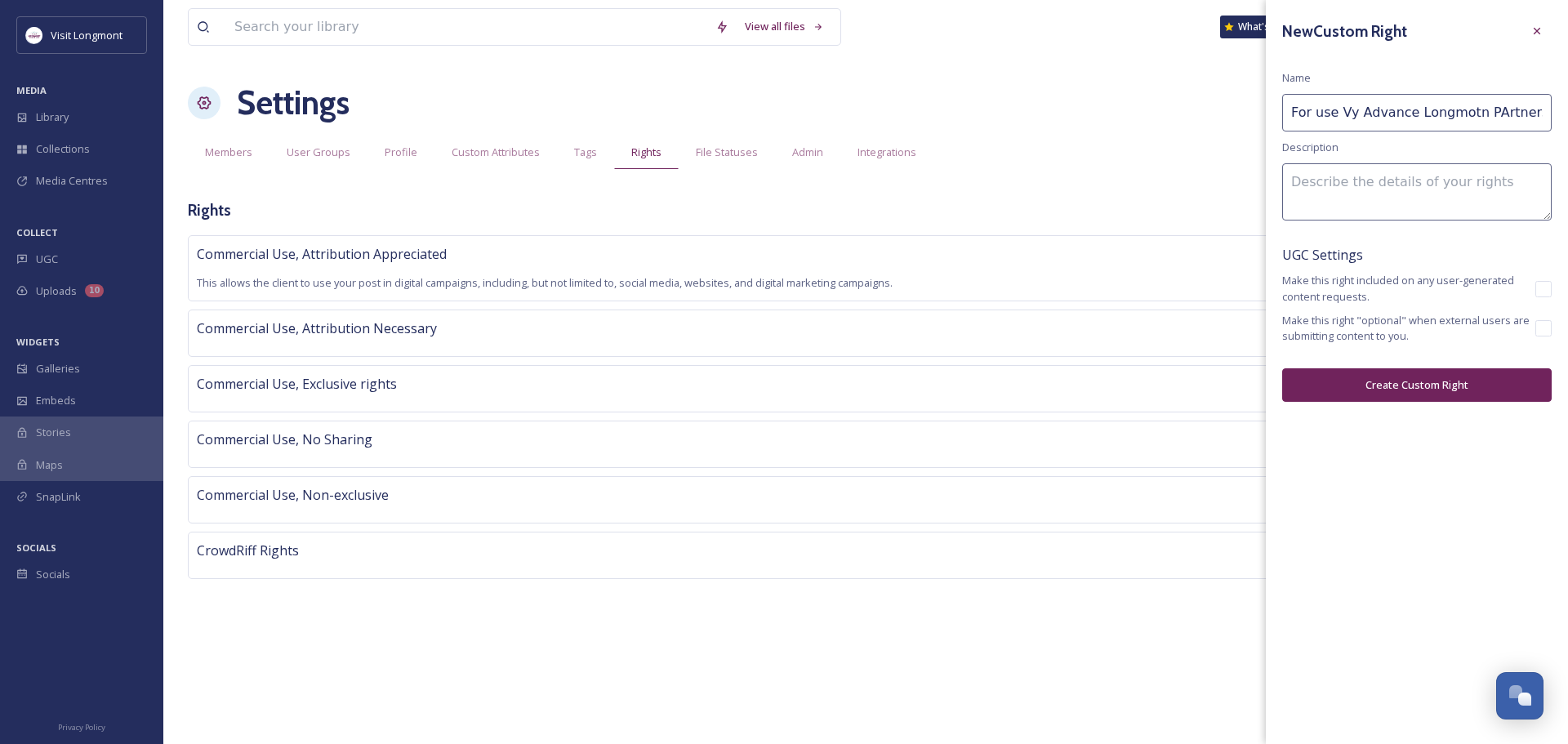
click at [1344, 115] on input "For use Vy Advance Longmotn PArtners" at bounding box center [1416, 112] width 269 height 37
click at [1485, 118] on input "For use by Advance Longmont PArtners" at bounding box center [1416, 112] width 269 height 37
type input "For use by Advance Longmont Partners"
click at [1459, 234] on div "New Custom Right Name For use by Advance Longmont Partners Description UGC Sett…" at bounding box center [1417, 209] width 302 height 418
click at [1378, 384] on button "Create Custom Right" at bounding box center [1416, 384] width 269 height 33
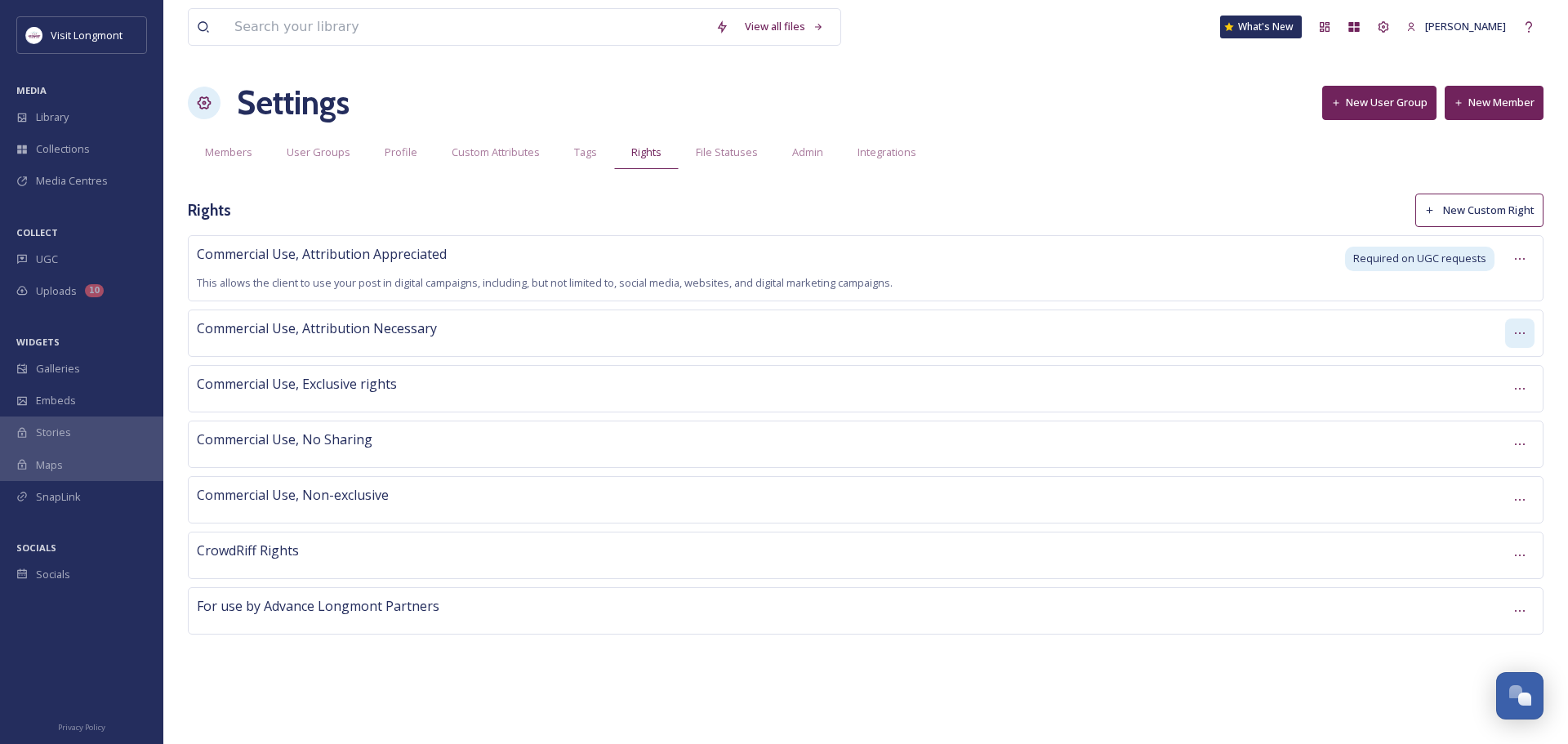
click at [1516, 331] on icon at bounding box center [1520, 333] width 13 height 13
click at [1406, 332] on div "Commercial Use, Attribution Necessary" at bounding box center [847, 332] width 1300 height 28
click at [1451, 616] on div "For use by Advance Longmont Partners" at bounding box center [847, 610] width 1300 height 28
click at [1521, 612] on icon at bounding box center [1520, 611] width 13 height 13
click at [1389, 602] on div "For use by Advance Longmont Partners" at bounding box center [847, 610] width 1300 height 28
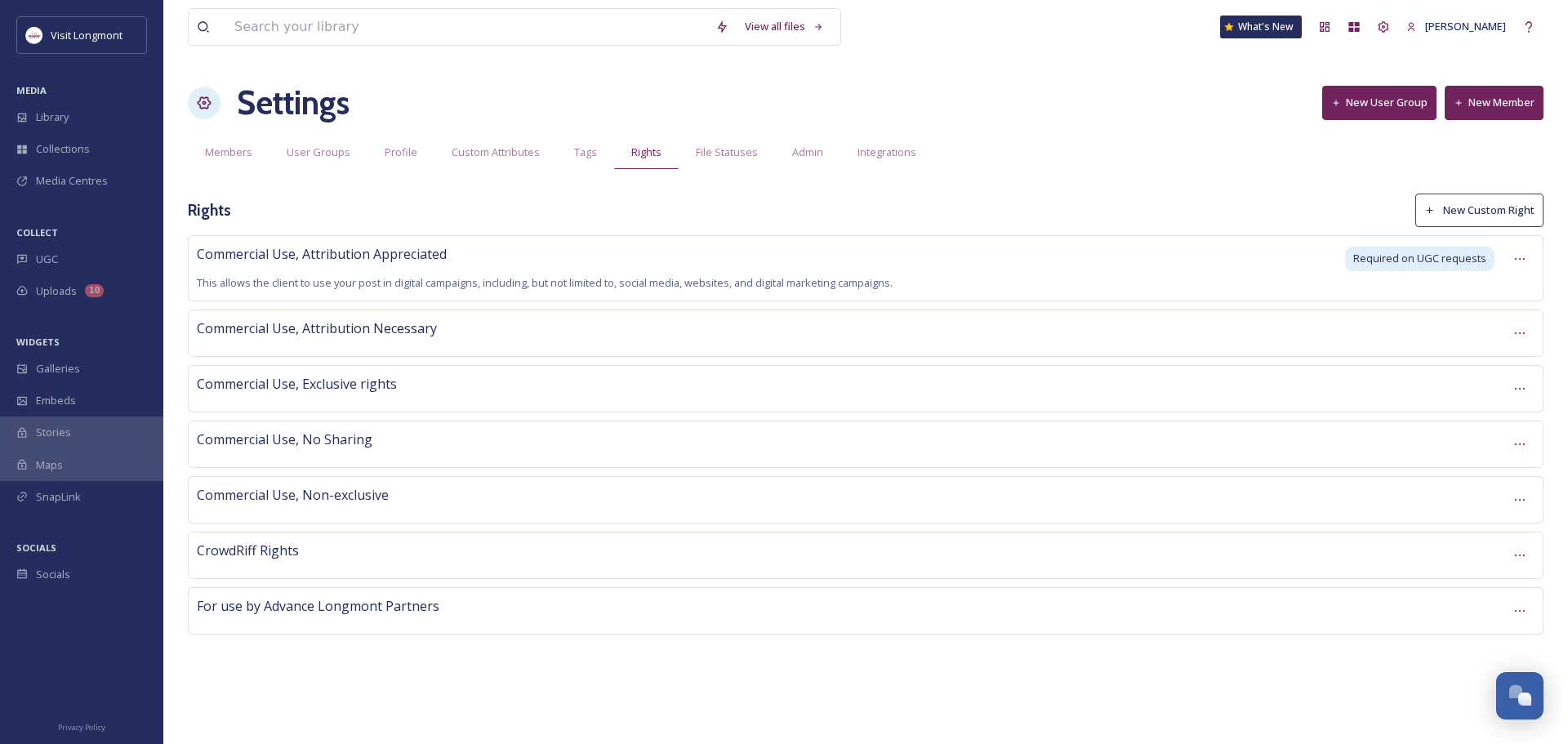
click at [351, 585] on div "Commercial Use, Attribution Appreciated This allows the client to use your post…" at bounding box center [866, 435] width 1356 height 399
click at [1511, 606] on div at bounding box center [1519, 610] width 29 height 29
click at [1469, 671] on span "Edit Right" at bounding box center [1481, 679] width 45 height 16
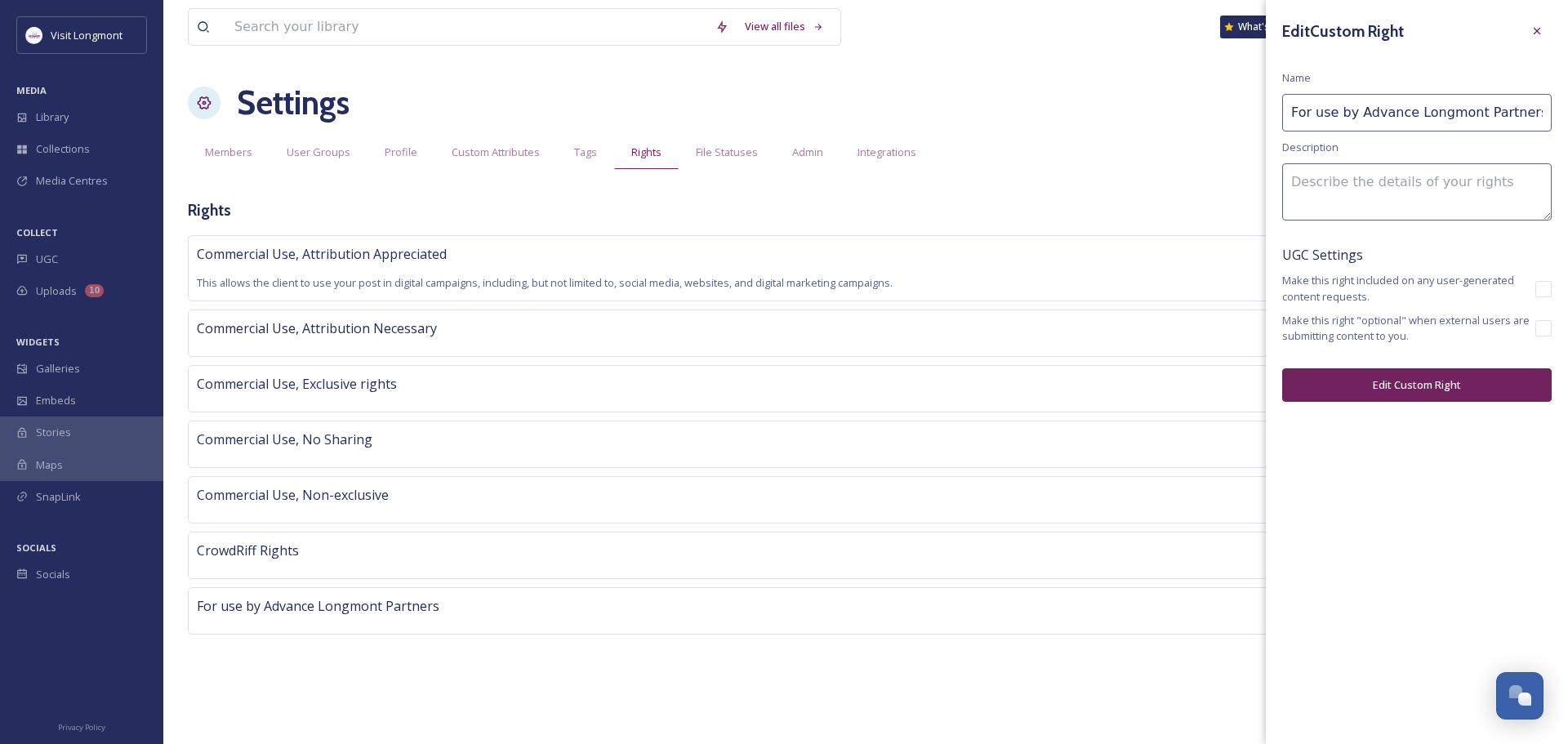
click at [1542, 331] on input "checkbox" at bounding box center [1544, 328] width 17 height 17
checkbox input "true"
click at [1437, 387] on button "Edit Custom Right" at bounding box center [1416, 384] width 269 height 33
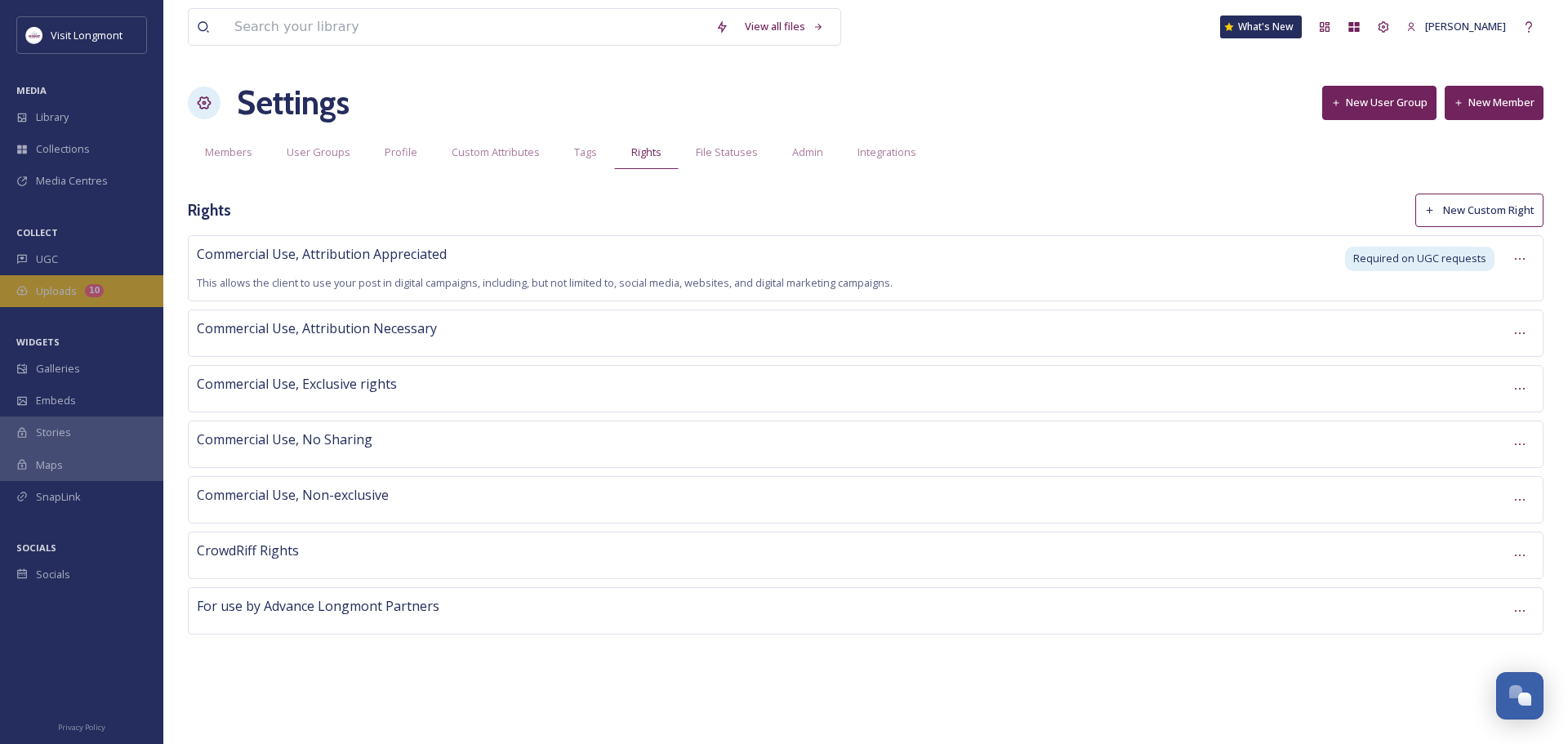
click at [57, 288] on span "Uploads" at bounding box center [56, 291] width 41 height 16
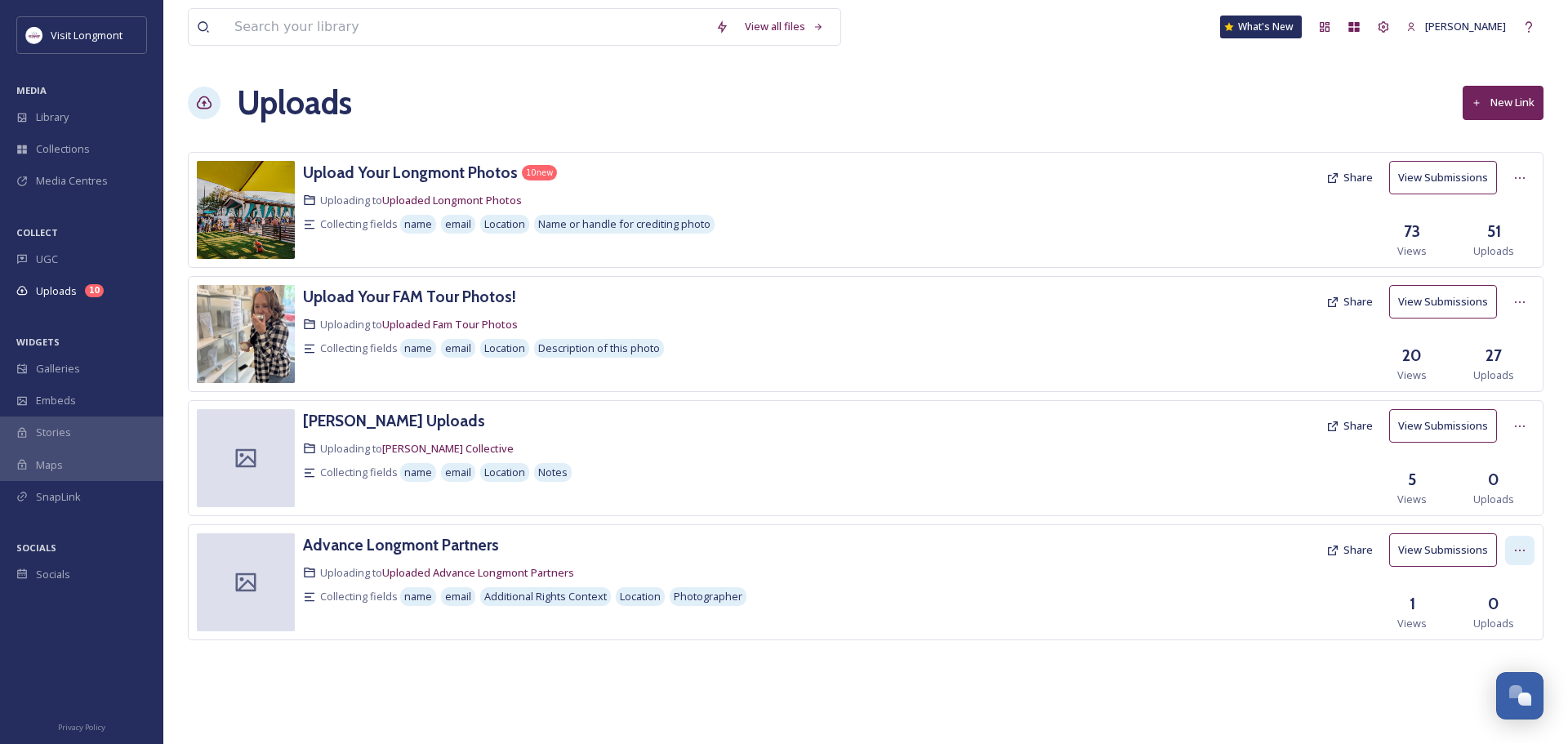
click at [1522, 548] on icon at bounding box center [1520, 550] width 13 height 13
click at [1495, 621] on span "Edit" at bounding box center [1489, 617] width 18 height 16
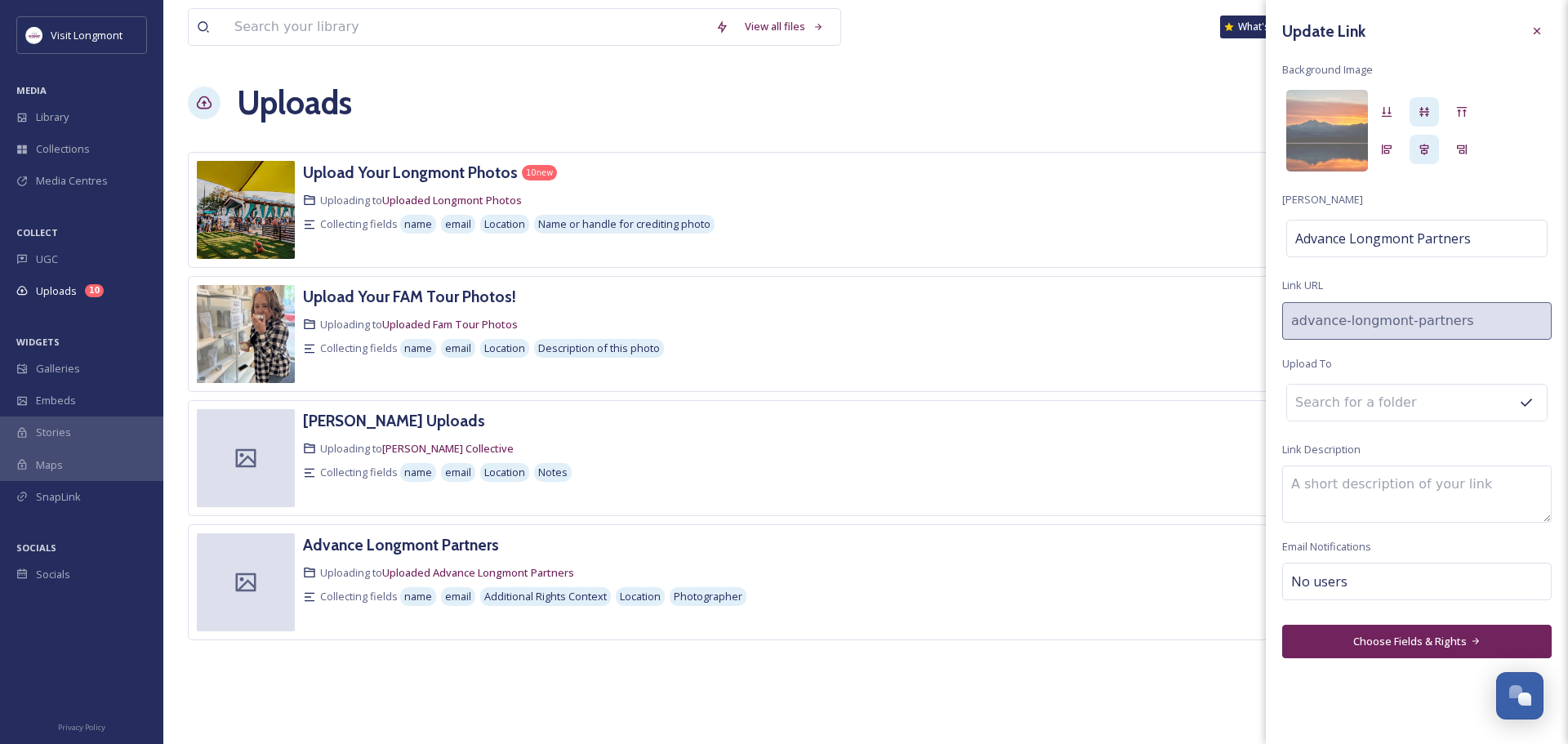
click at [1457, 640] on button "Choose Fields & Rights" at bounding box center [1416, 641] width 269 height 33
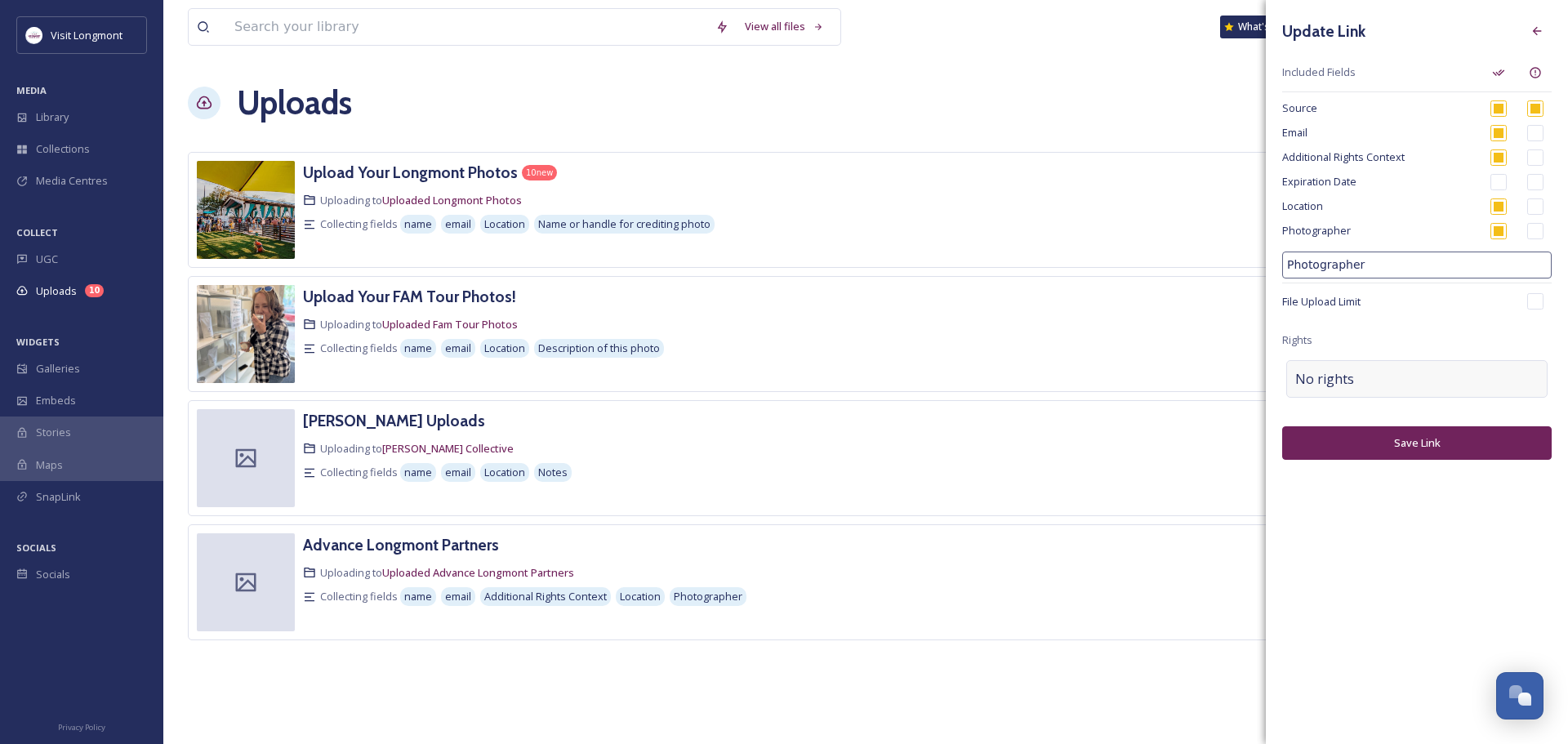
click at [1382, 374] on div "No rights" at bounding box center [1416, 379] width 261 height 37
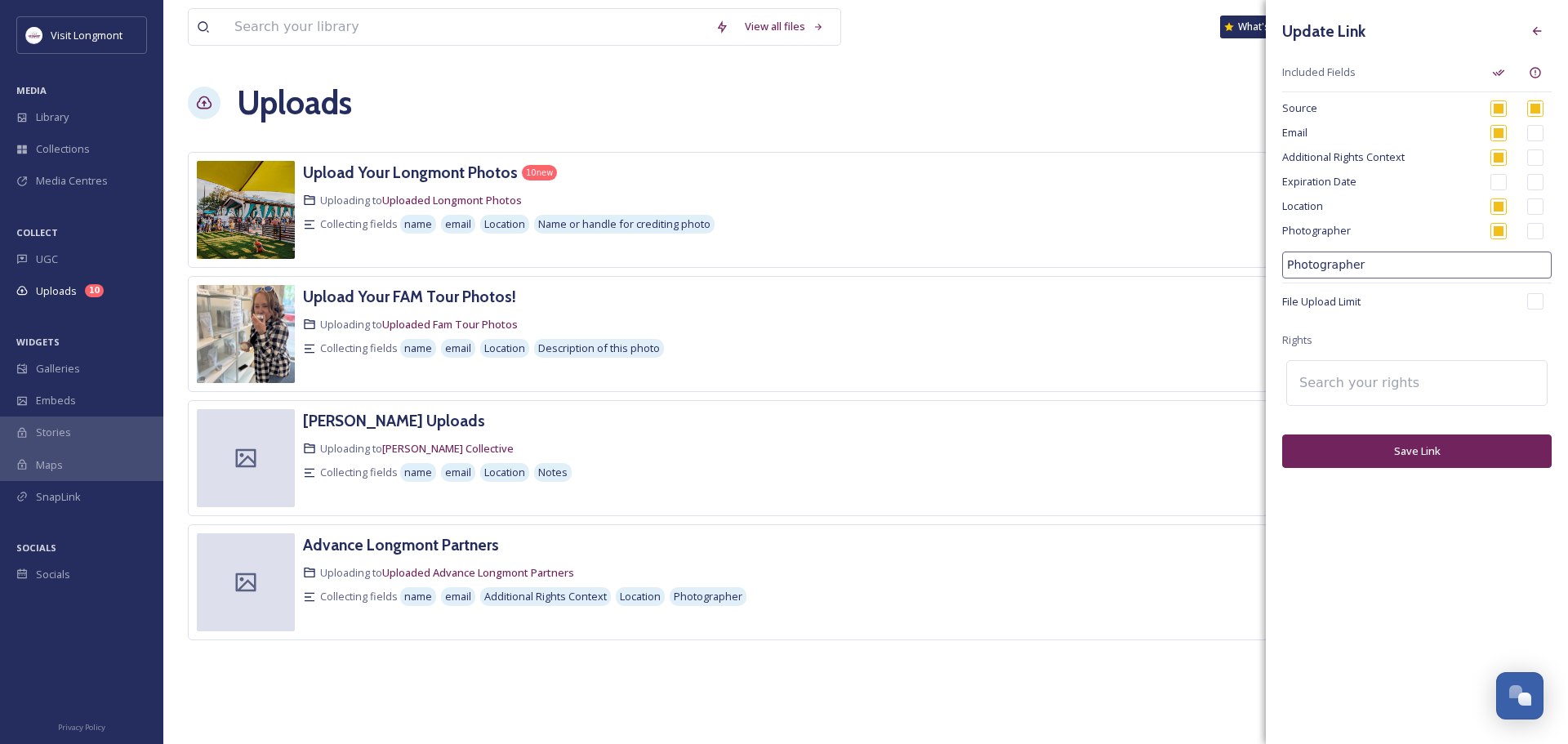
click at [1379, 379] on input at bounding box center [1381, 383] width 180 height 36
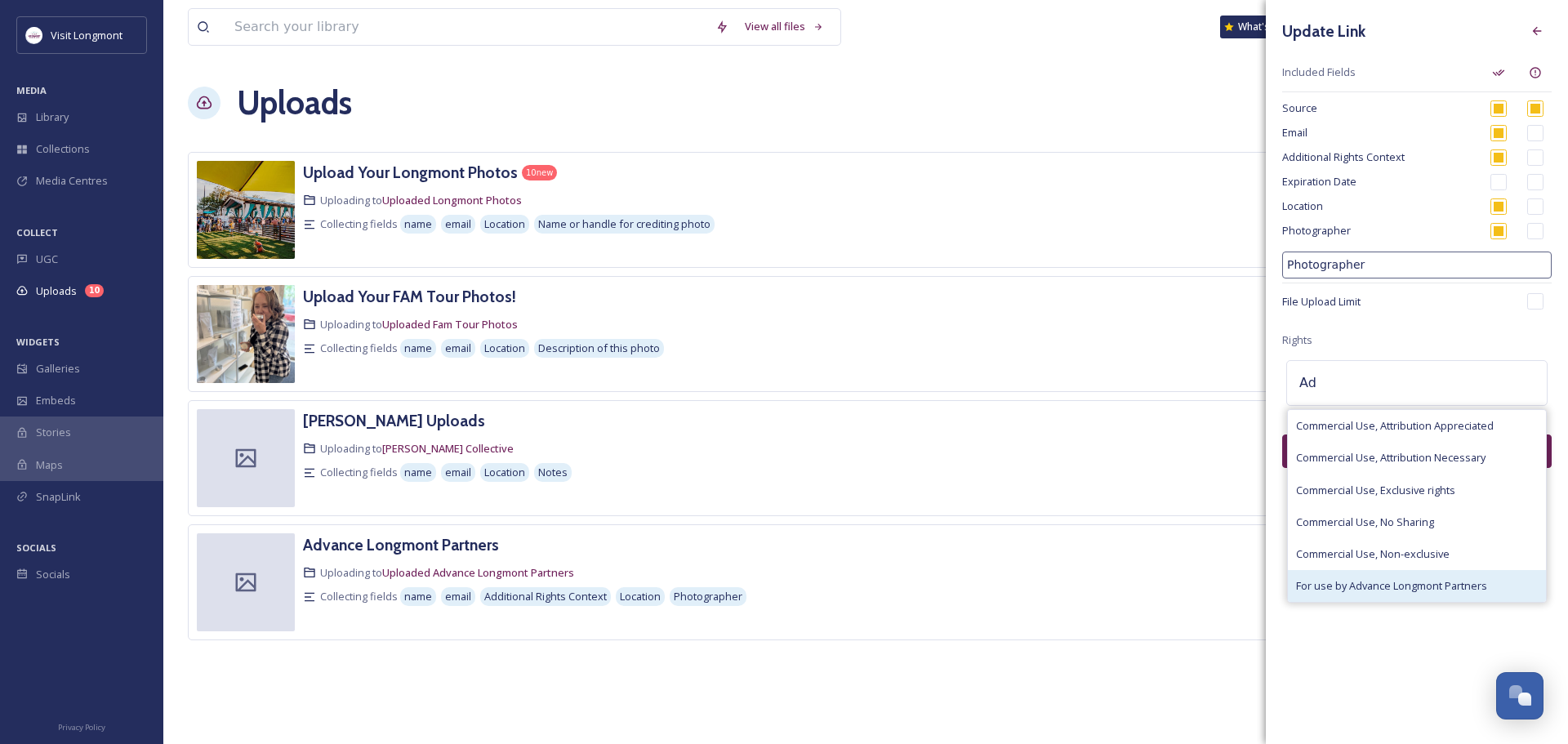
type input "Ad"
click at [1363, 589] on span "For use by Advance Longmont Partners" at bounding box center [1391, 586] width 191 height 16
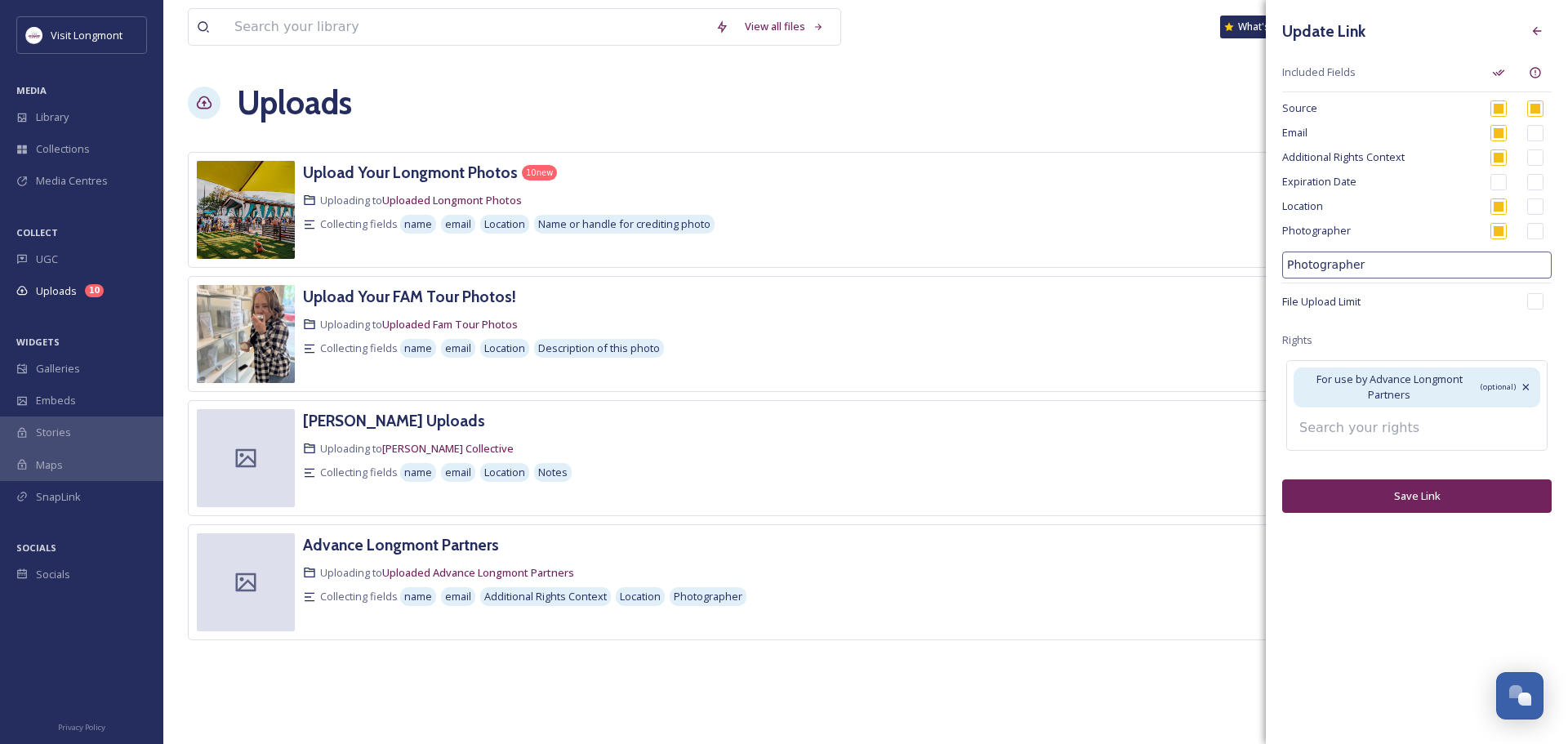
click at [1411, 493] on div "Update Link Included Fields Source Email Additional Rights Context Expiration D…" at bounding box center [1417, 264] width 302 height 529
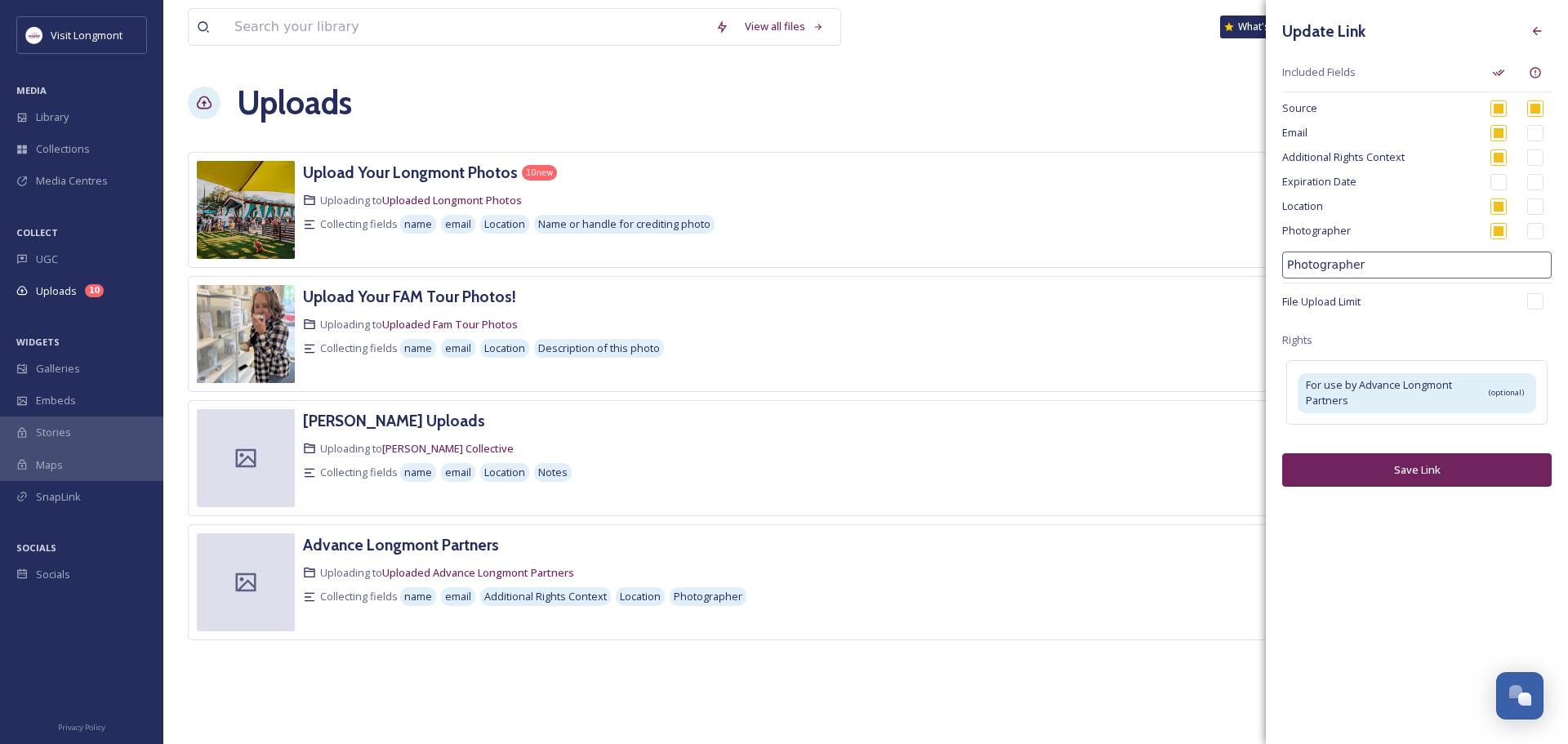
click at [1393, 475] on button "Save Link" at bounding box center [1416, 470] width 269 height 33
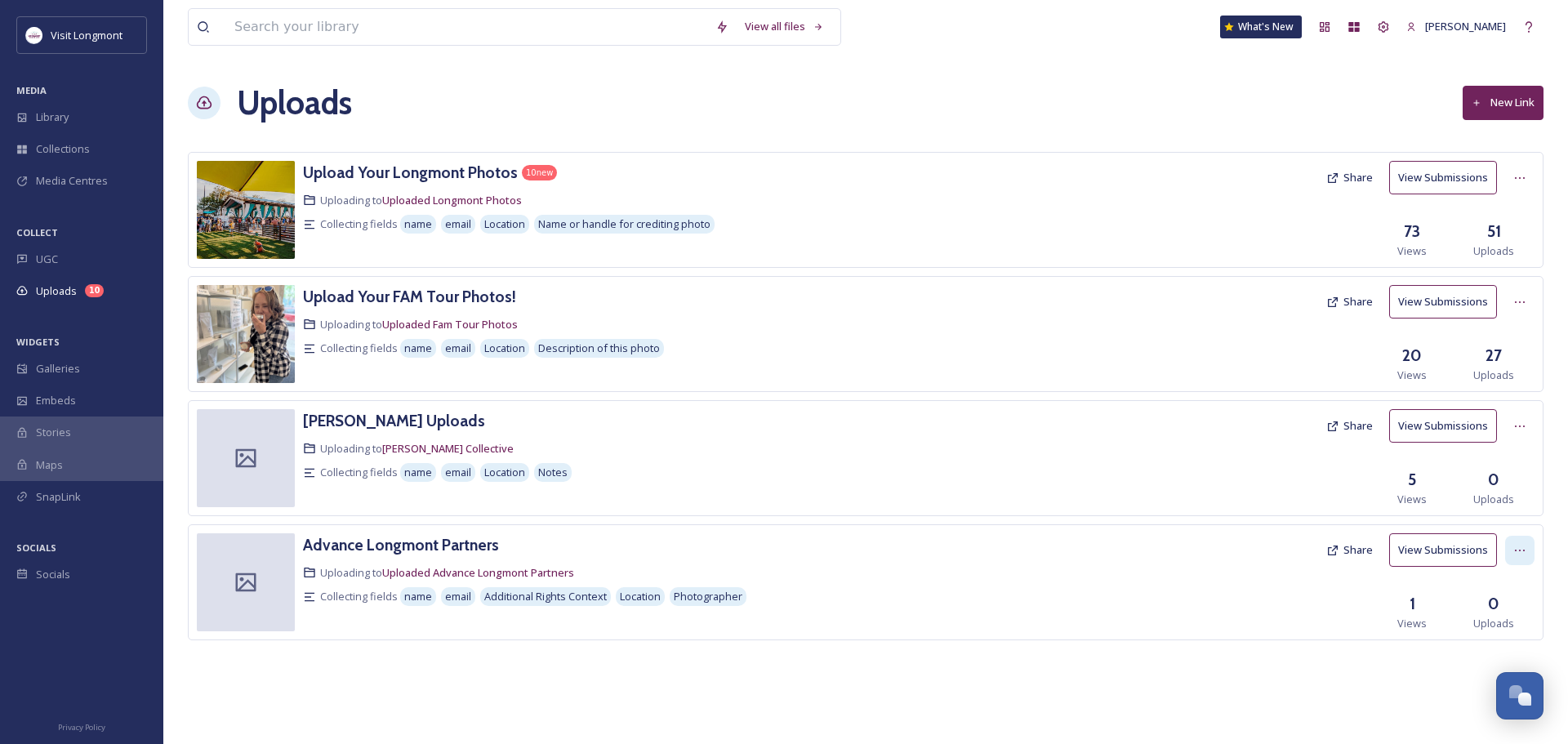
click at [1526, 546] on icon at bounding box center [1520, 550] width 13 height 13
click at [1506, 590] on span "View Link" at bounding box center [1503, 586] width 46 height 16
click at [1382, 32] on icon at bounding box center [1384, 27] width 13 height 13
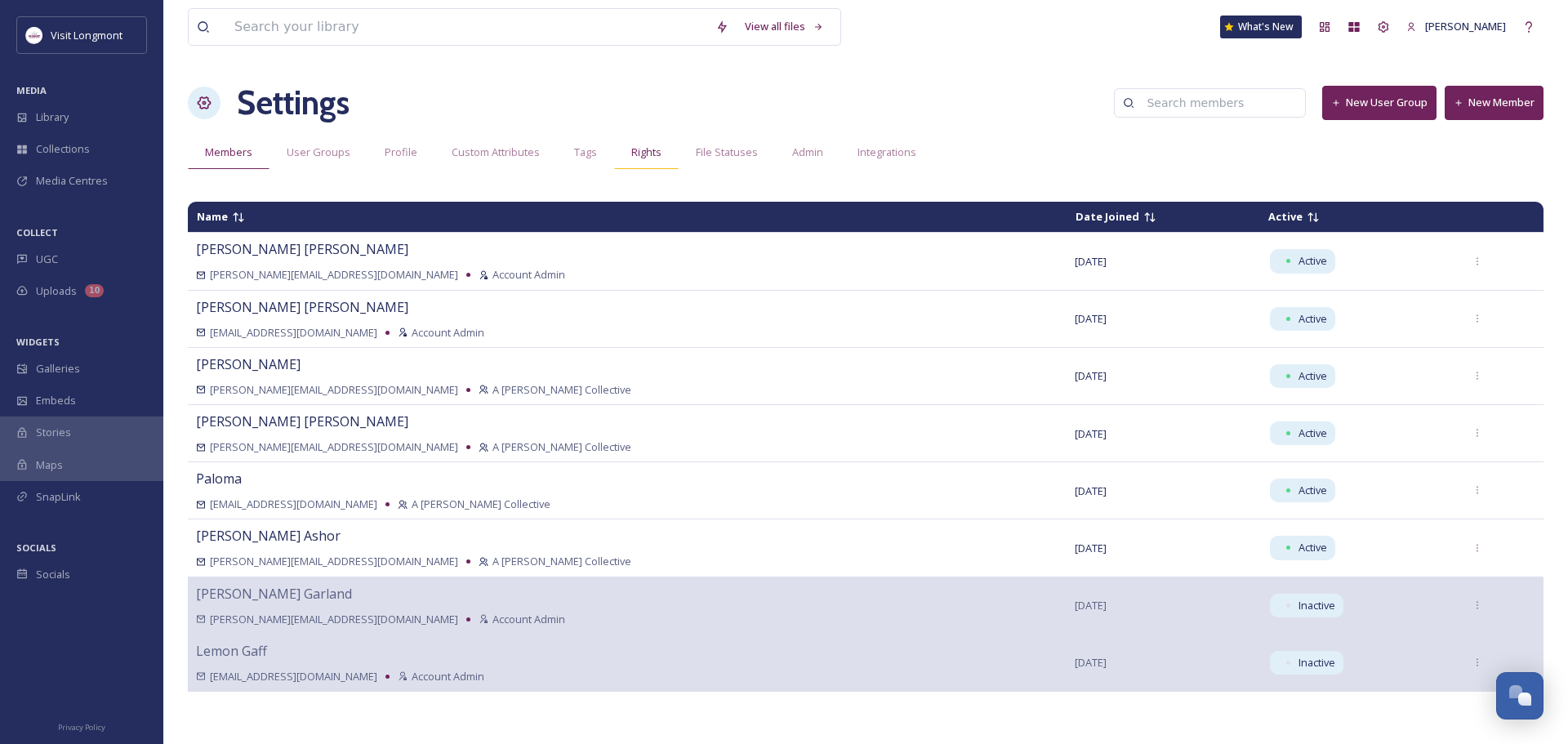
click at [636, 153] on span "Rights" at bounding box center [646, 152] width 30 height 16
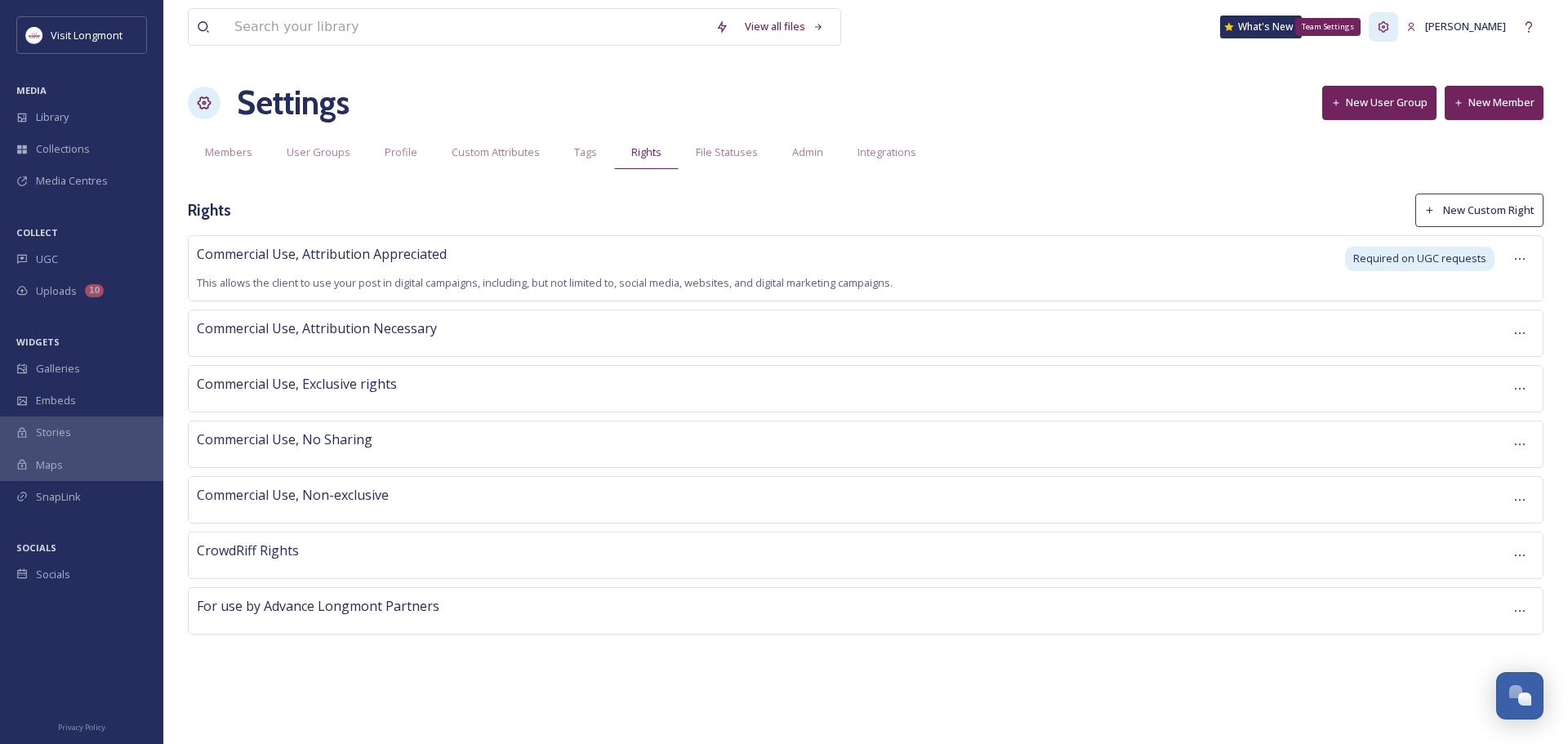
click at [1383, 29] on icon at bounding box center [1384, 27] width 13 height 13
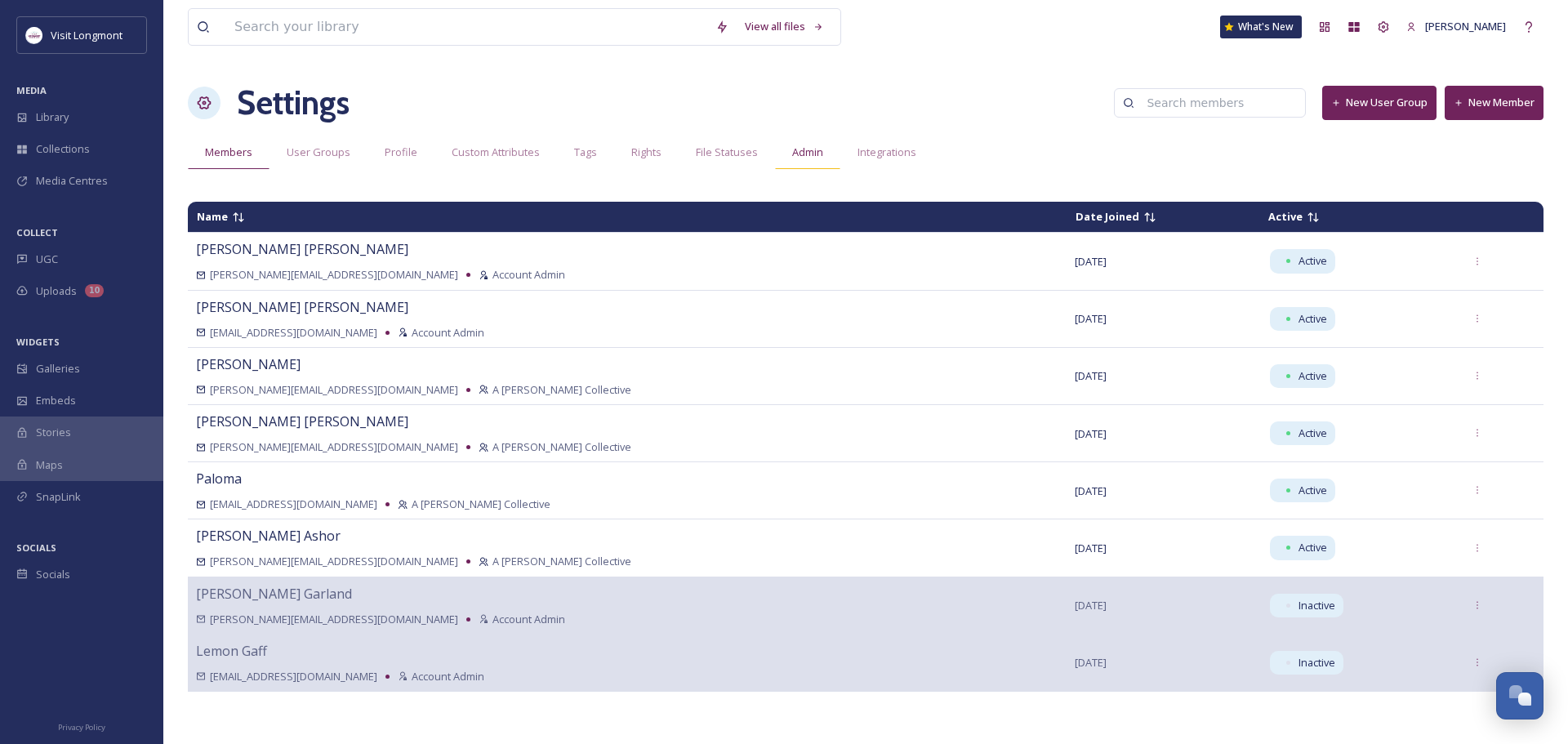
click at [813, 155] on span "Admin" at bounding box center [807, 152] width 31 height 16
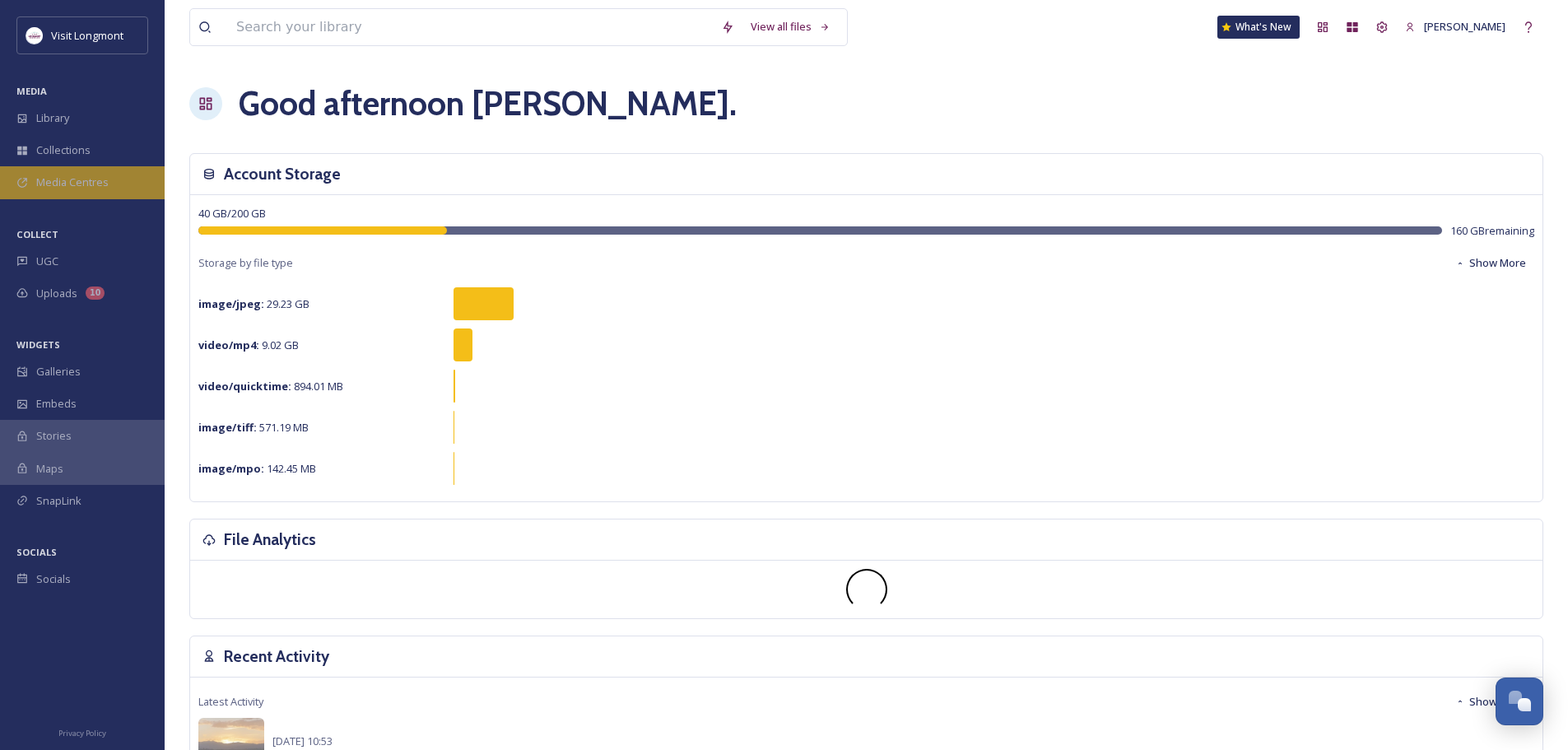
click at [35, 179] on div "Media Centres" at bounding box center [82, 182] width 165 height 32
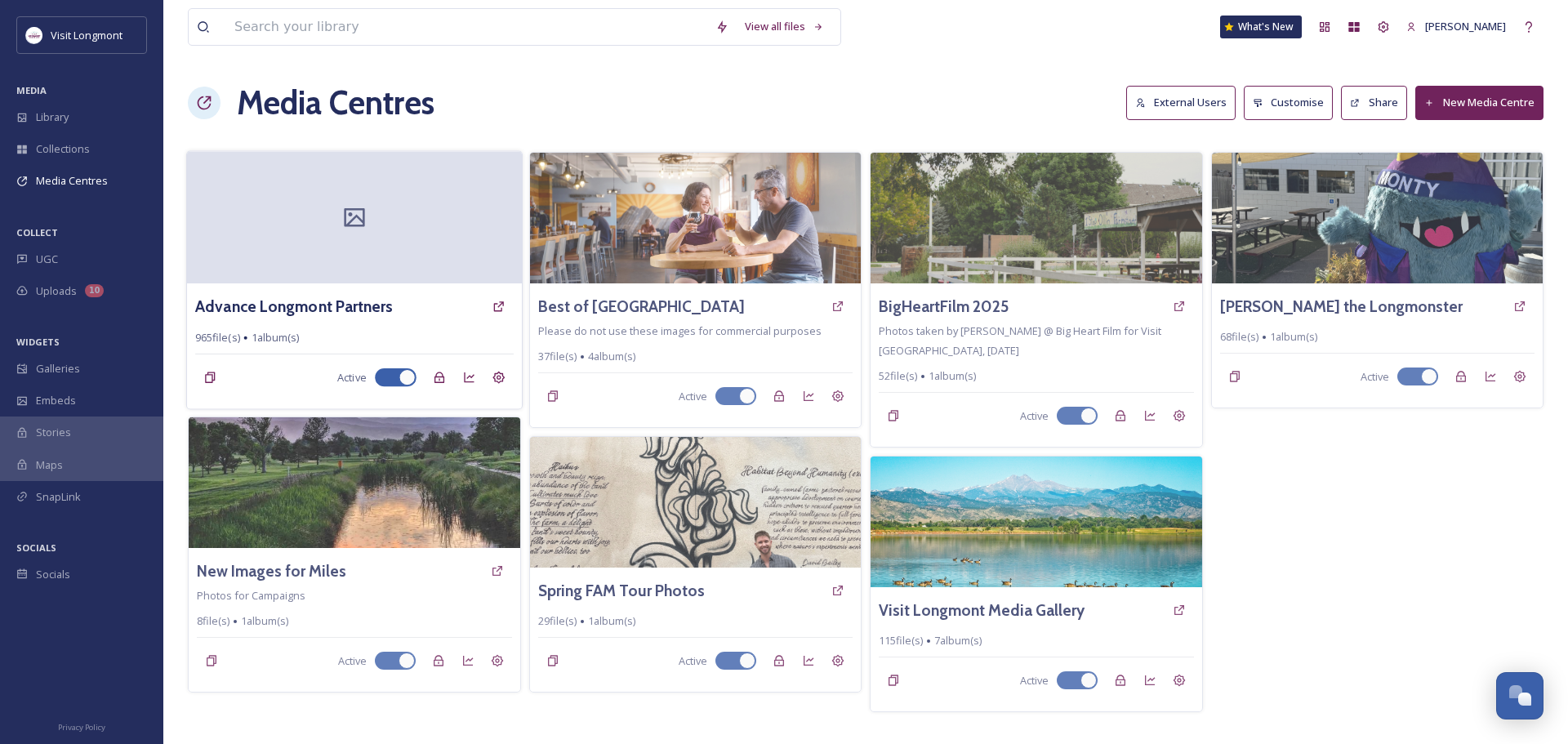
click at [351, 219] on icon at bounding box center [355, 217] width 25 height 25
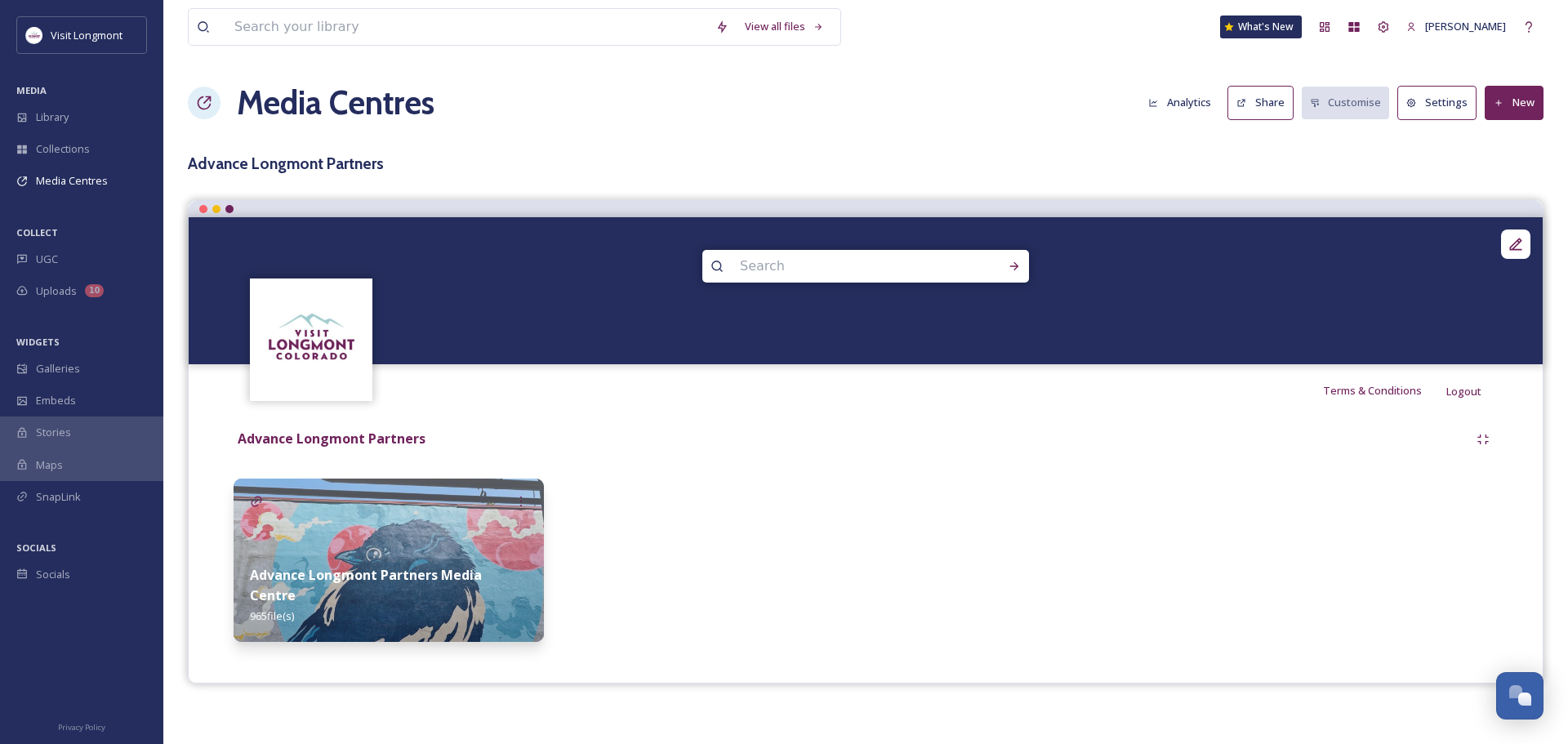
click at [406, 540] on img at bounding box center [389, 560] width 311 height 163
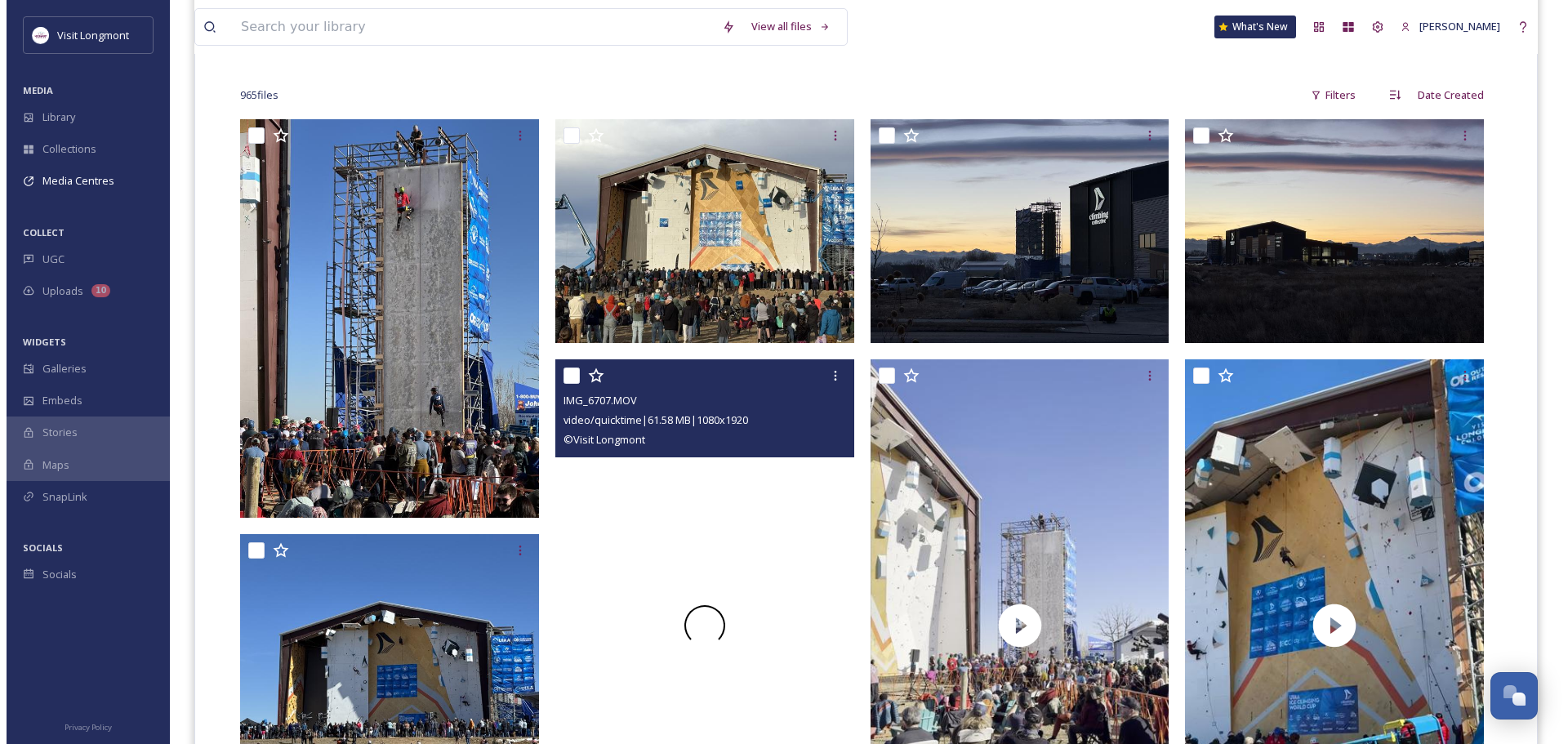
scroll to position [408, 0]
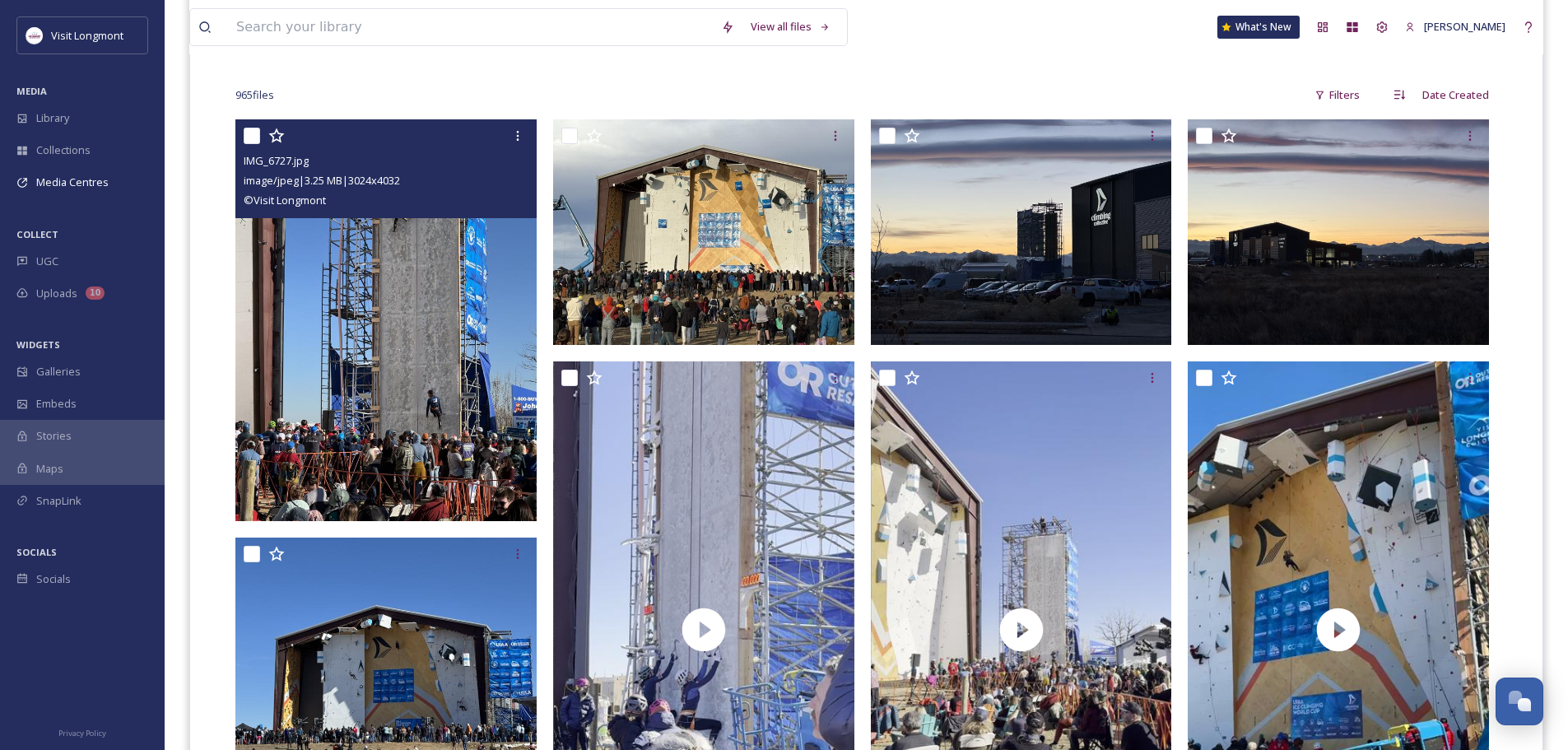
click at [410, 324] on img at bounding box center [386, 320] width 302 height 402
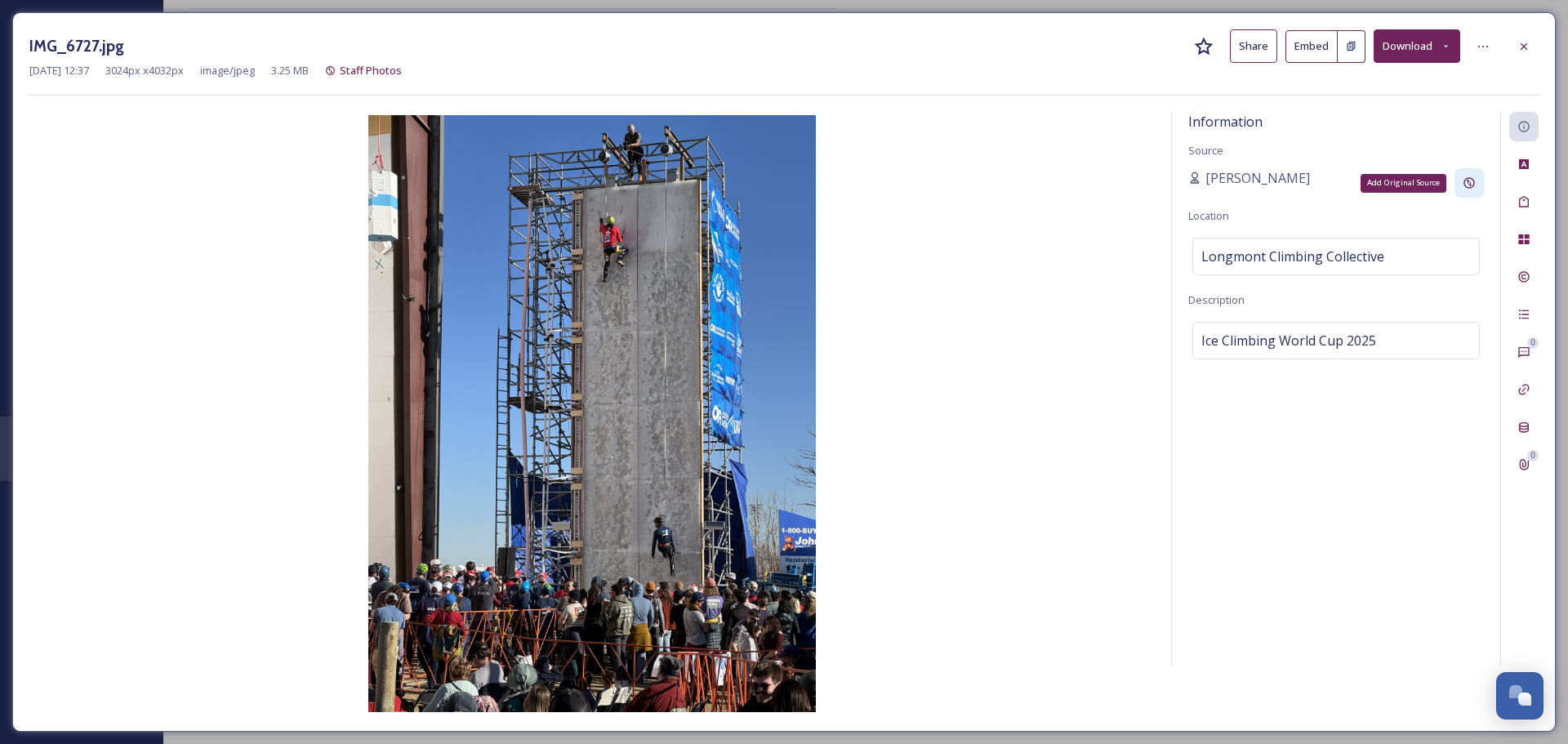
click at [1469, 182] on icon at bounding box center [1469, 183] width 13 height 13
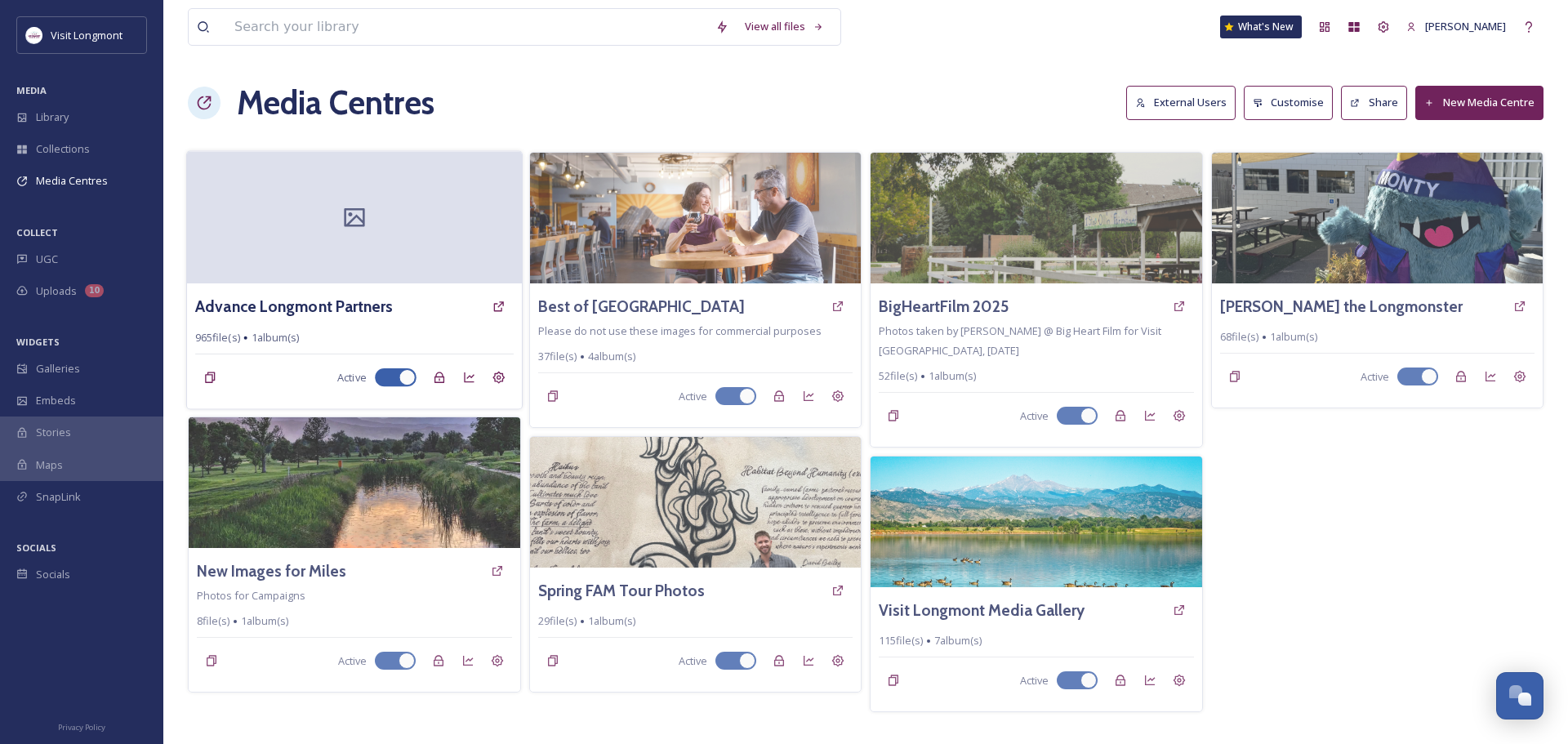
click at [352, 214] on icon at bounding box center [355, 217] width 25 height 25
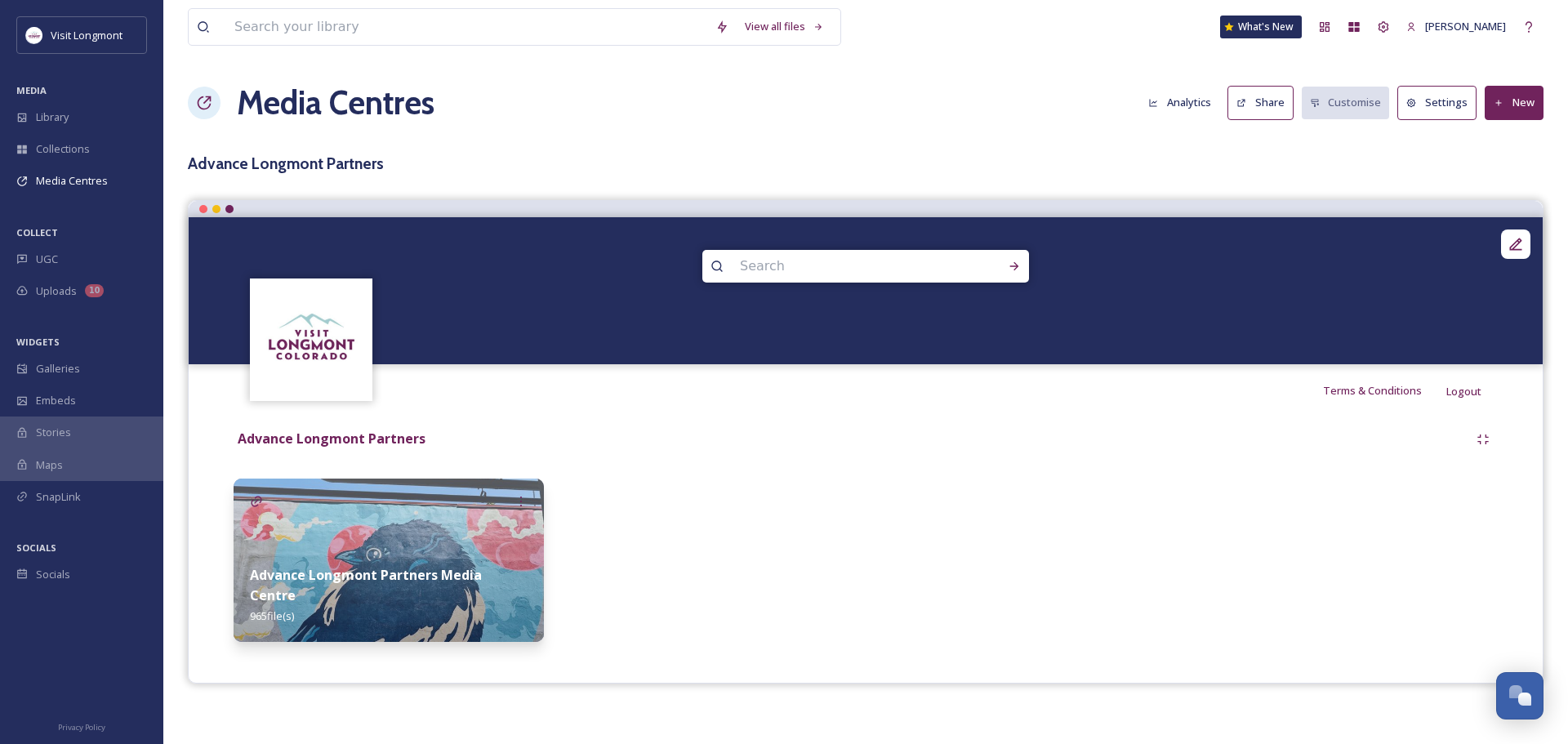
click at [341, 521] on img at bounding box center [389, 560] width 311 height 163
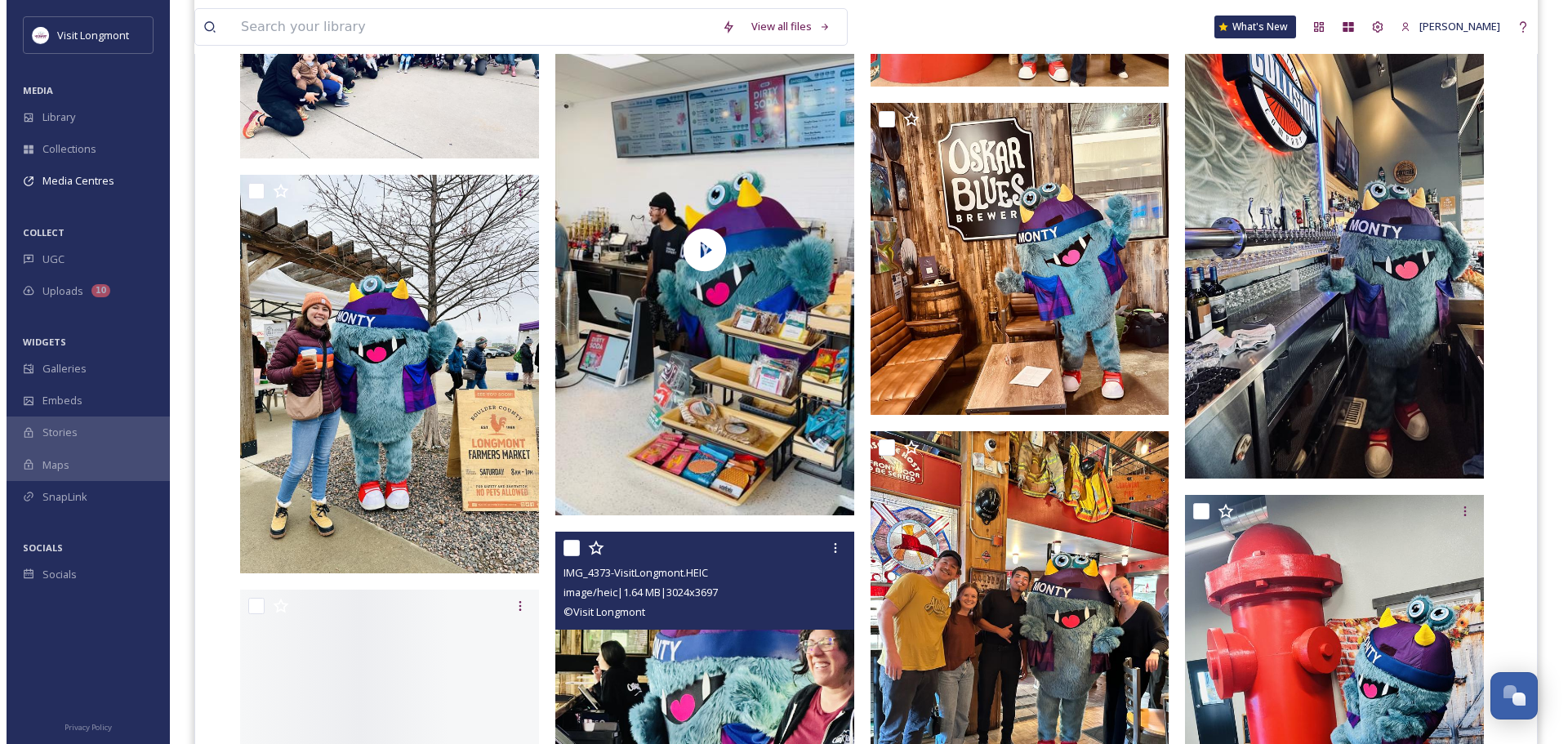
scroll to position [2123, 0]
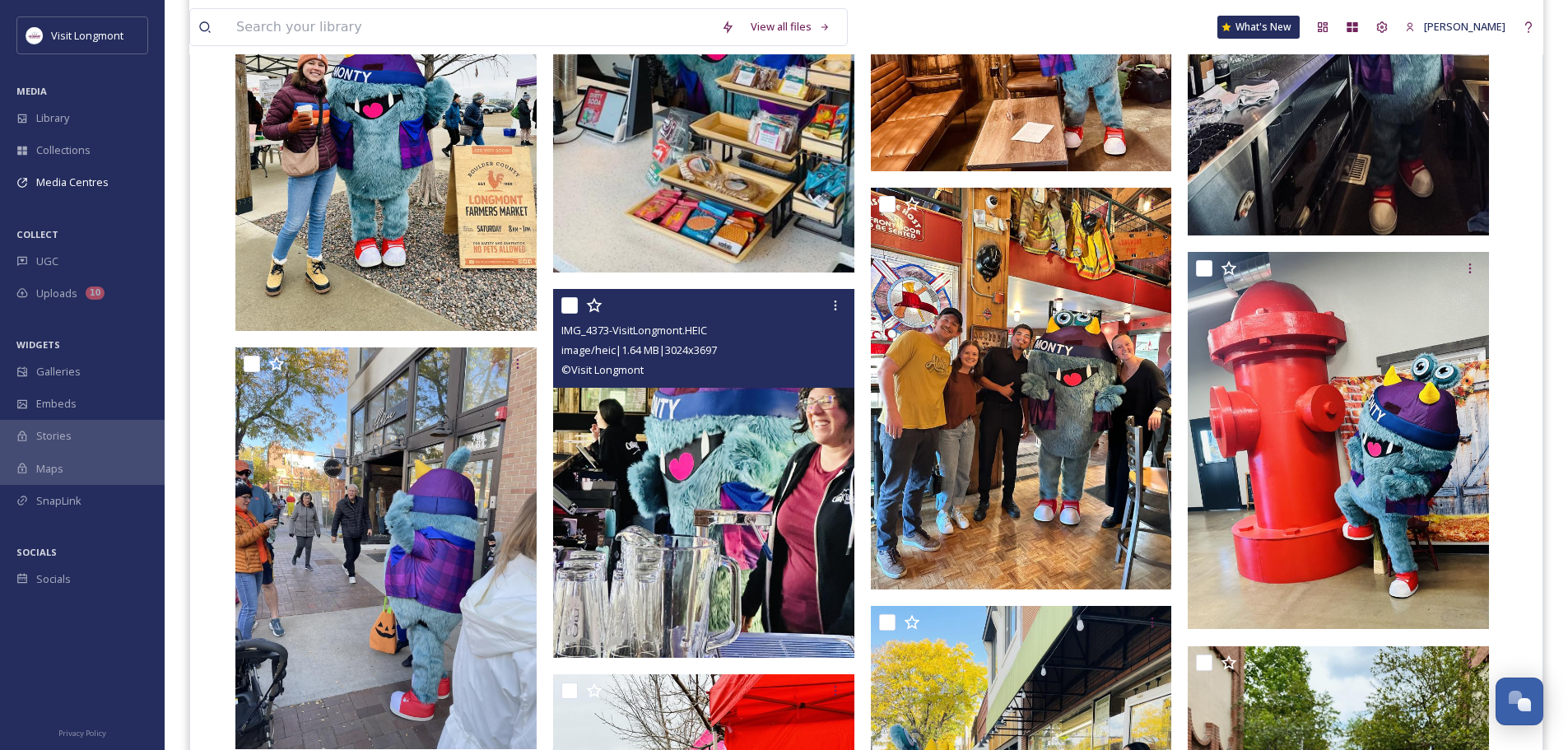
click at [749, 499] on img at bounding box center [703, 474] width 302 height 369
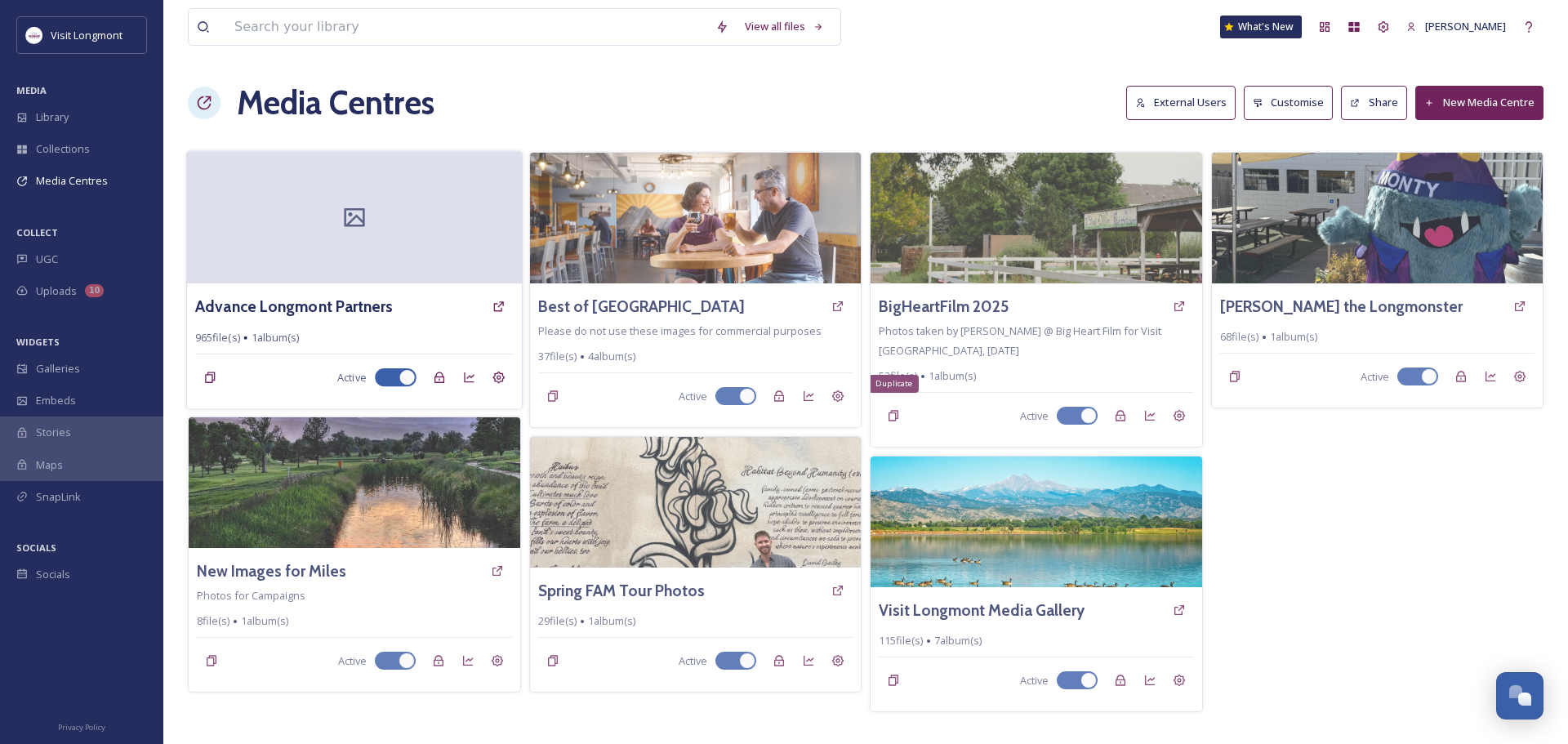
click at [353, 223] on icon at bounding box center [355, 217] width 25 height 25
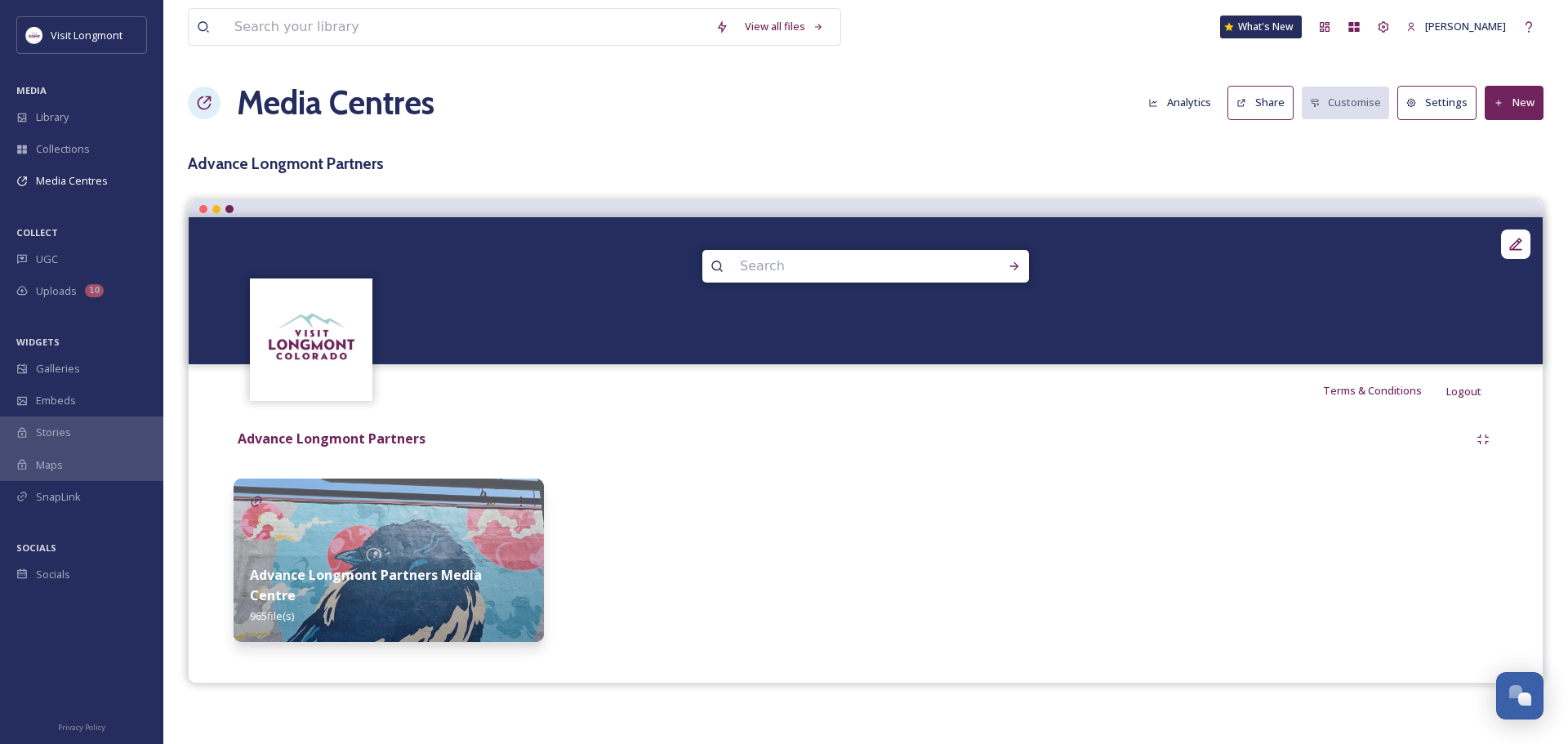
click at [438, 555] on img at bounding box center [389, 560] width 311 height 163
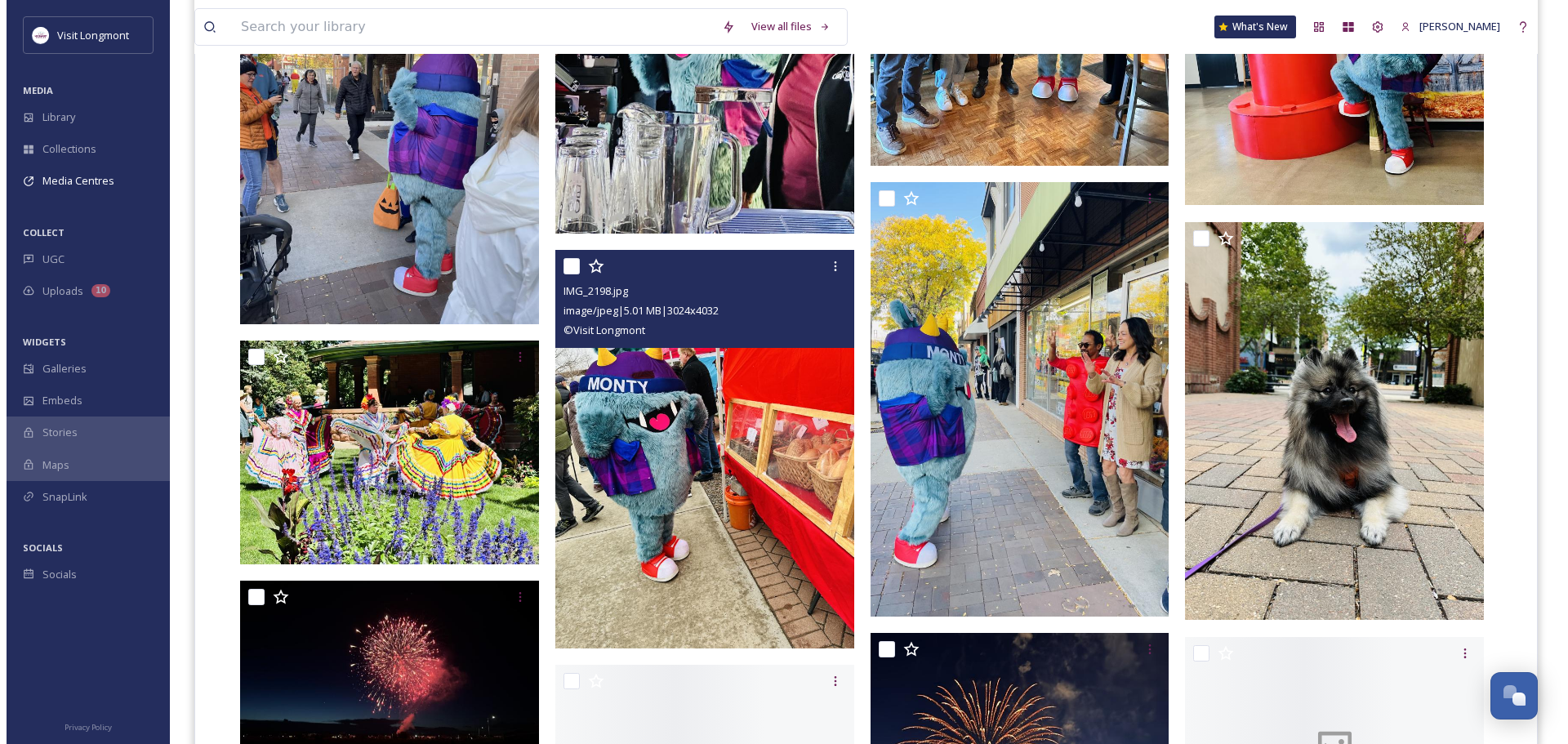
scroll to position [2694, 0]
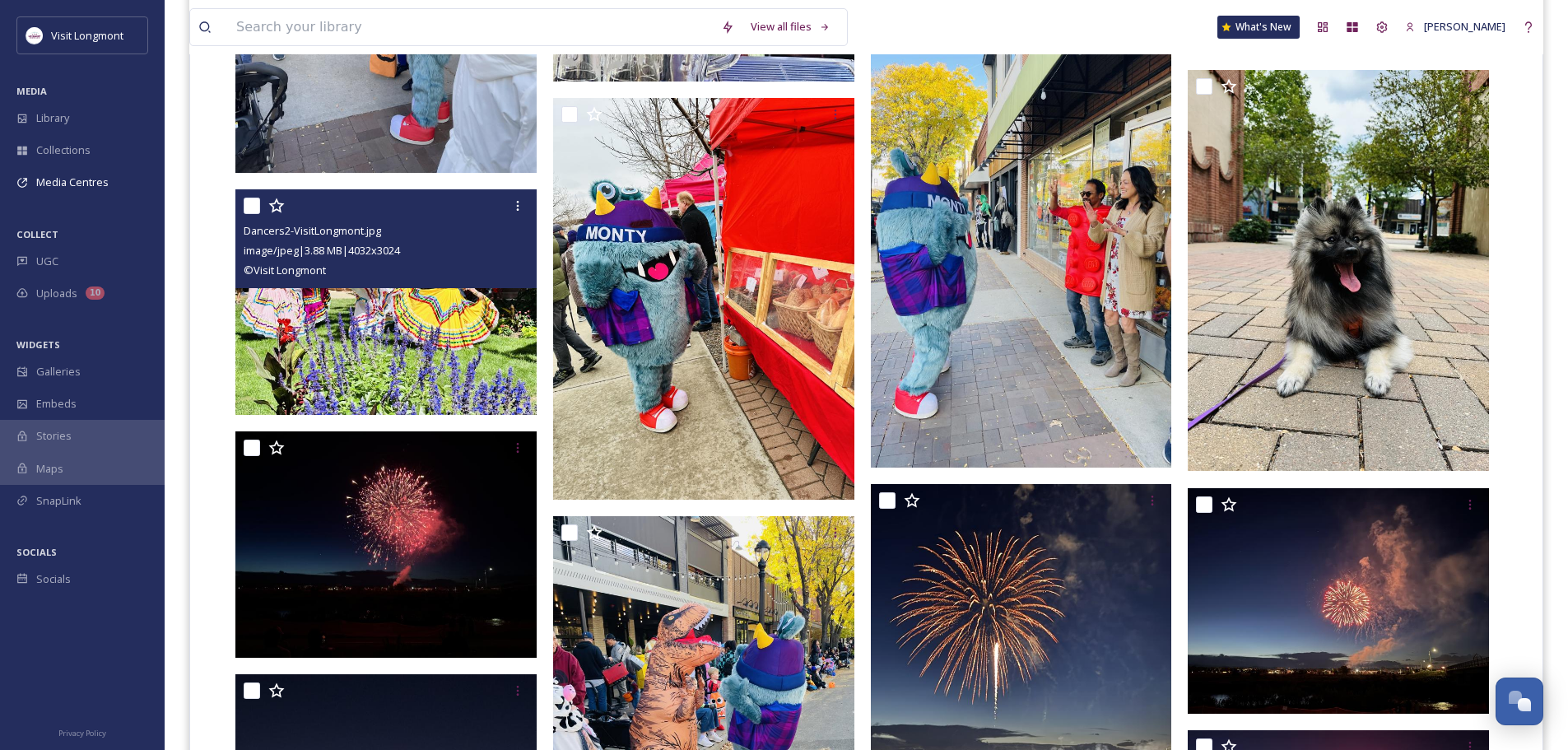
click at [342, 339] on img at bounding box center [386, 302] width 302 height 226
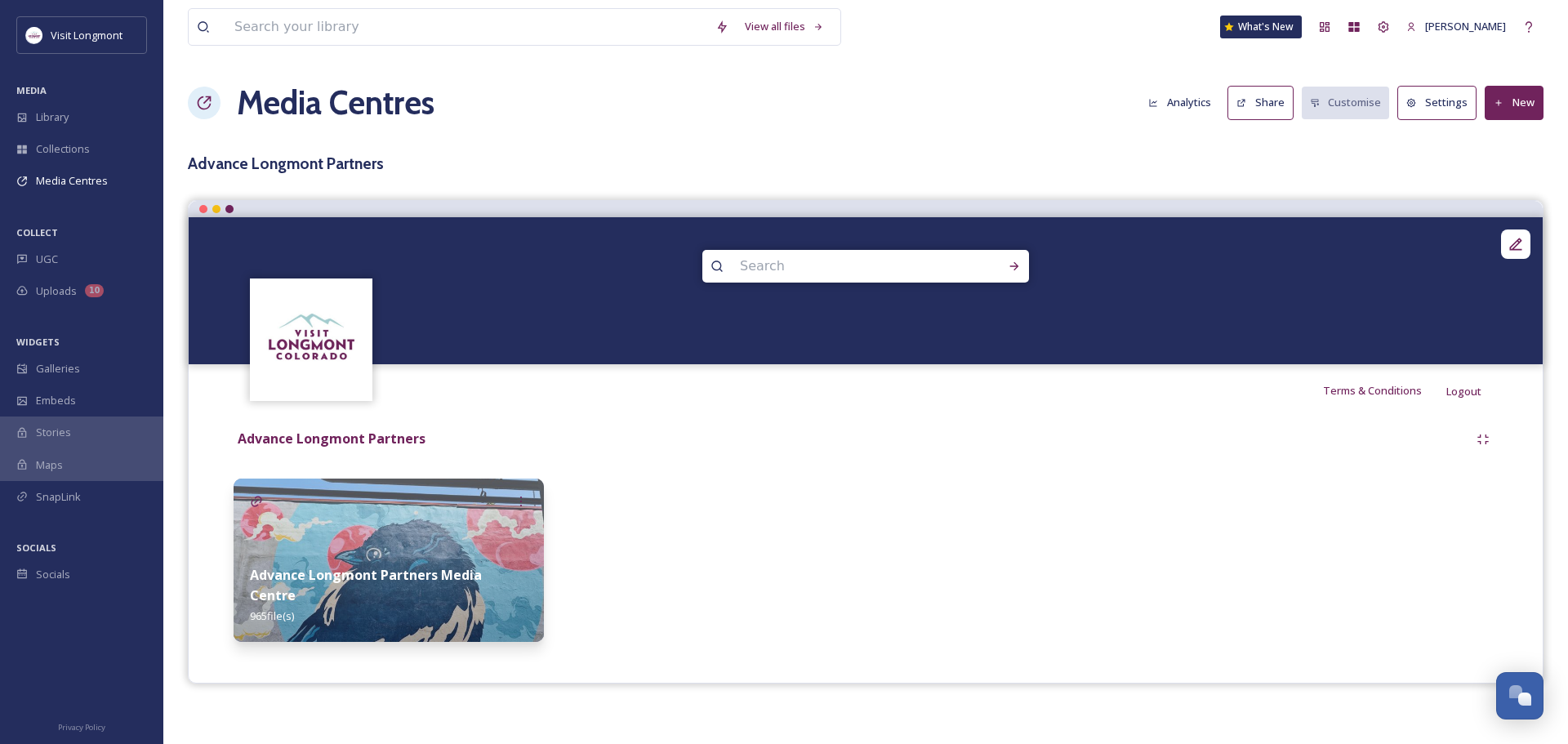
click at [411, 560] on img at bounding box center [389, 560] width 311 height 163
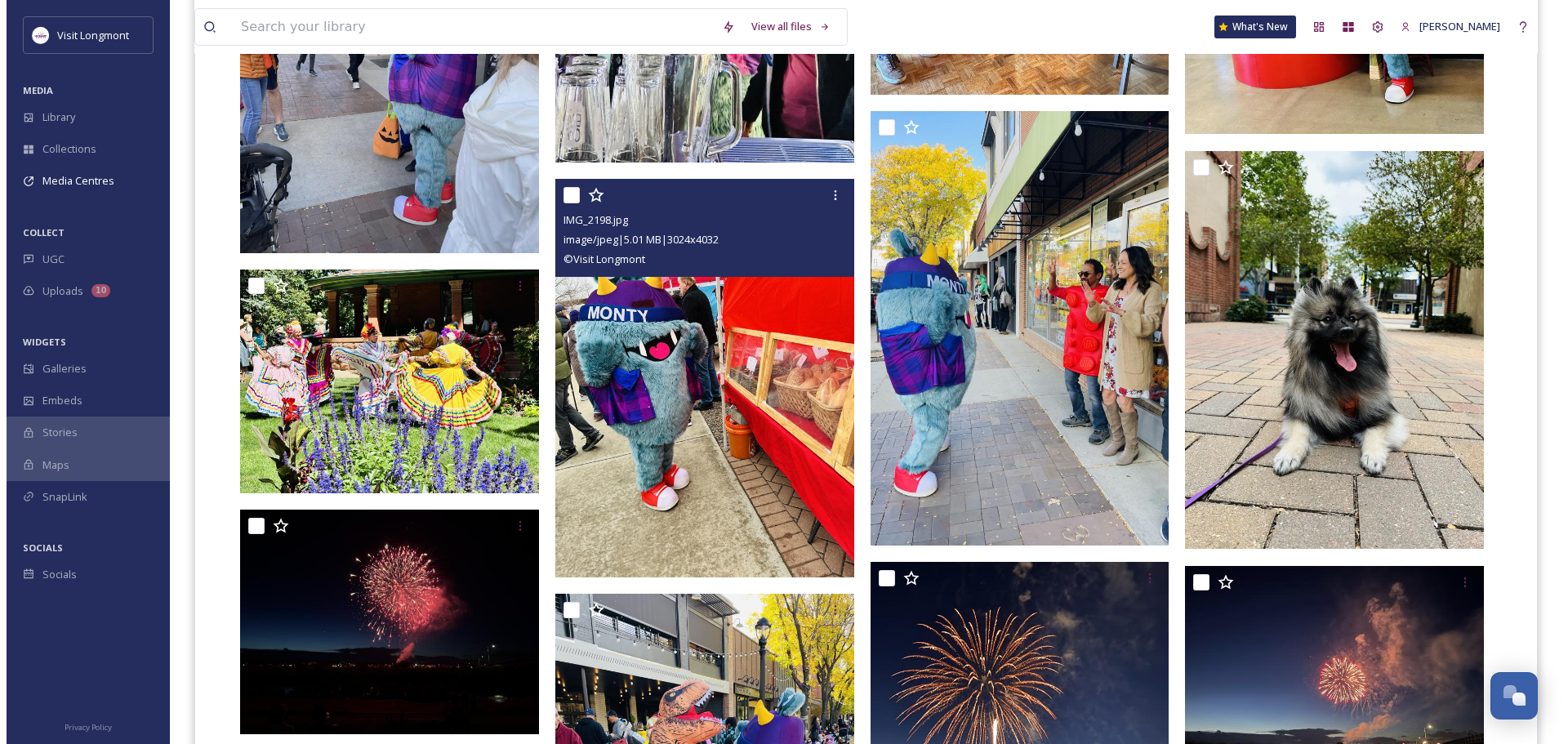
scroll to position [3021, 0]
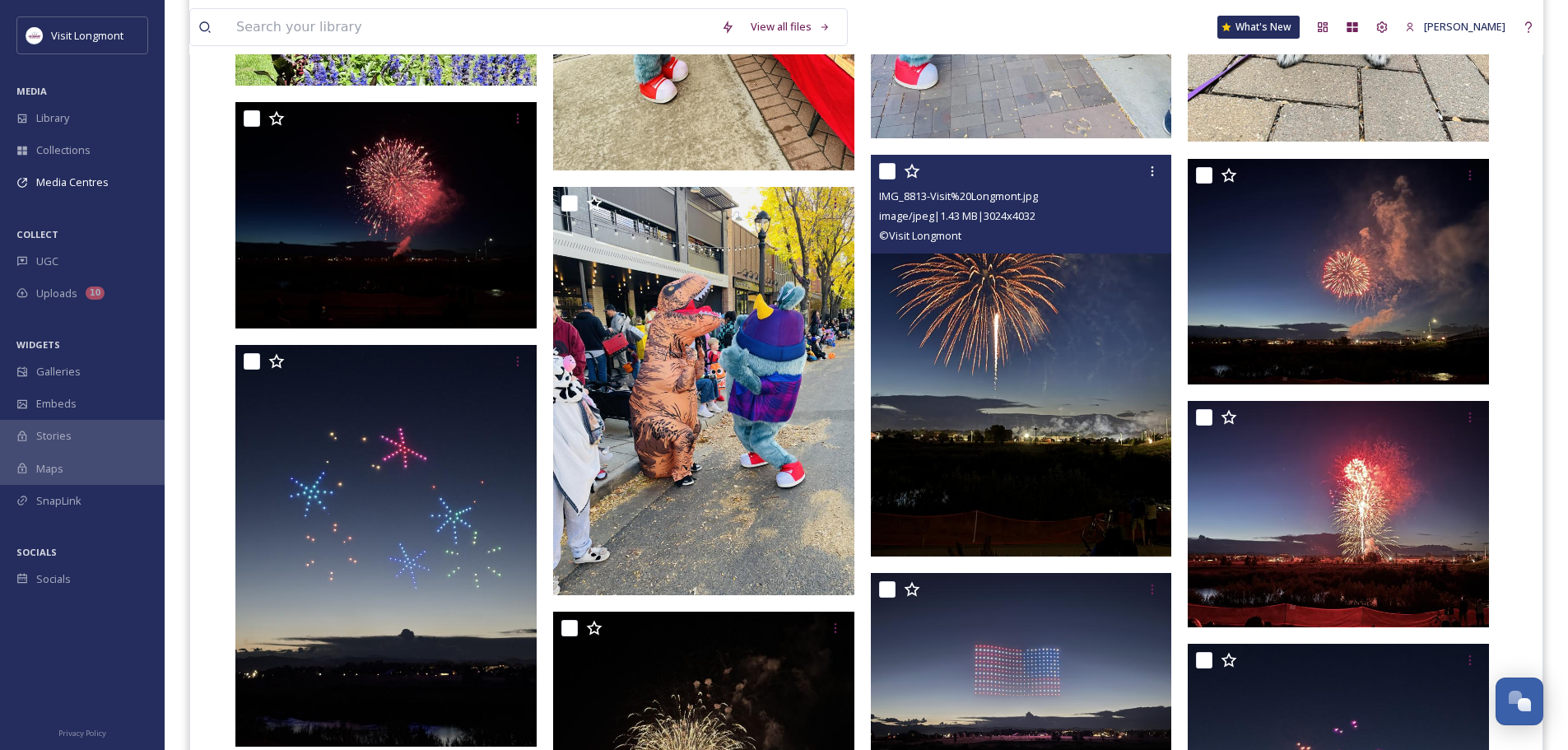
click at [998, 469] on img at bounding box center [1022, 355] width 302 height 402
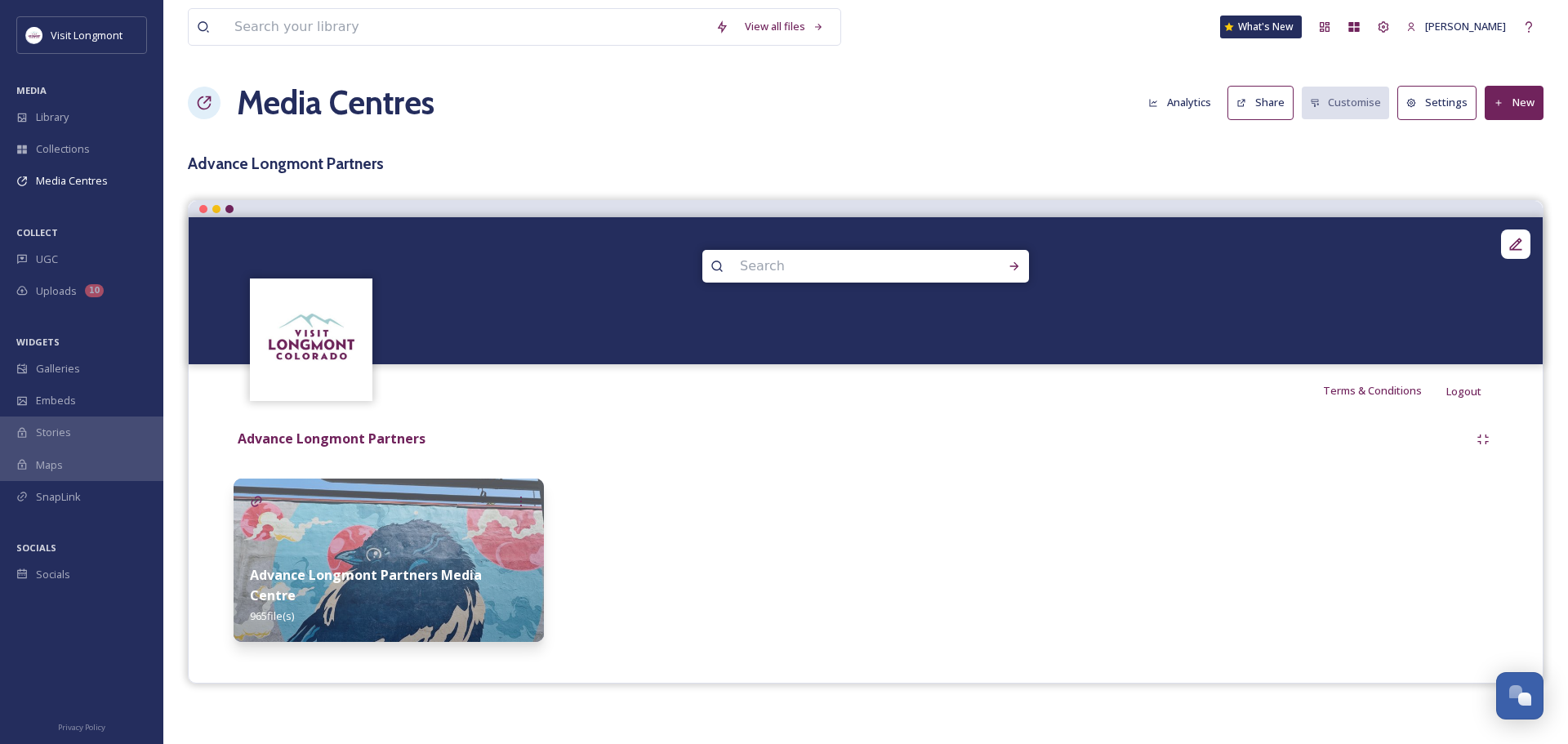
click at [391, 599] on strong "Advance Longmont Partners Media Centre" at bounding box center [366, 585] width 232 height 38
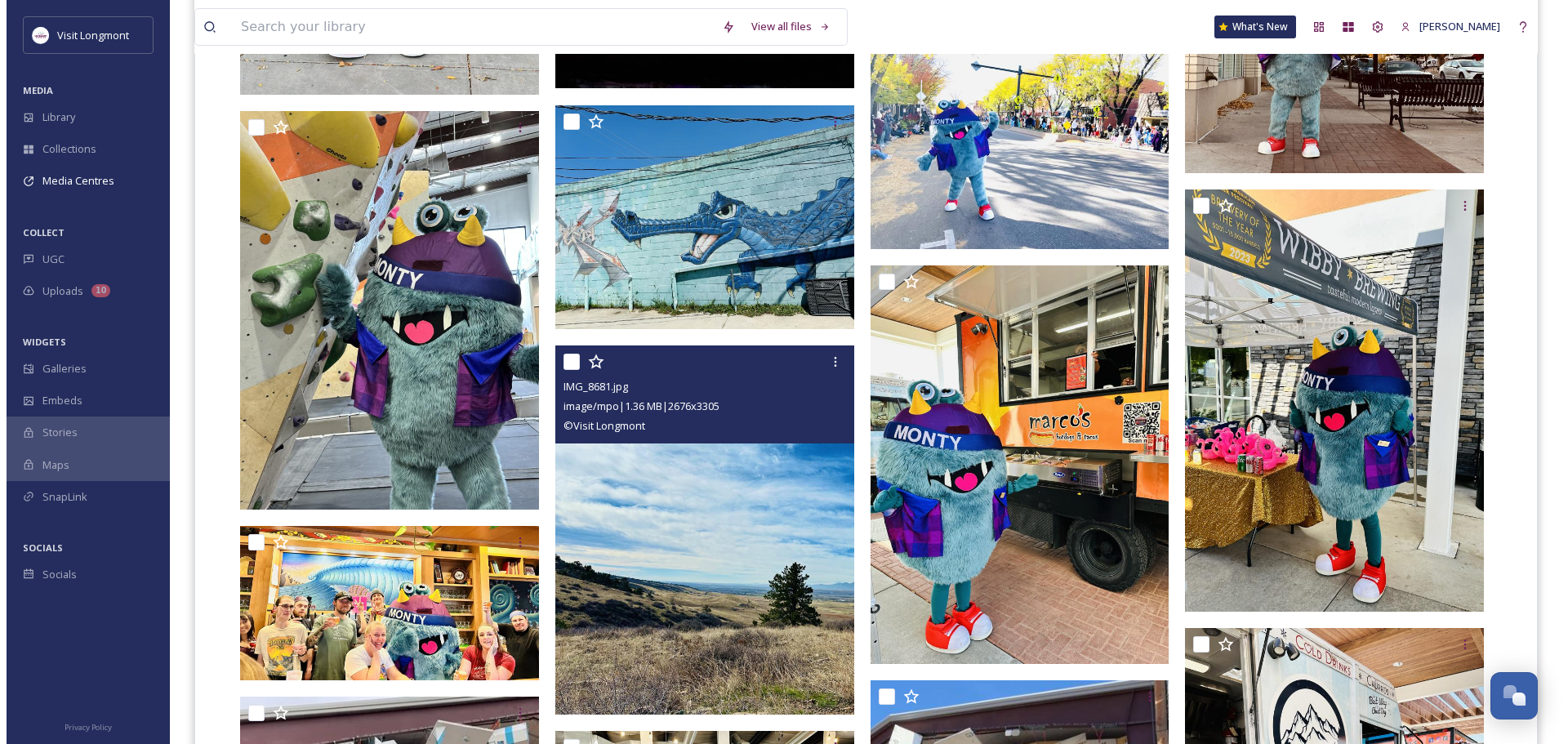
scroll to position [5160, 0]
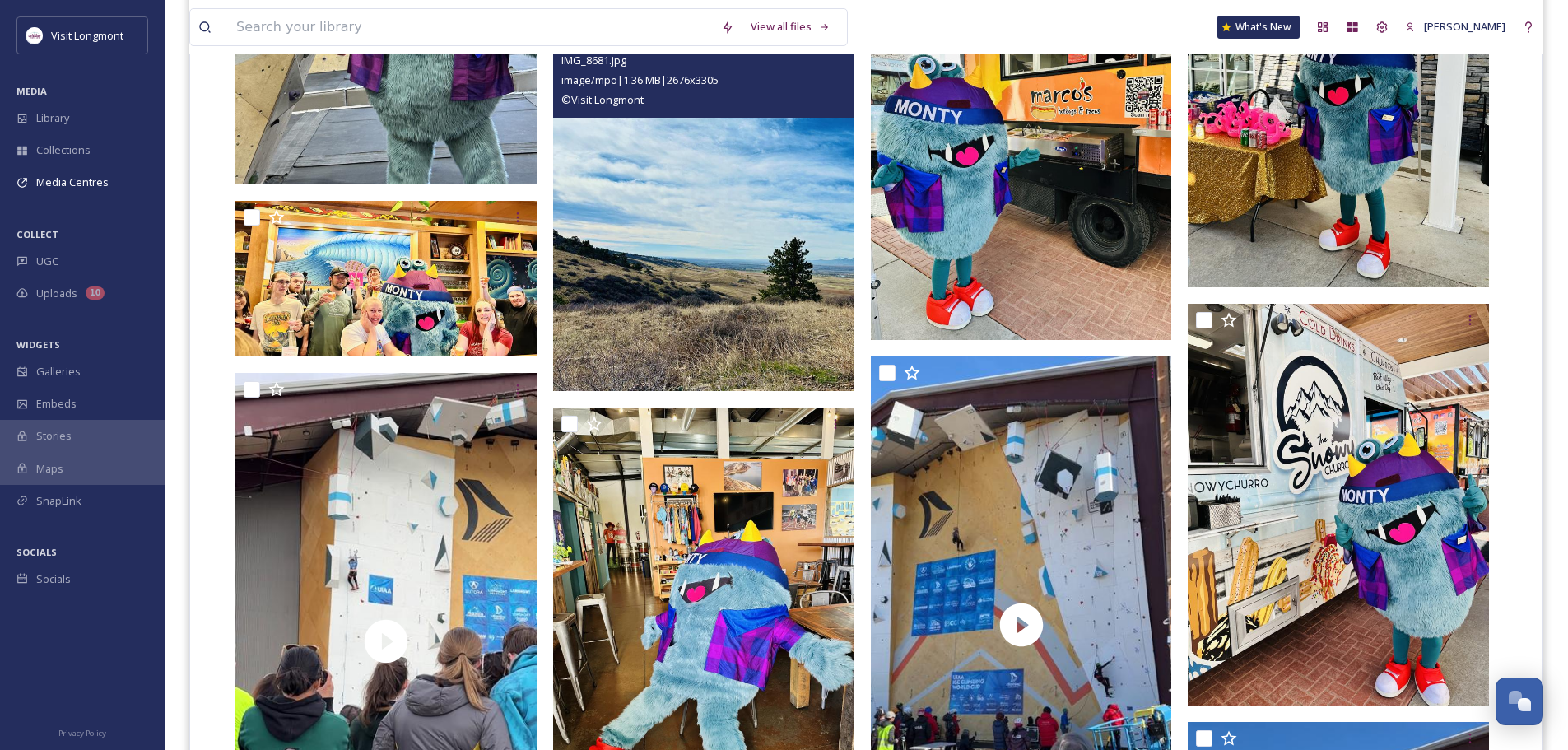
click at [680, 332] on img at bounding box center [703, 205] width 302 height 372
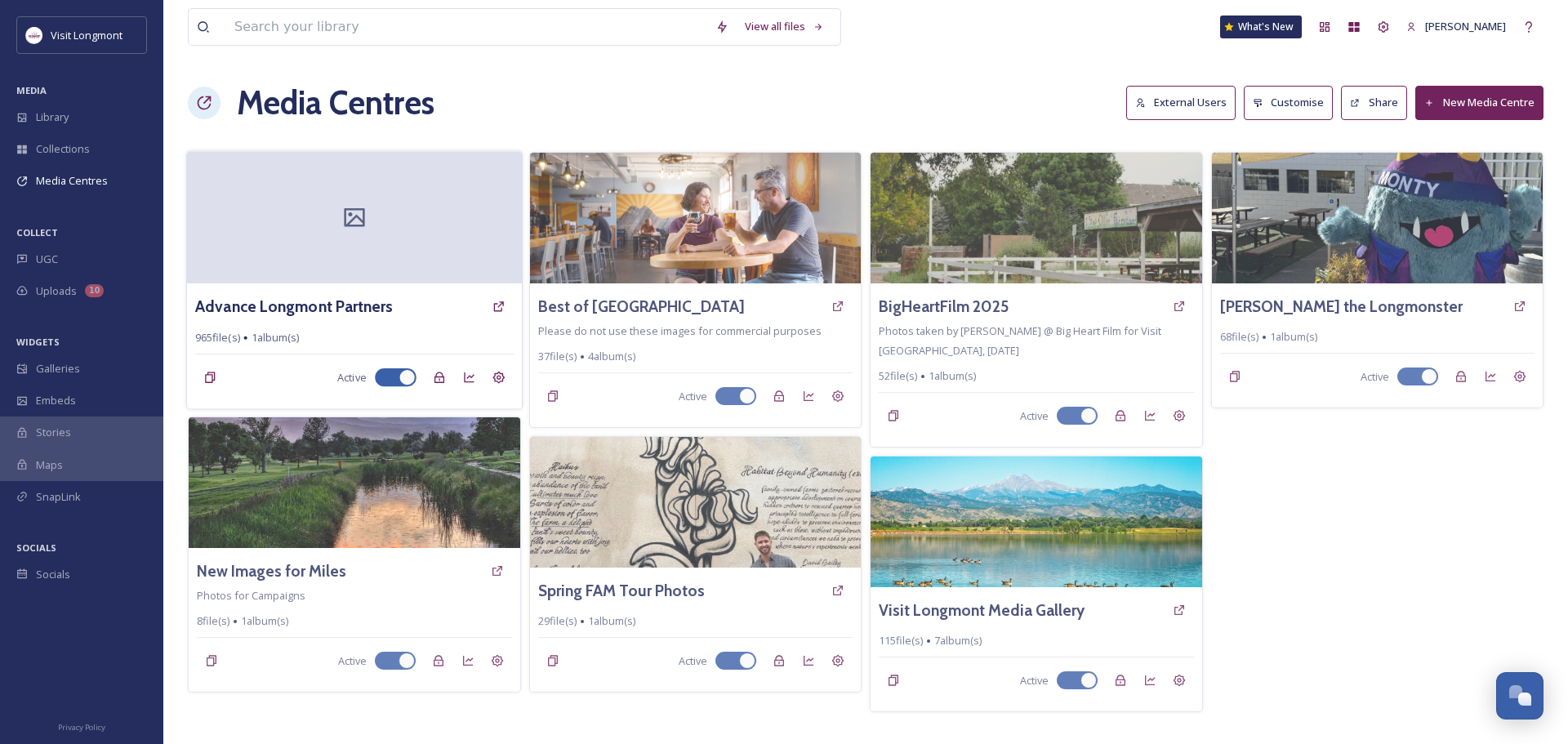
click at [343, 240] on div at bounding box center [355, 217] width 335 height 133
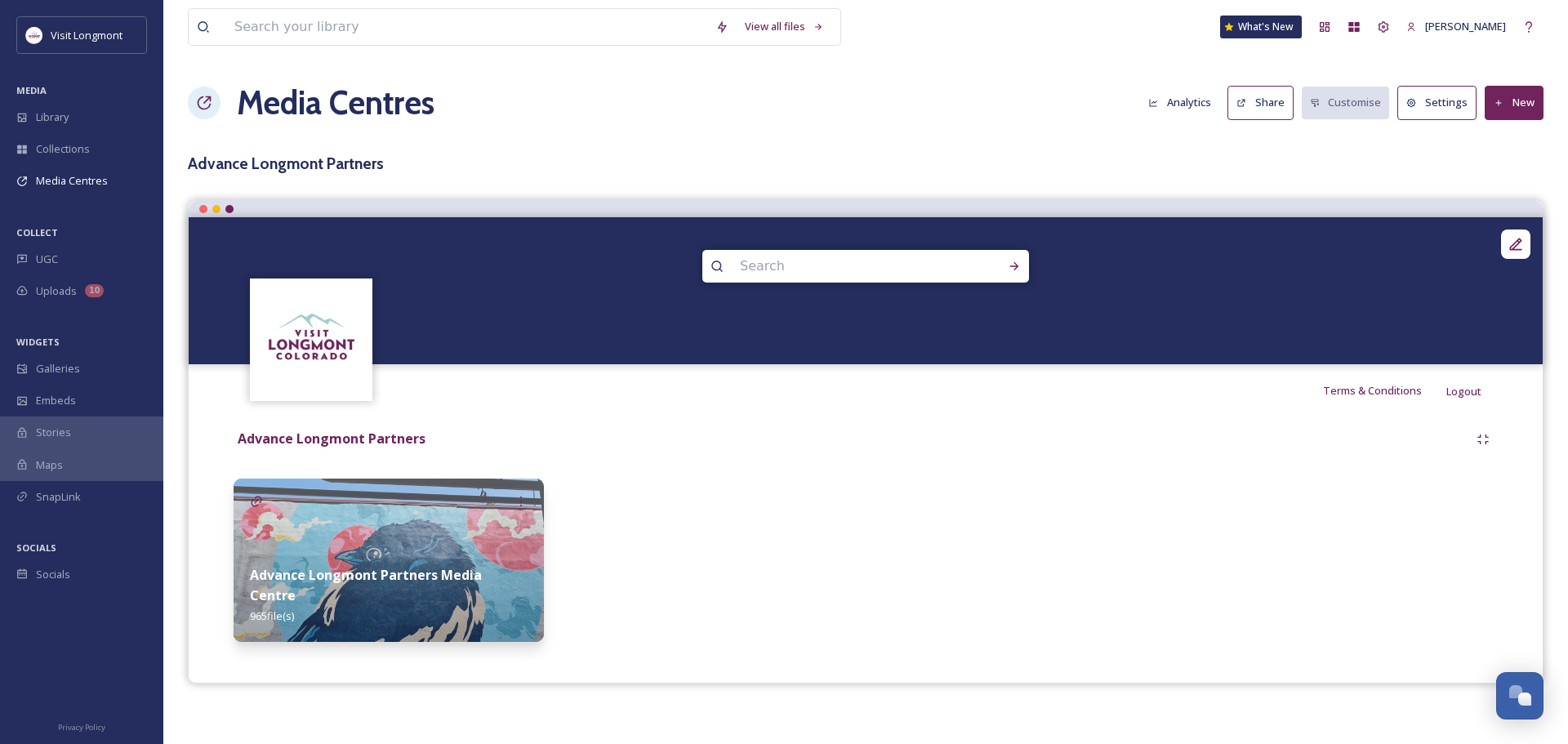
click at [306, 308] on img at bounding box center [312, 339] width 119 height 118
click at [481, 596] on strong "Advance Longmont Partners Media Centre" at bounding box center [366, 585] width 232 height 38
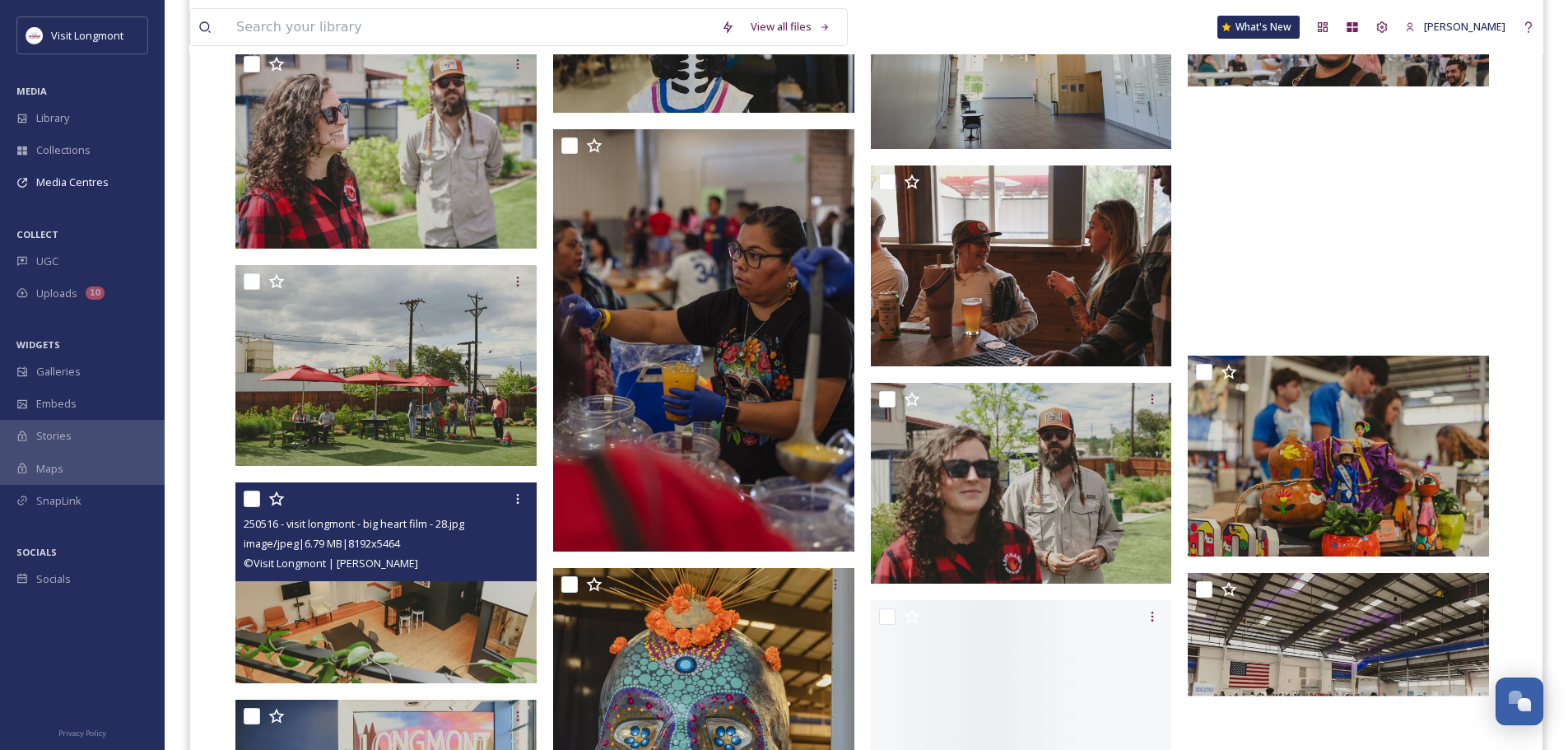
scroll to position [18767, 0]
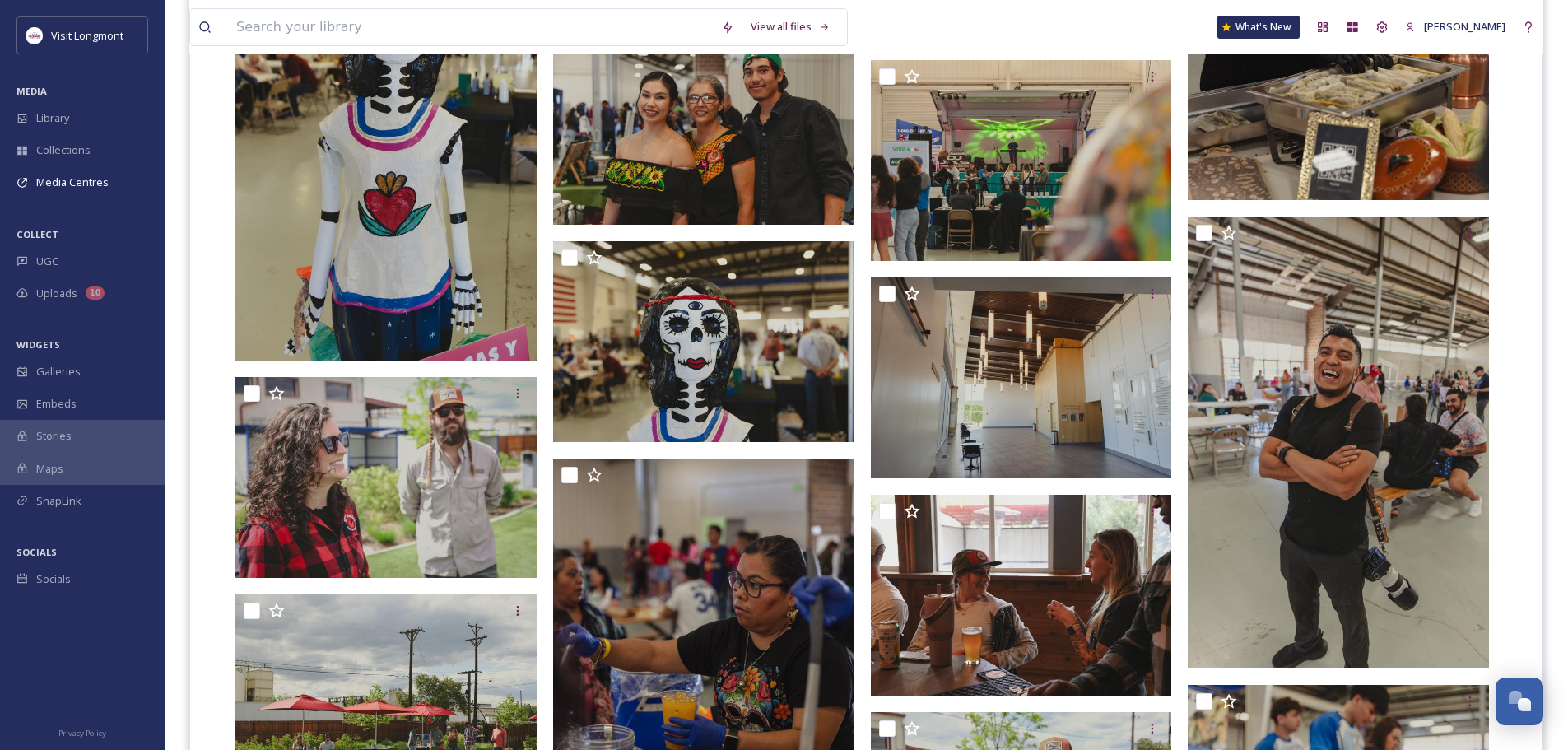
click at [406, 313] on img at bounding box center [386, 134] width 302 height 452
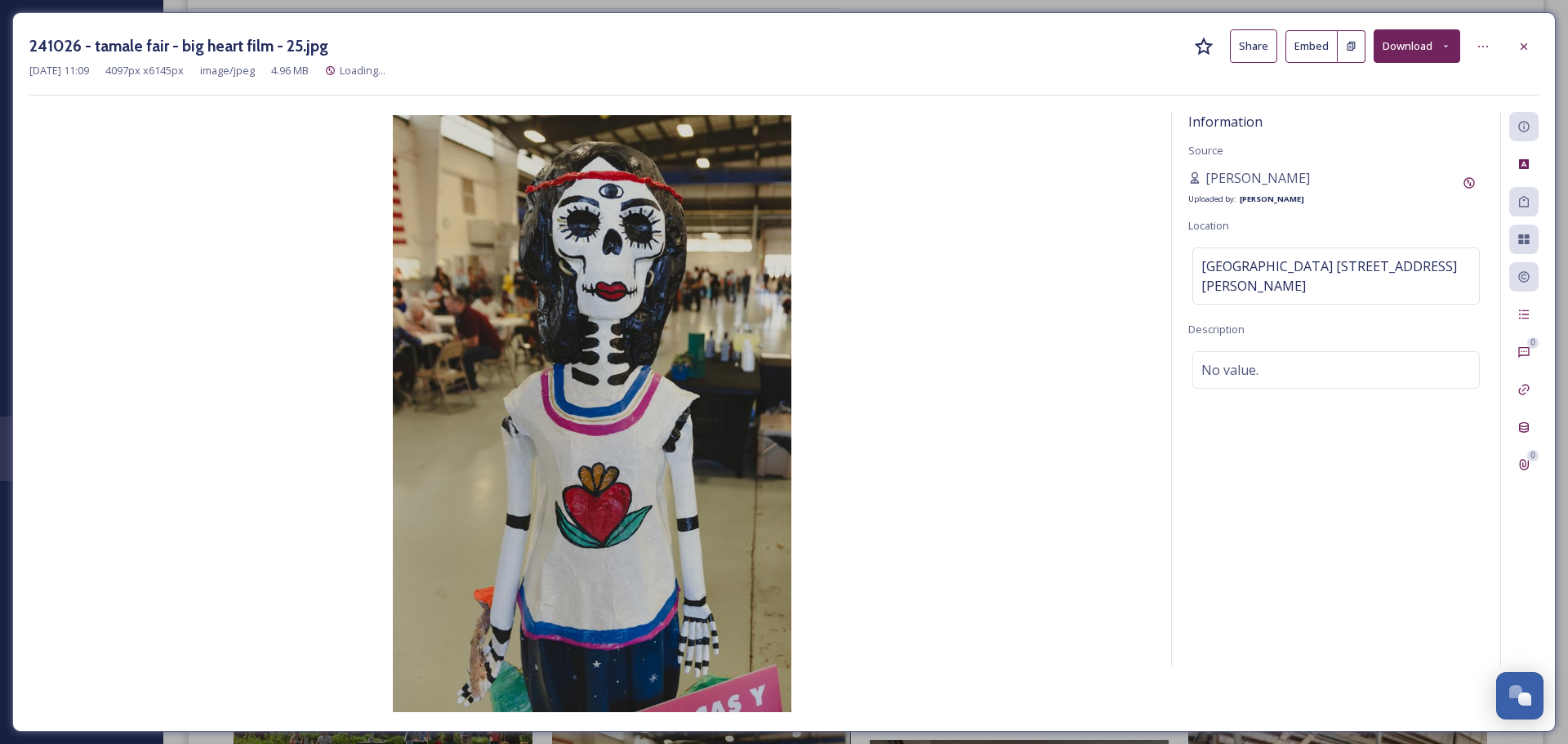
scroll to position [18339, 0]
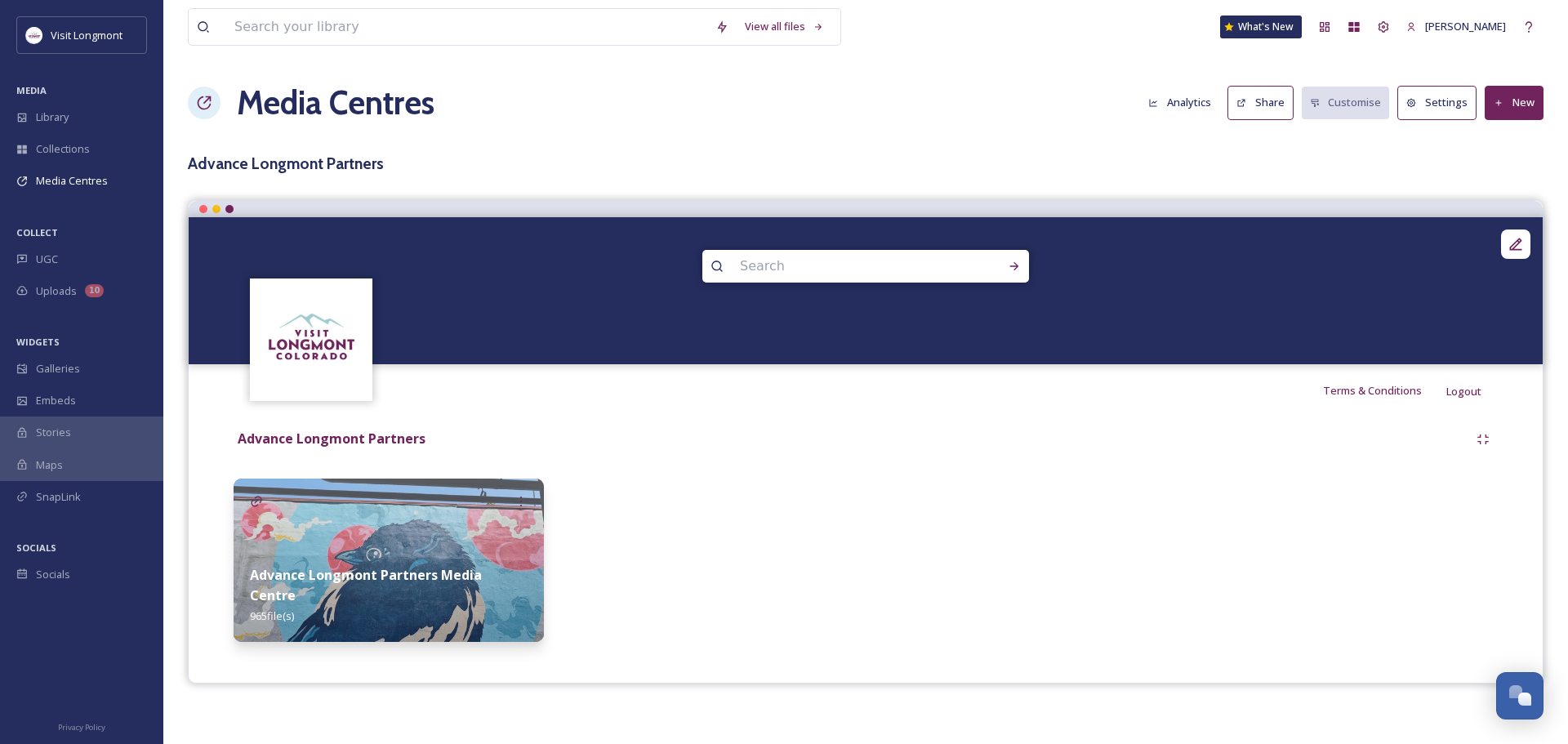
click at [351, 592] on strong "Advance Longmont Partners Media Centre" at bounding box center [366, 585] width 232 height 38
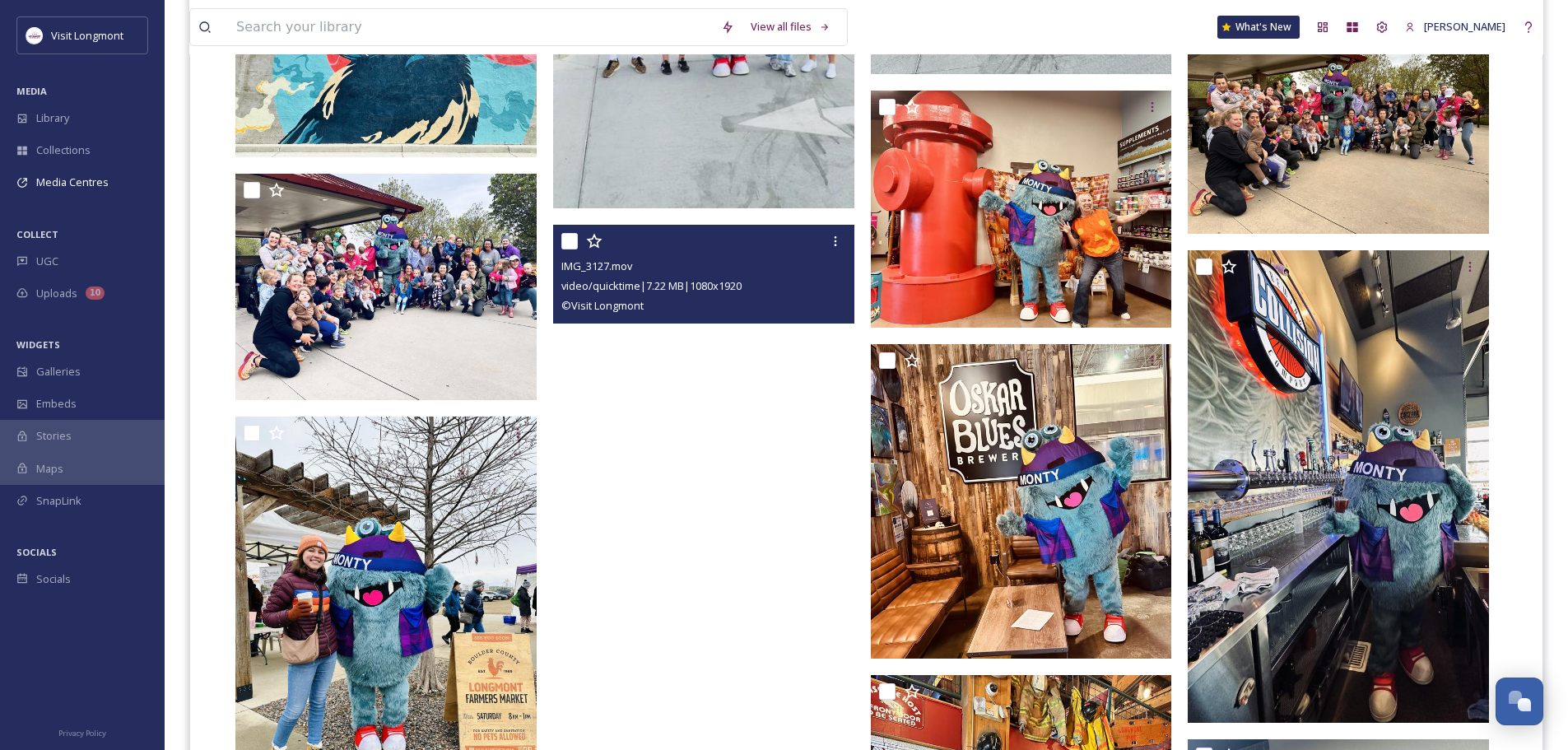
scroll to position [1646, 0]
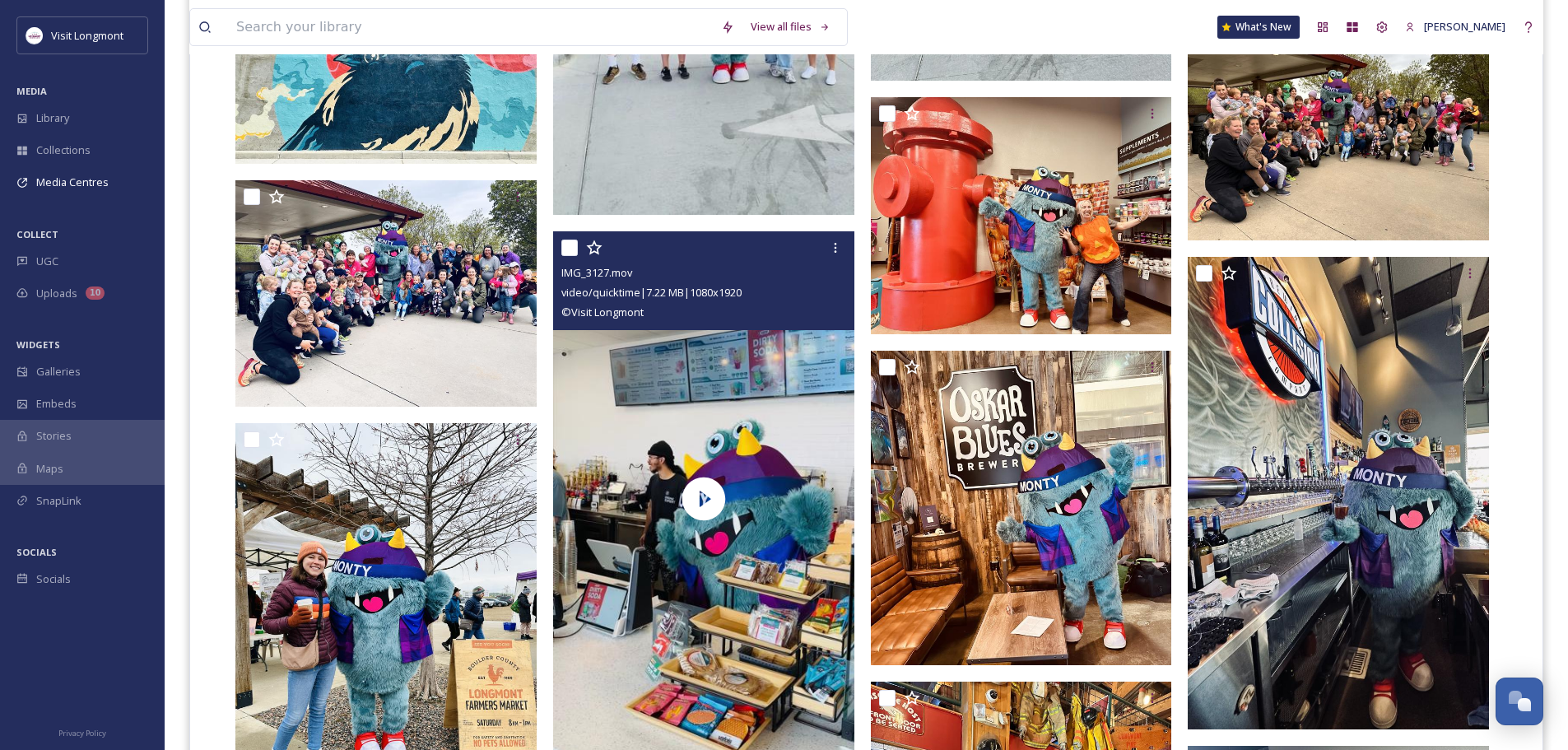
click at [568, 246] on input "checkbox" at bounding box center [570, 248] width 17 height 17
checkbox input "true"
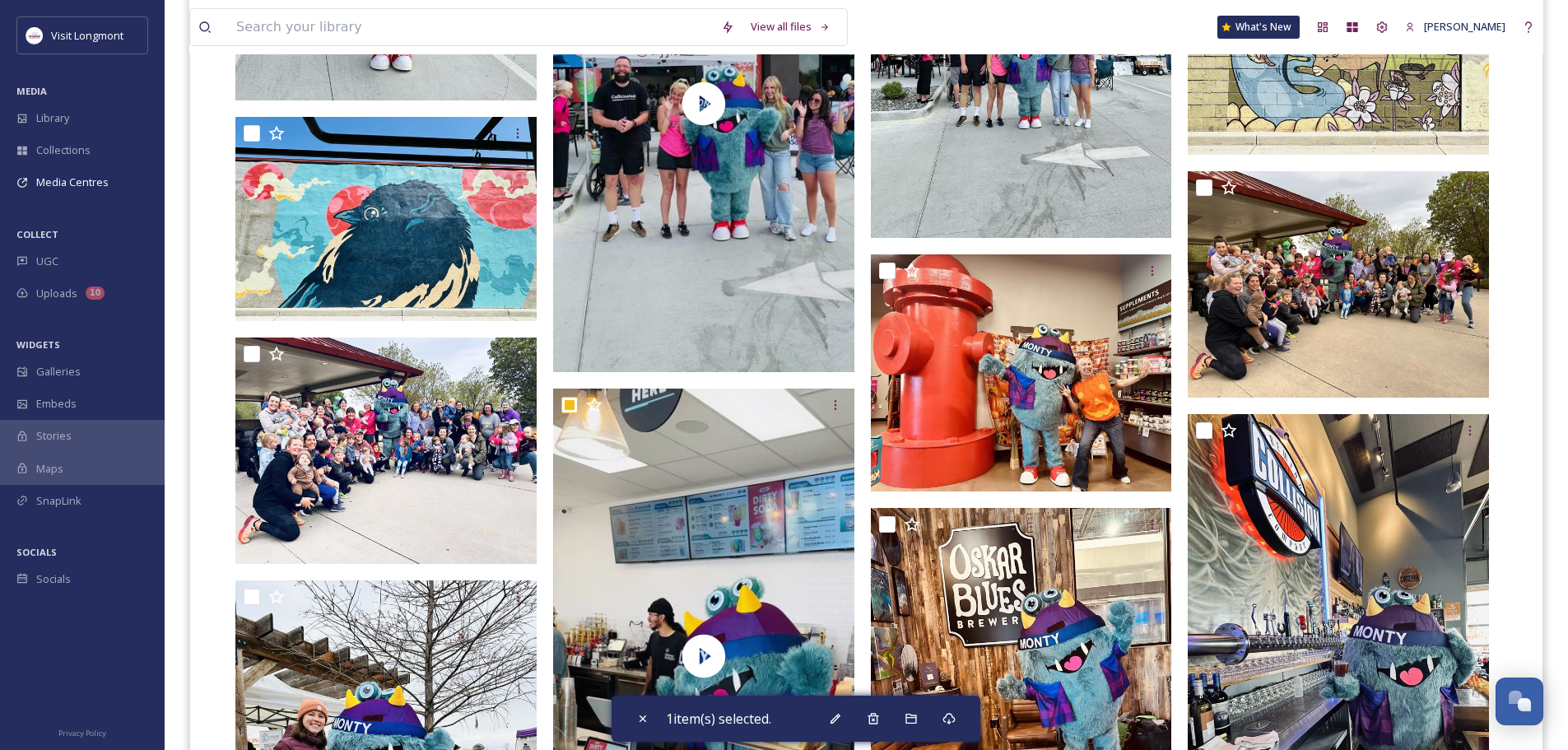
scroll to position [1482, 0]
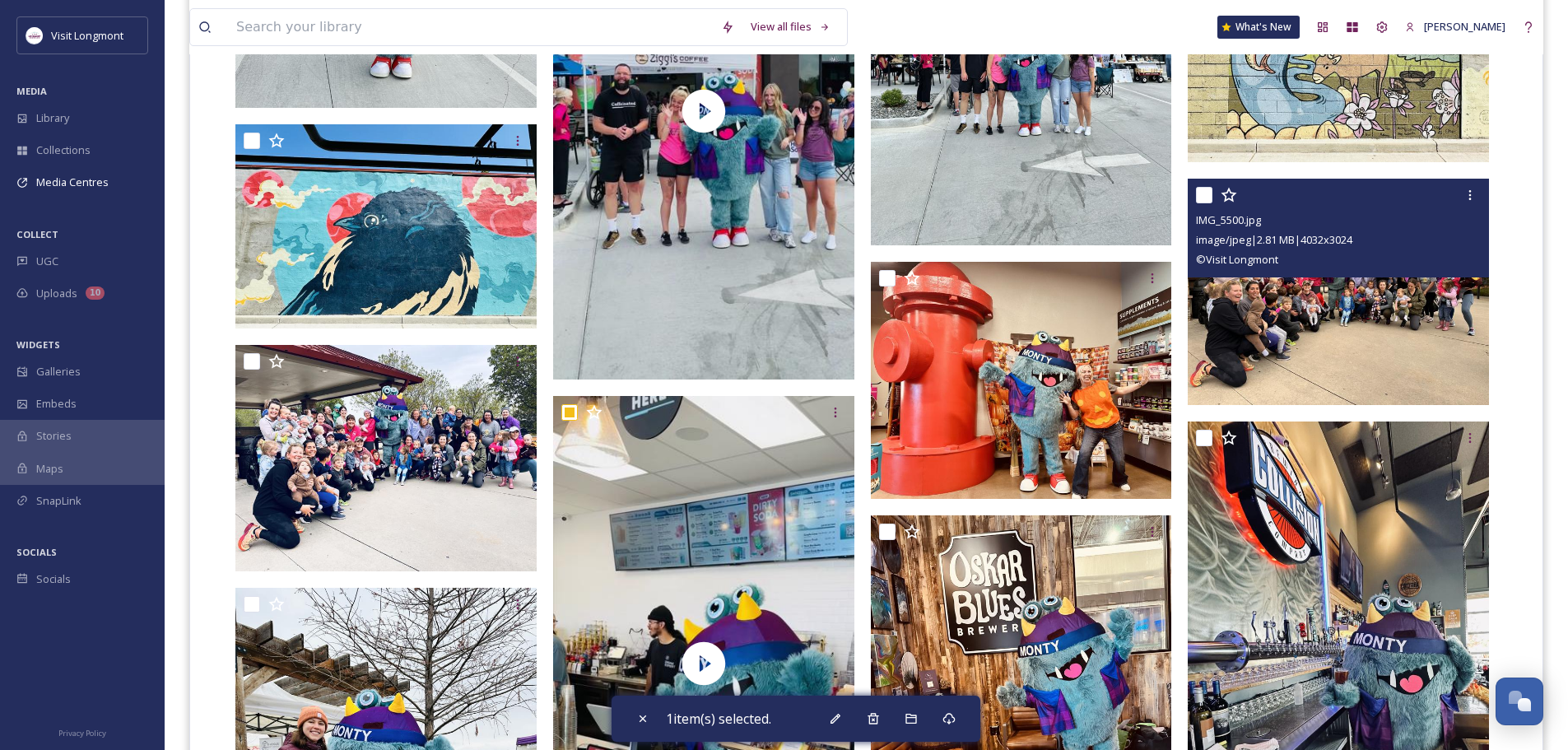
click at [1205, 194] on input "checkbox" at bounding box center [1205, 195] width 17 height 17
checkbox input "true"
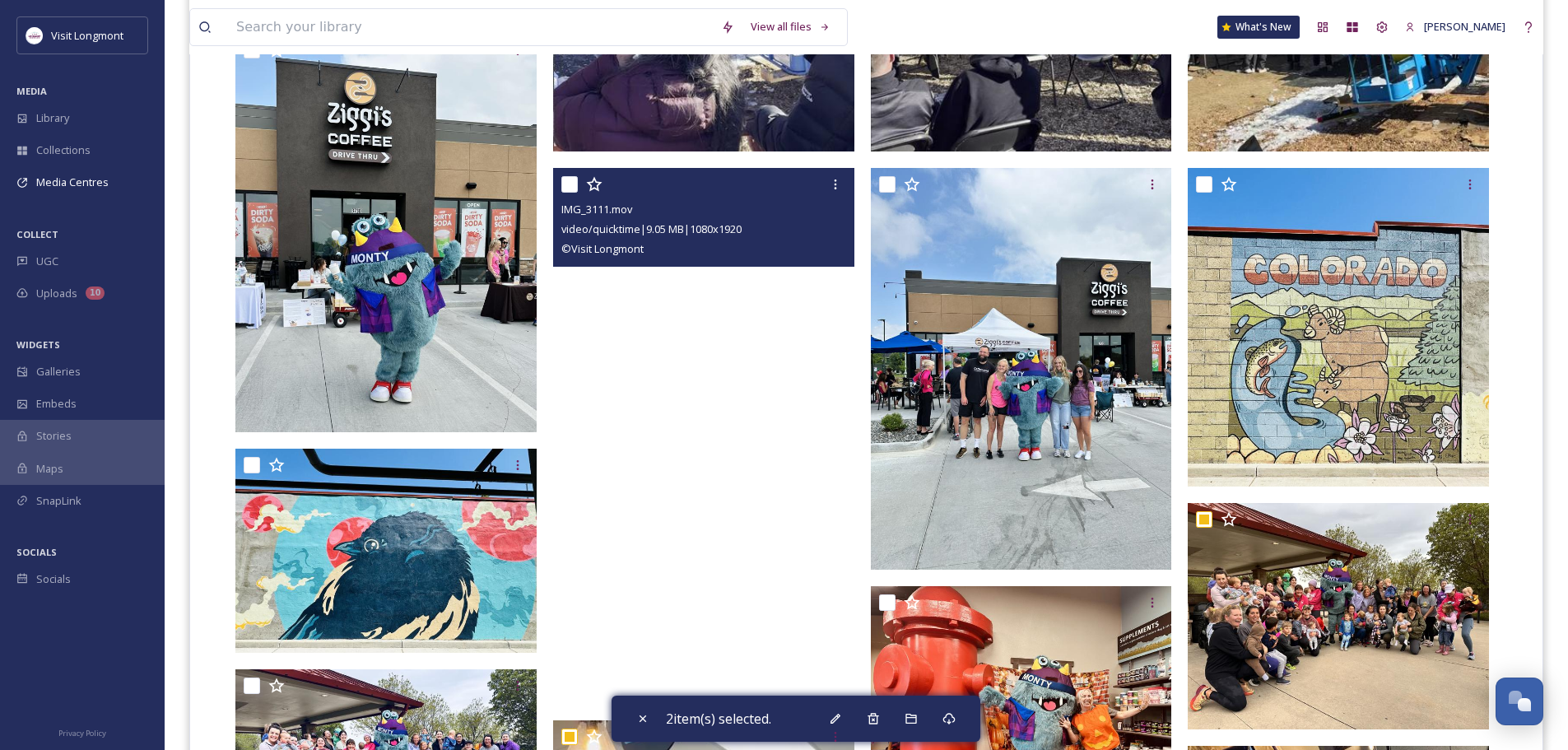
scroll to position [1153, 0]
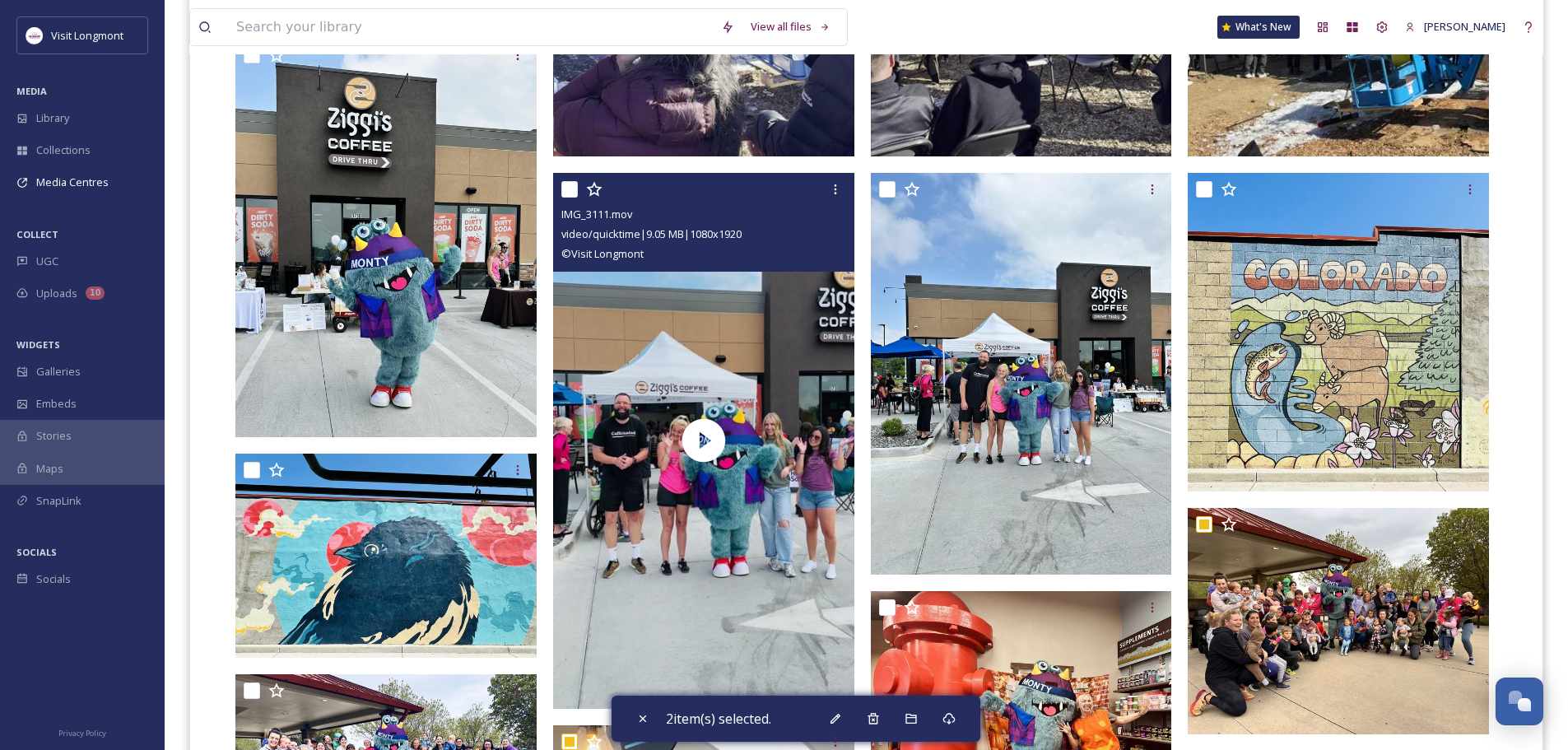
click at [572, 187] on input "checkbox" at bounding box center [570, 190] width 17 height 17
checkbox input "true"
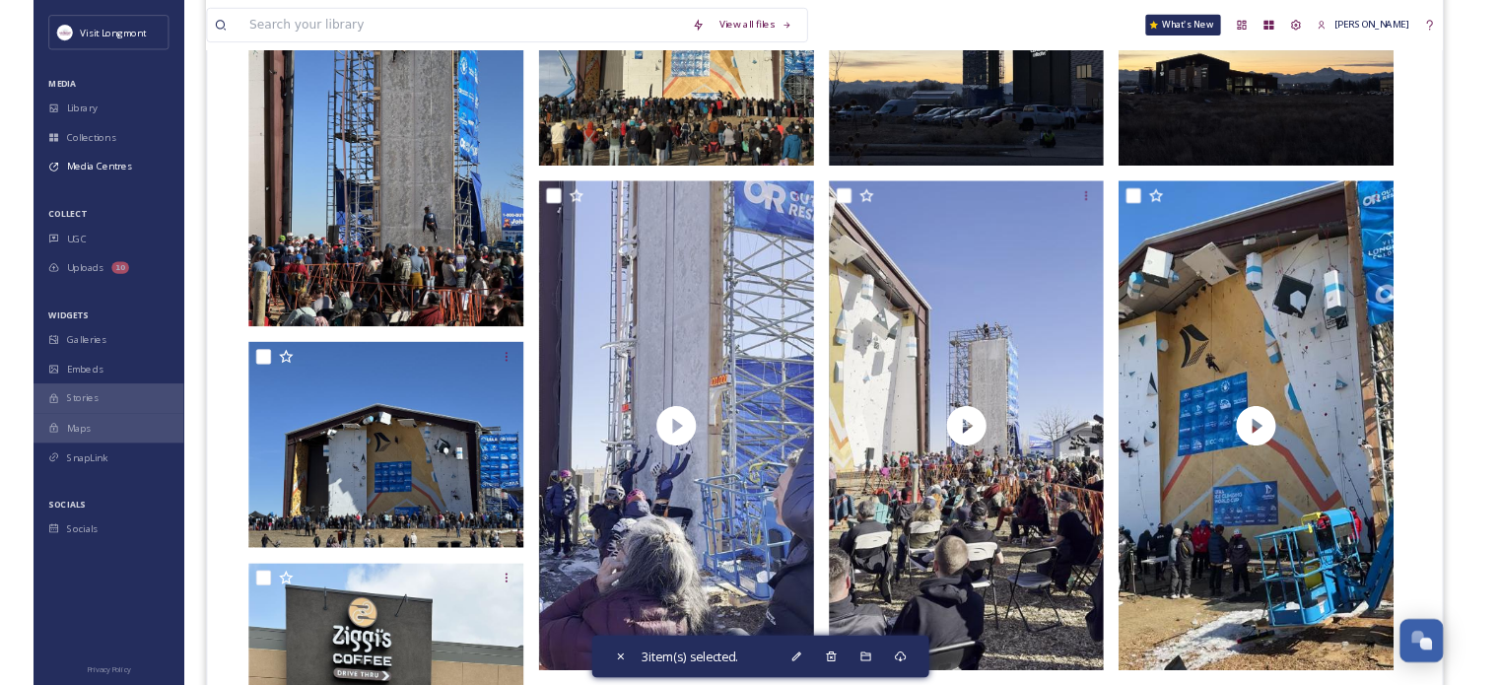
scroll to position [690, 0]
